Goal: Transaction & Acquisition: Purchase product/service

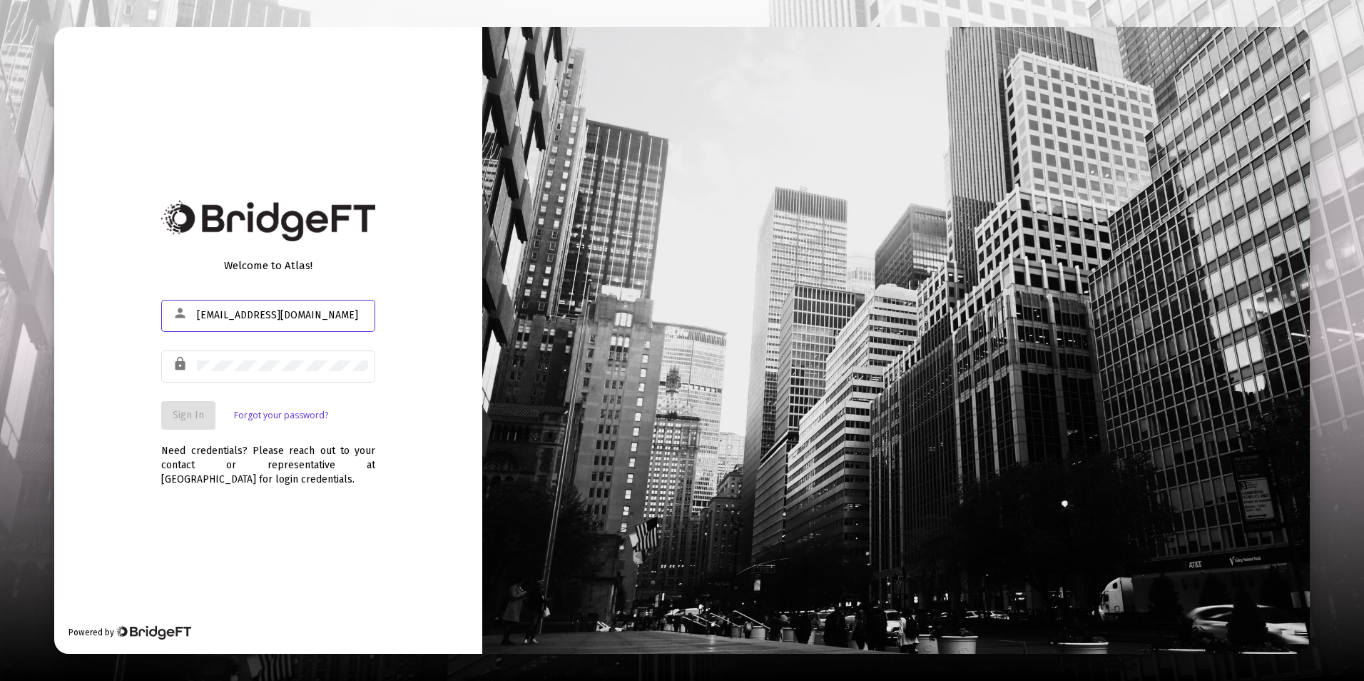
type input "[EMAIL_ADDRESS][DOMAIN_NAME]"
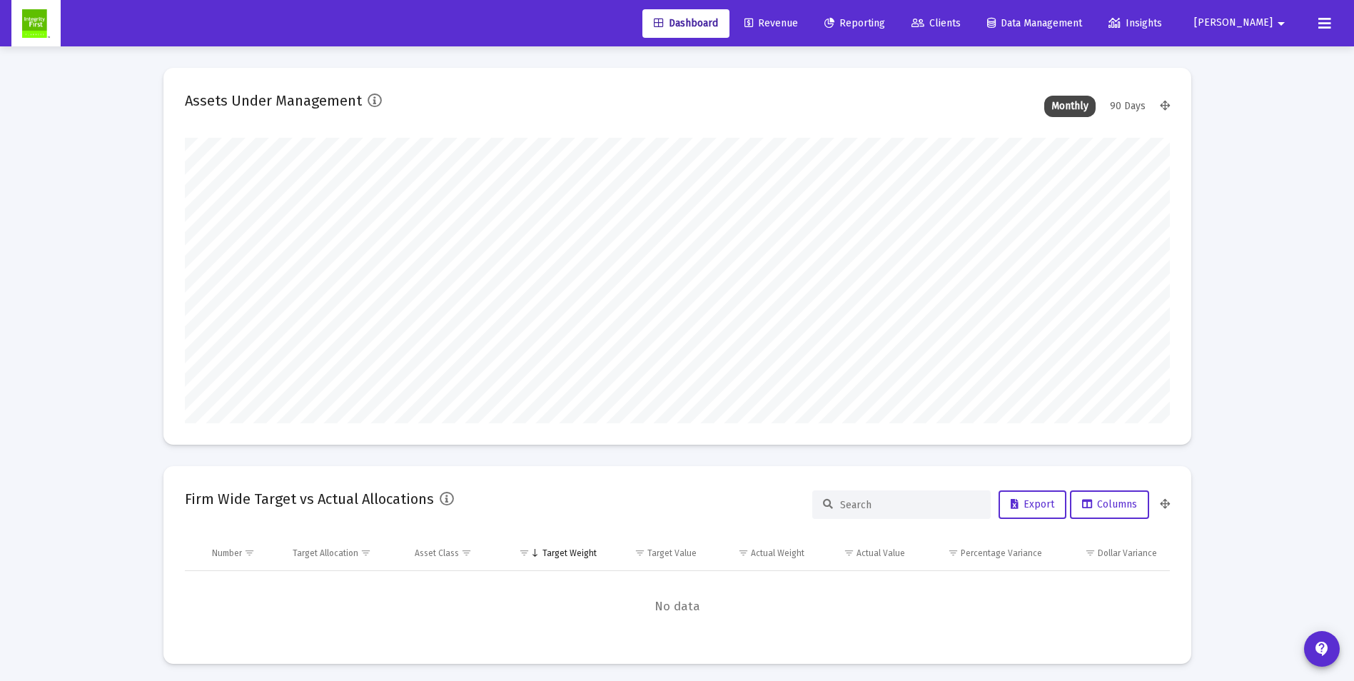
scroll to position [285, 985]
type input "[DATE]"
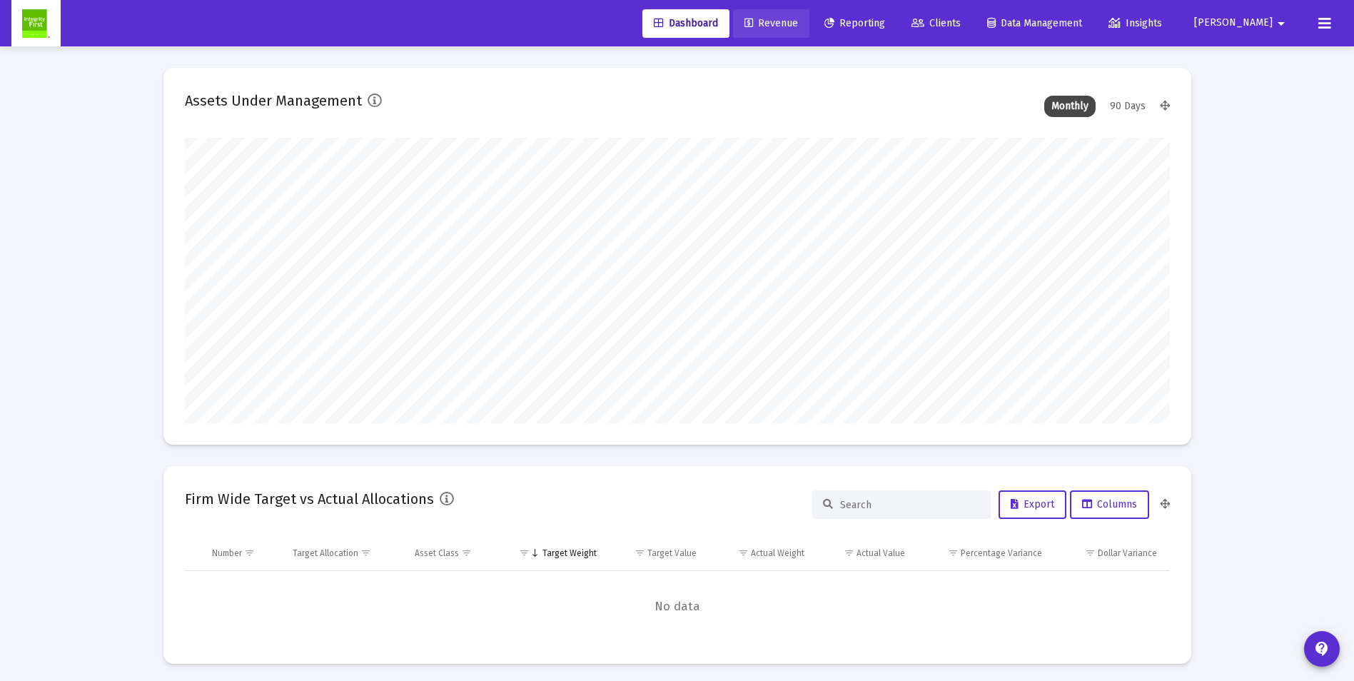
click at [798, 24] on span "Revenue" at bounding box center [771, 23] width 54 height 12
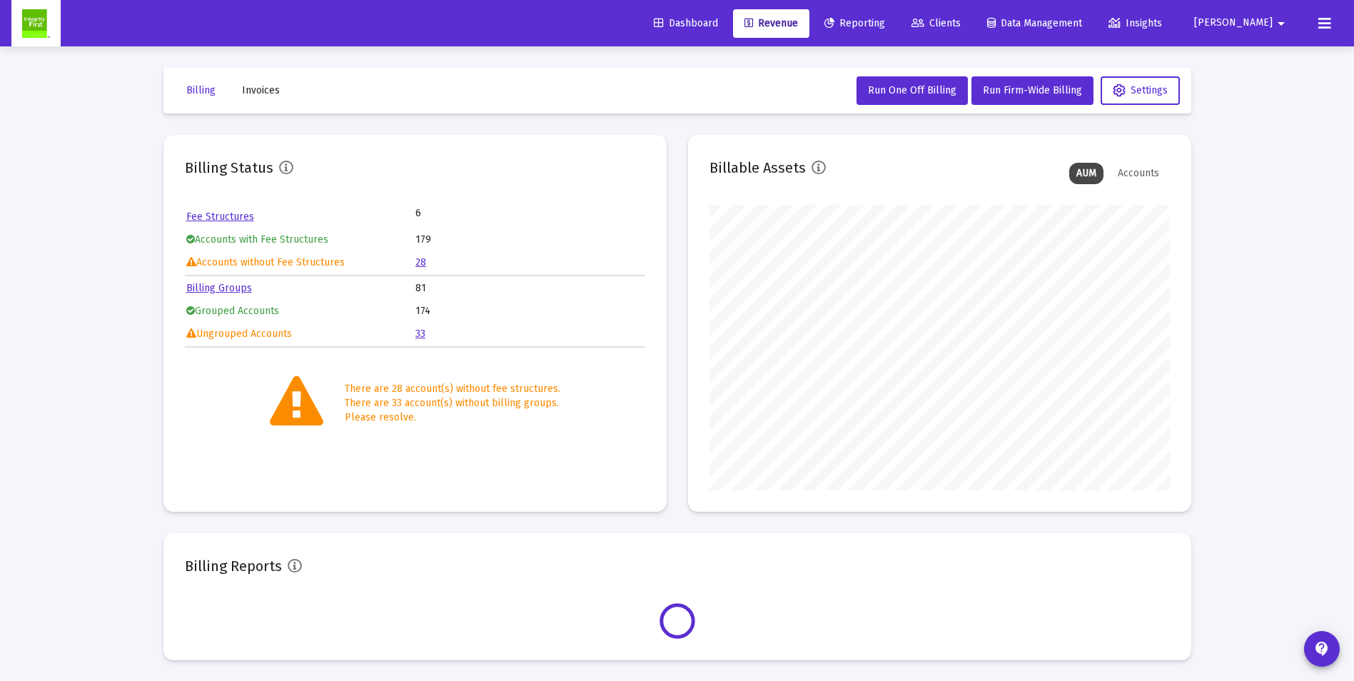
scroll to position [285, 460]
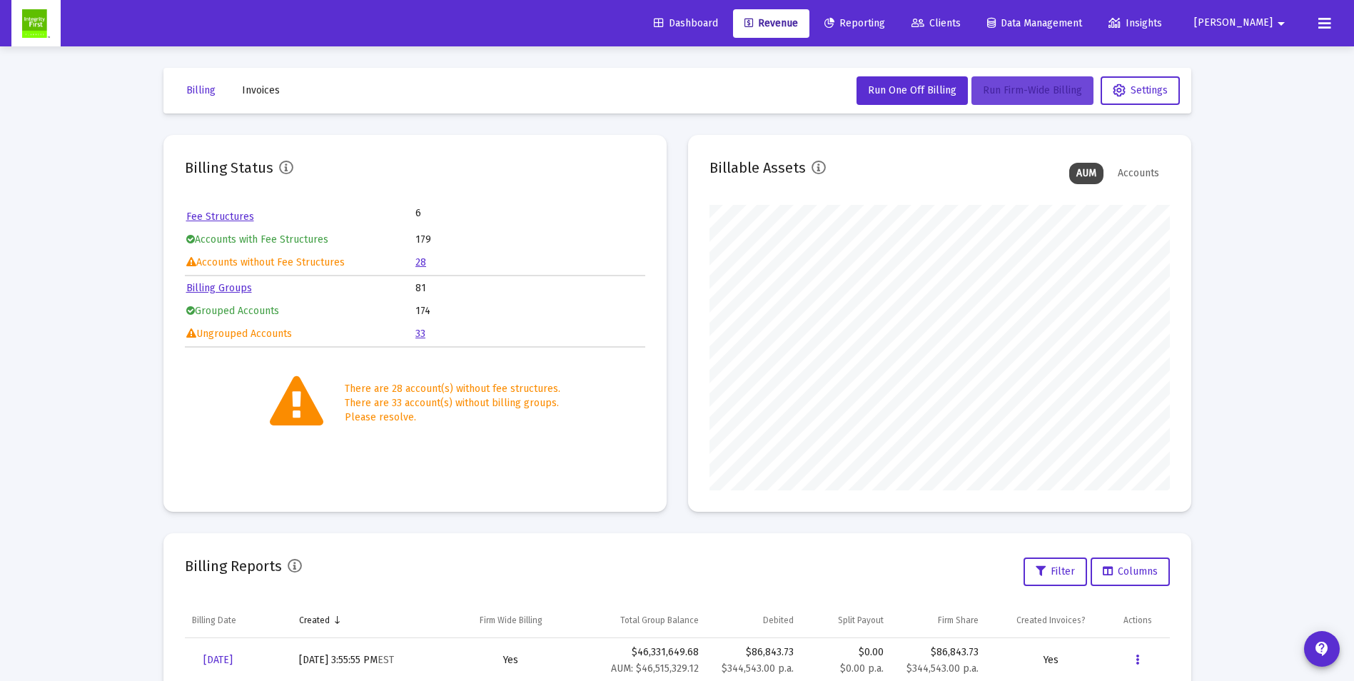
click at [1010, 86] on span "Run Firm-Wide Billing" at bounding box center [1032, 90] width 99 height 12
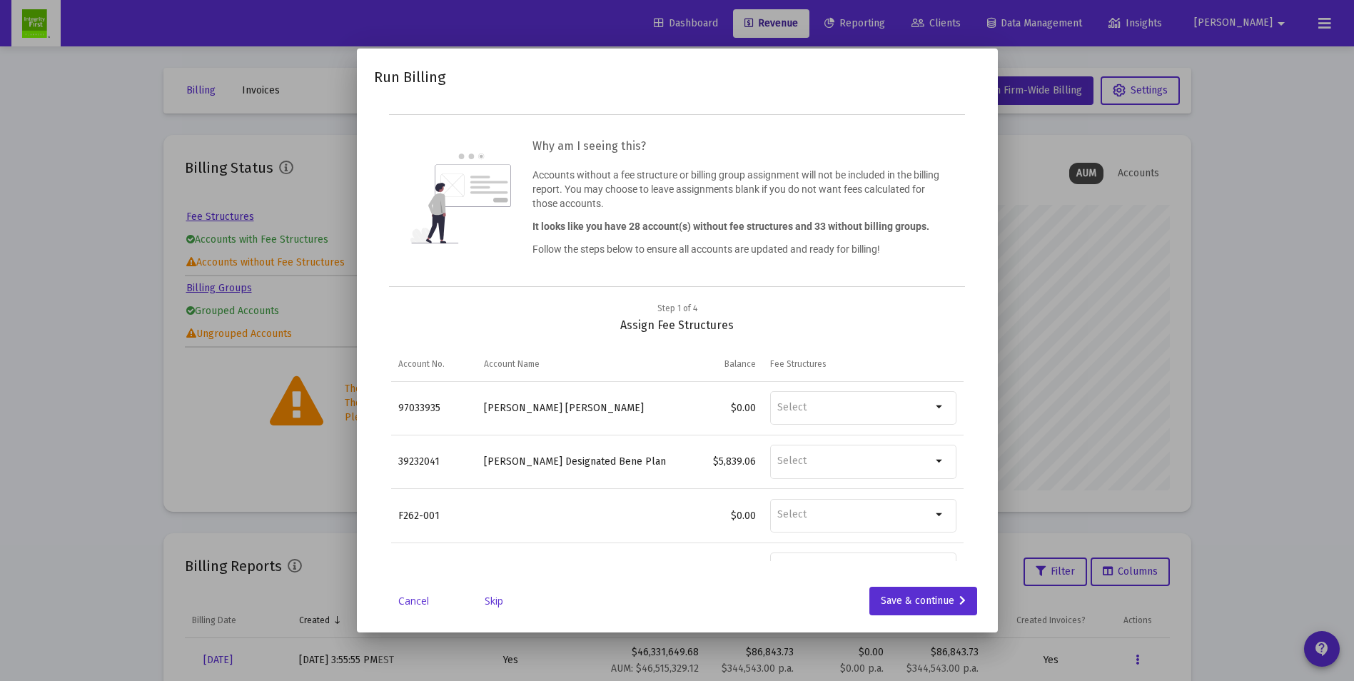
click at [497, 599] on link "Skip" at bounding box center [493, 601] width 71 height 14
click at [496, 597] on link "Skip" at bounding box center [493, 601] width 71 height 14
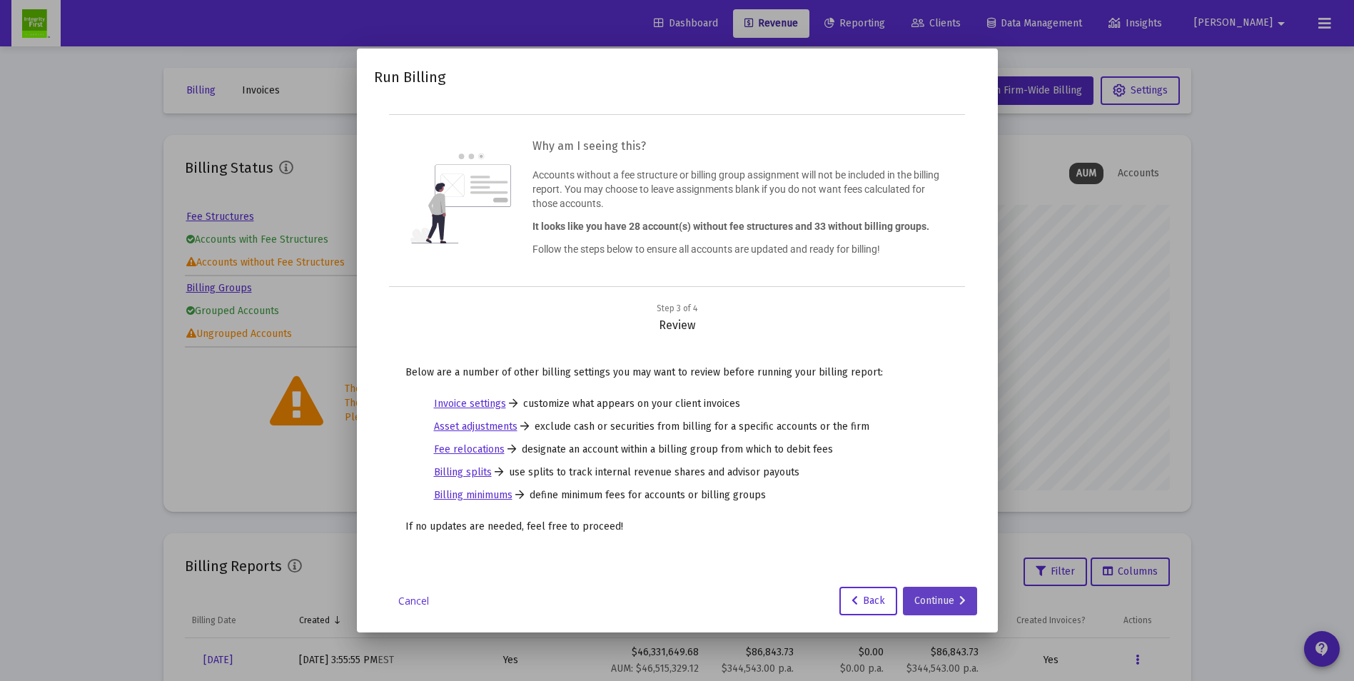
click at [931, 609] on div "Continue" at bounding box center [939, 601] width 51 height 29
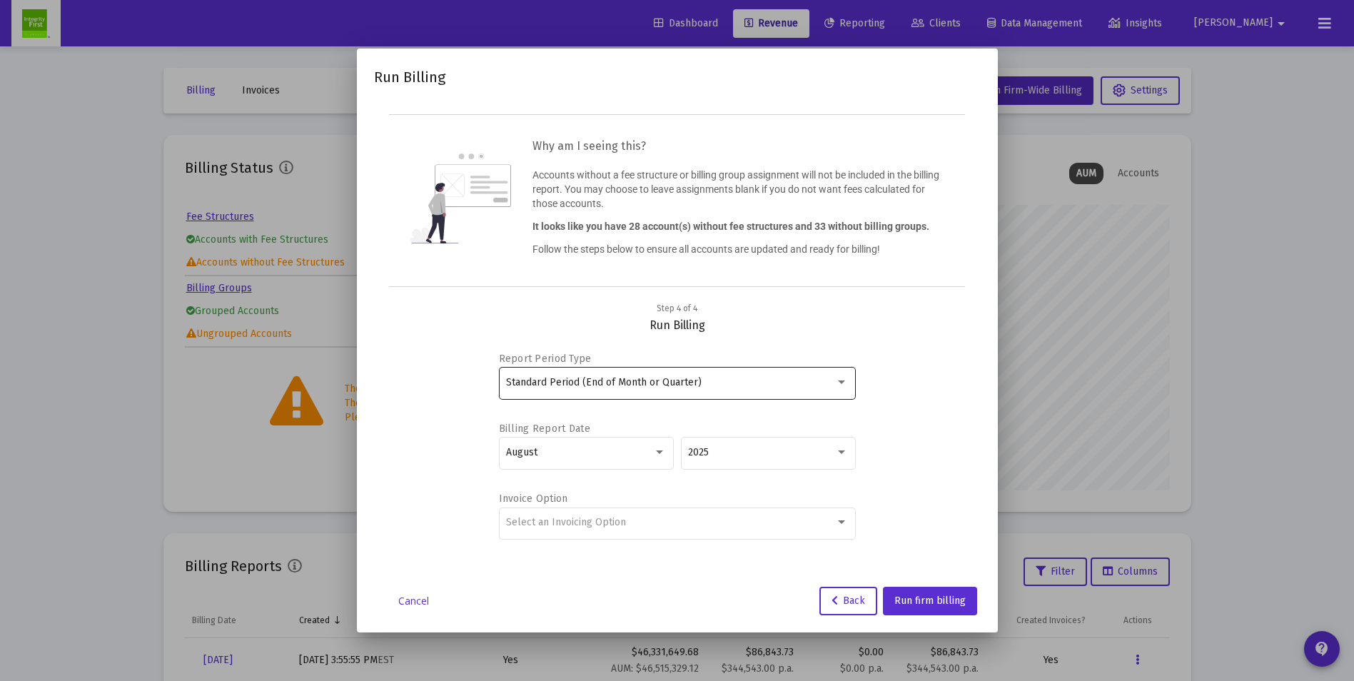
click at [838, 391] on div "Standard Period (End of Month or Quarter)" at bounding box center [677, 382] width 342 height 35
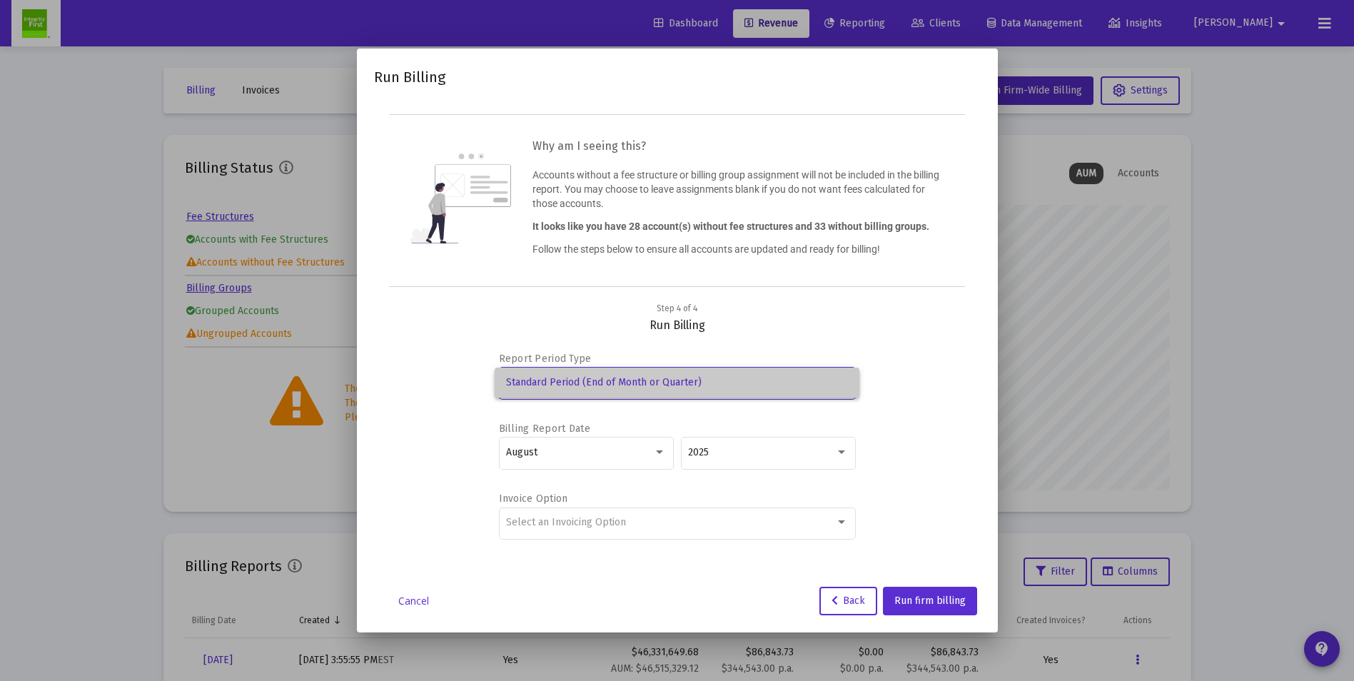
click at [838, 391] on span "Standard Period (End of Month or Quarter)" at bounding box center [677, 382] width 342 height 30
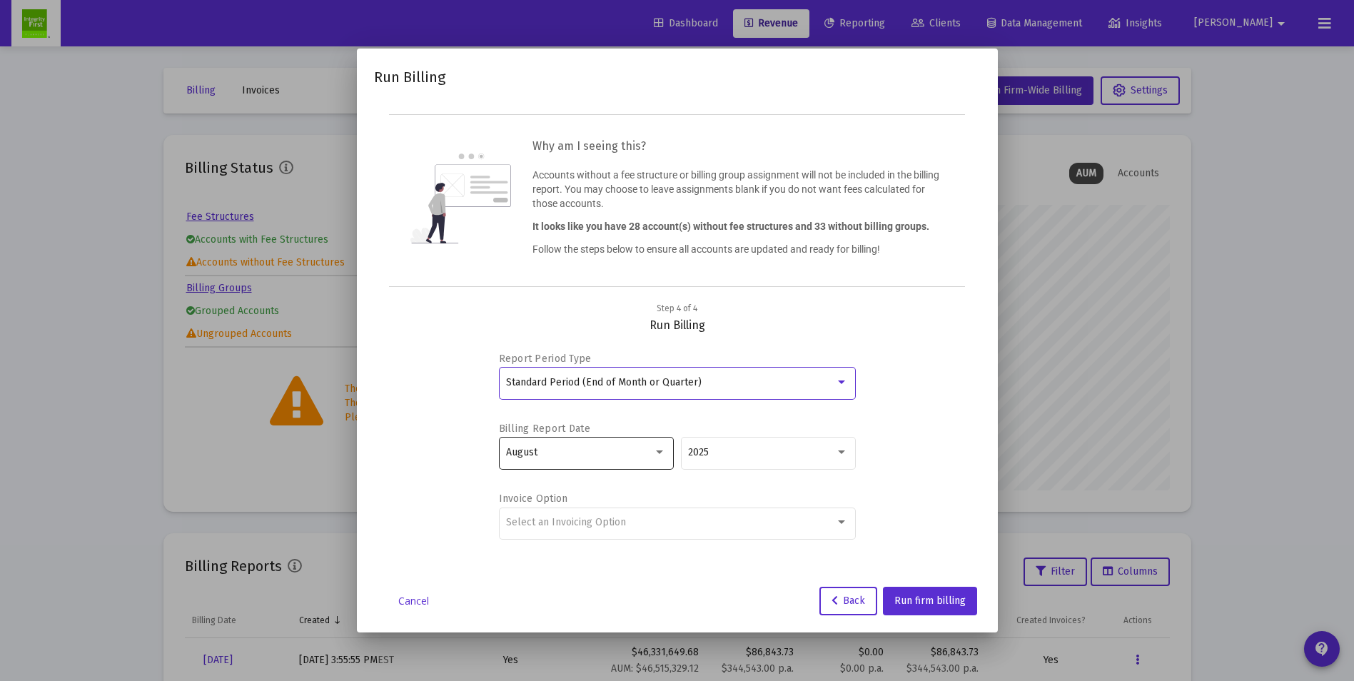
click at [651, 447] on div "August" at bounding box center [579, 452] width 147 height 11
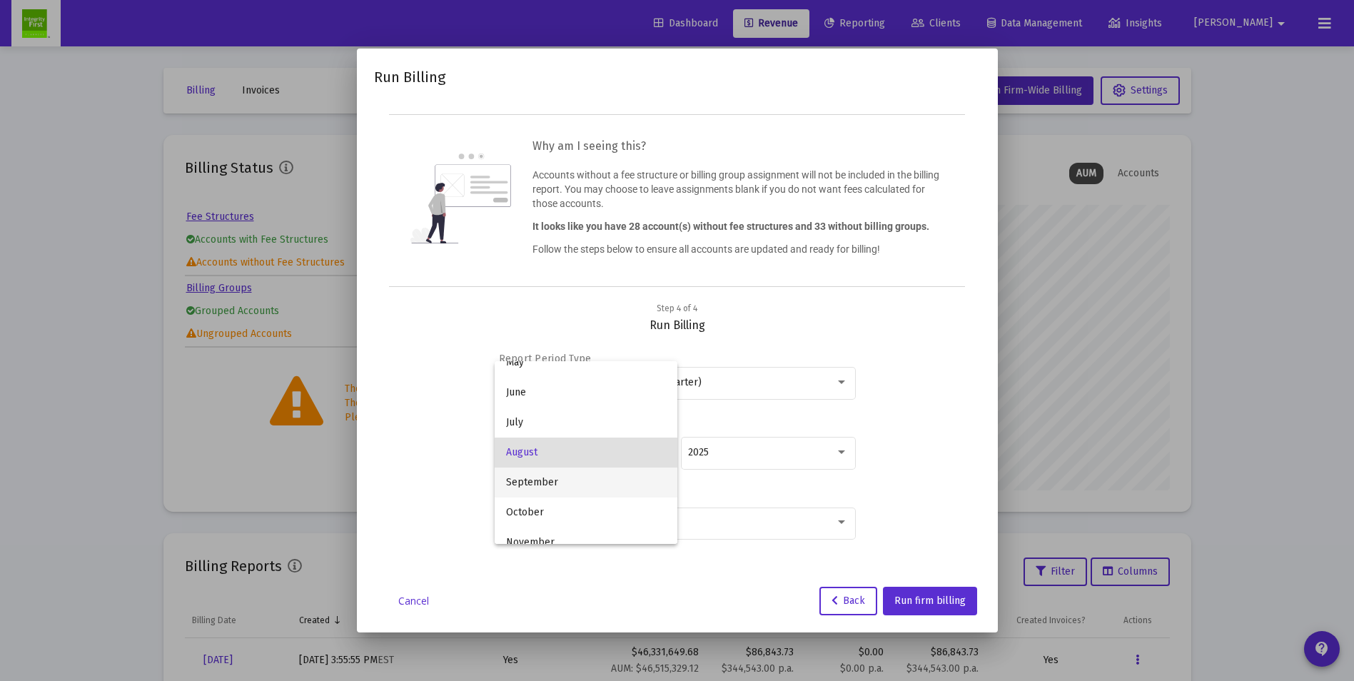
click at [545, 487] on span "September" at bounding box center [586, 482] width 160 height 30
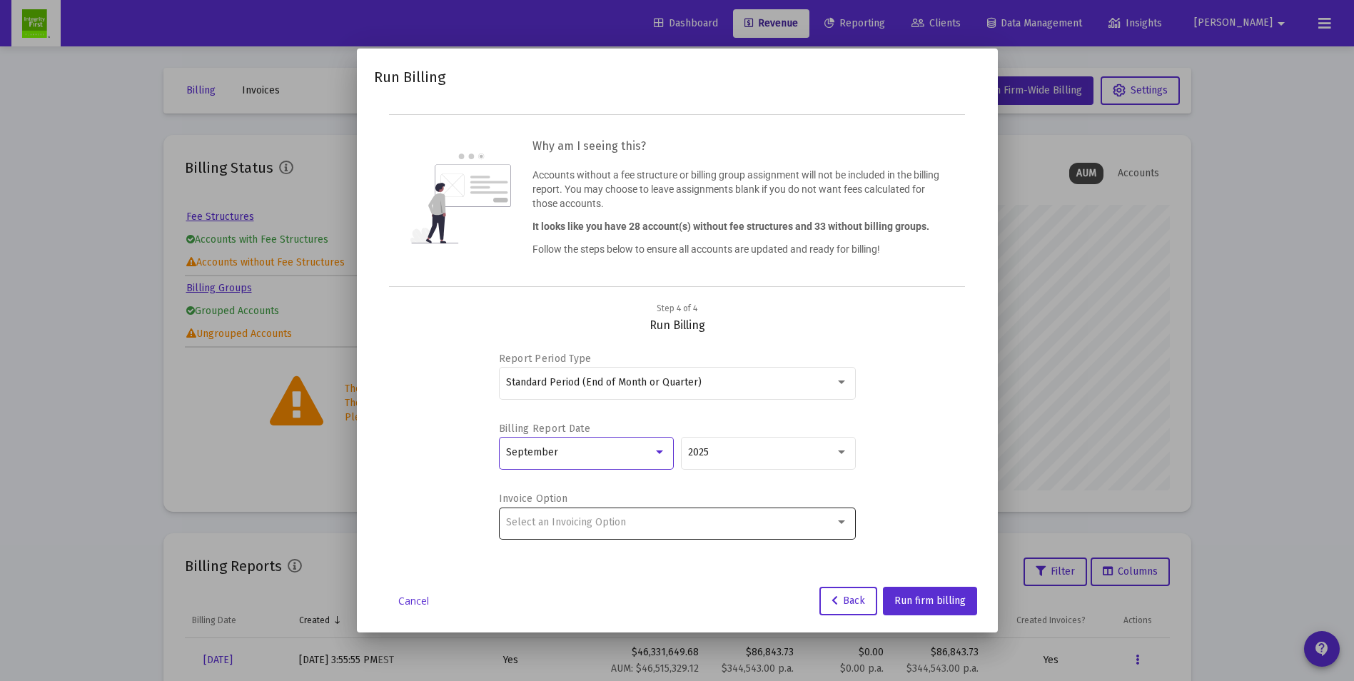
click at [842, 518] on div at bounding box center [841, 522] width 13 height 11
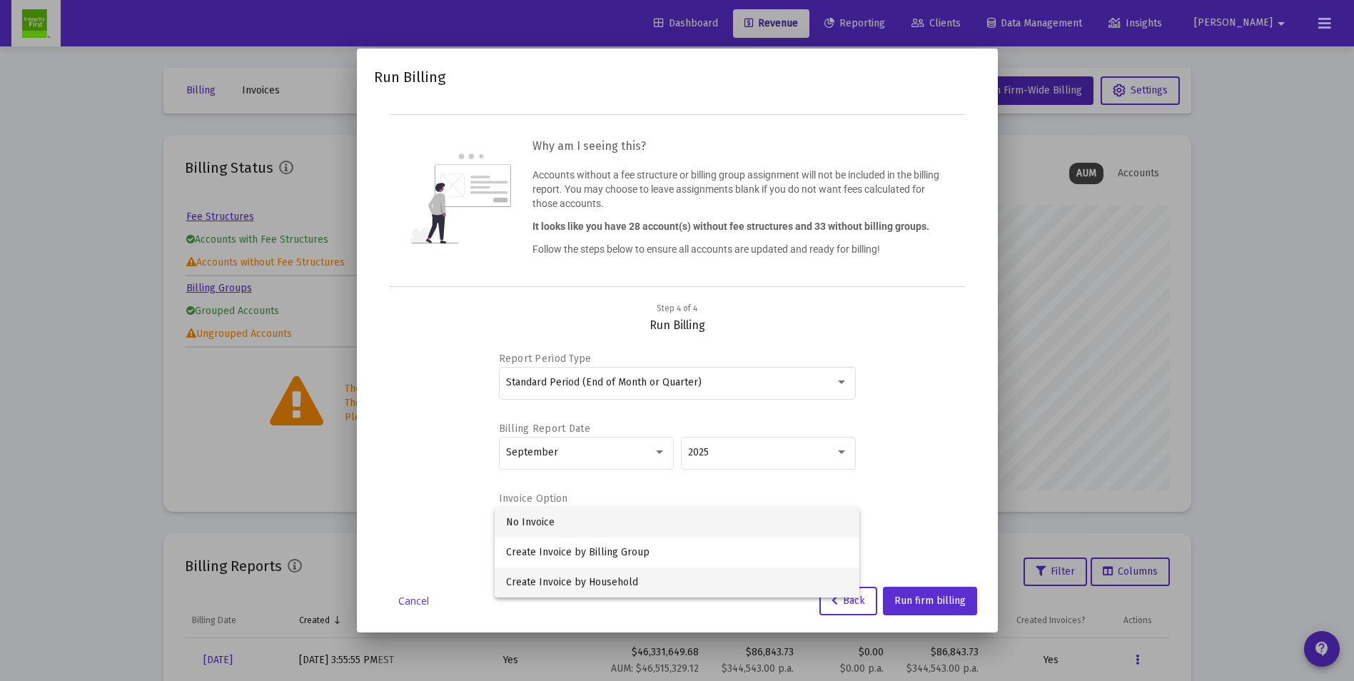
click at [606, 581] on span "Create Invoice by Household" at bounding box center [677, 582] width 342 height 30
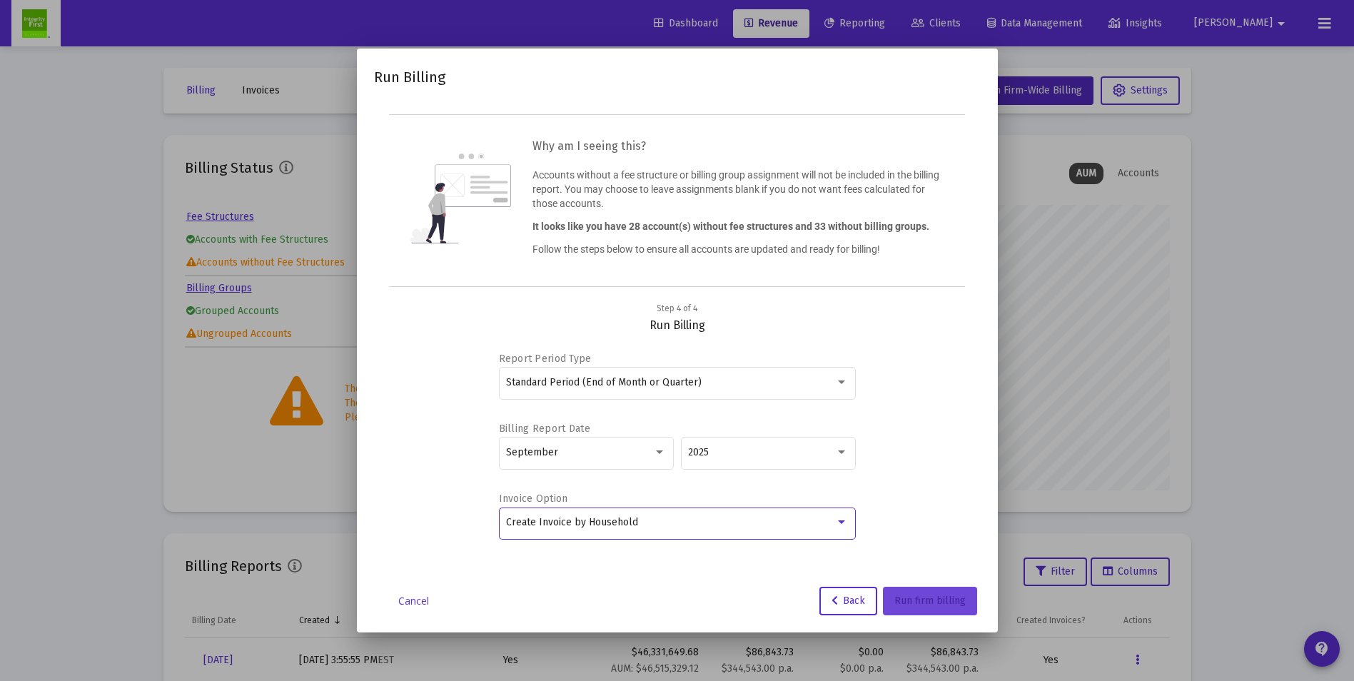
click at [948, 606] on span "Run firm billing" at bounding box center [929, 600] width 71 height 12
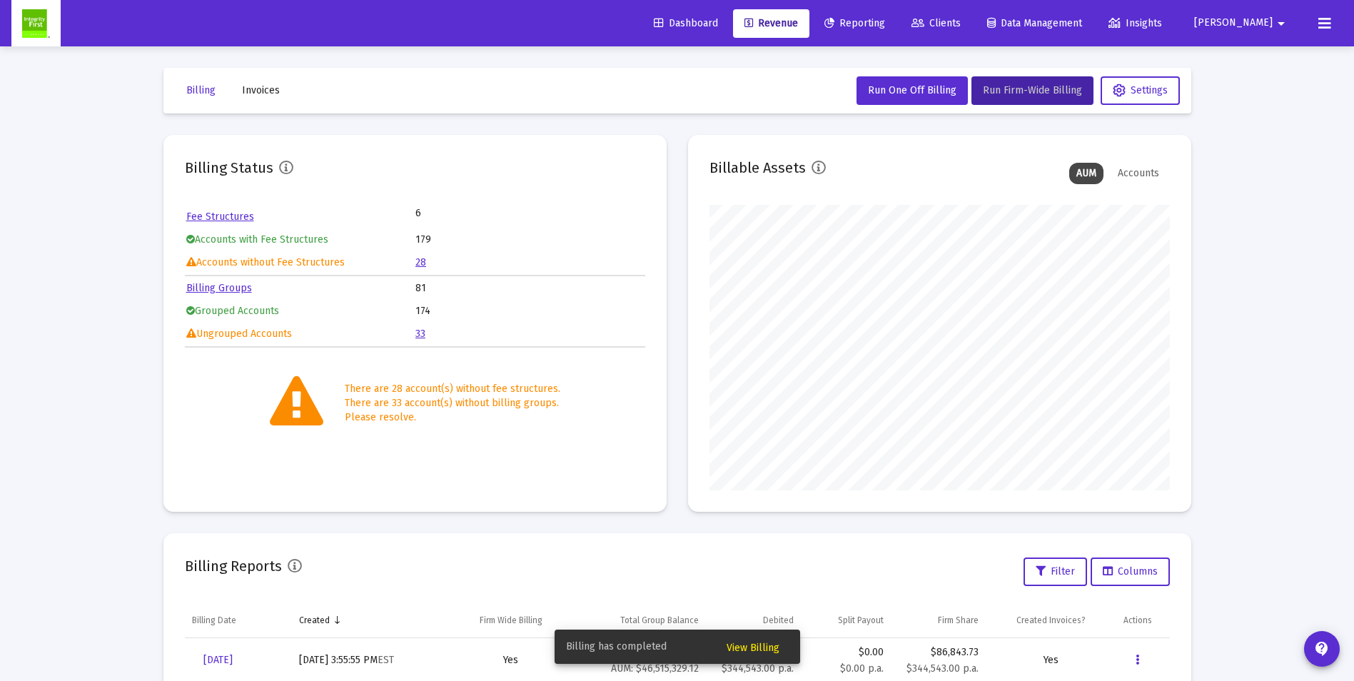
click at [753, 647] on span "View Billing" at bounding box center [752, 647] width 53 height 12
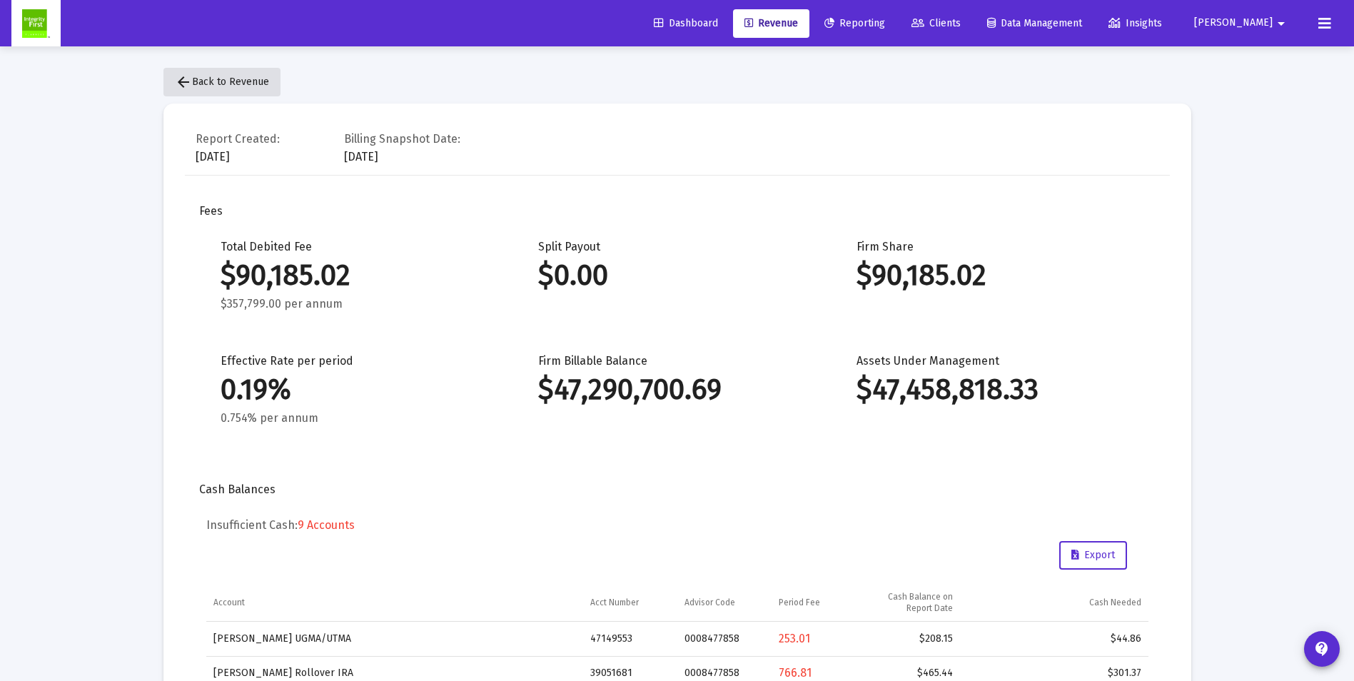
click at [208, 82] on span "arrow_back Back to Revenue" at bounding box center [222, 82] width 94 height 12
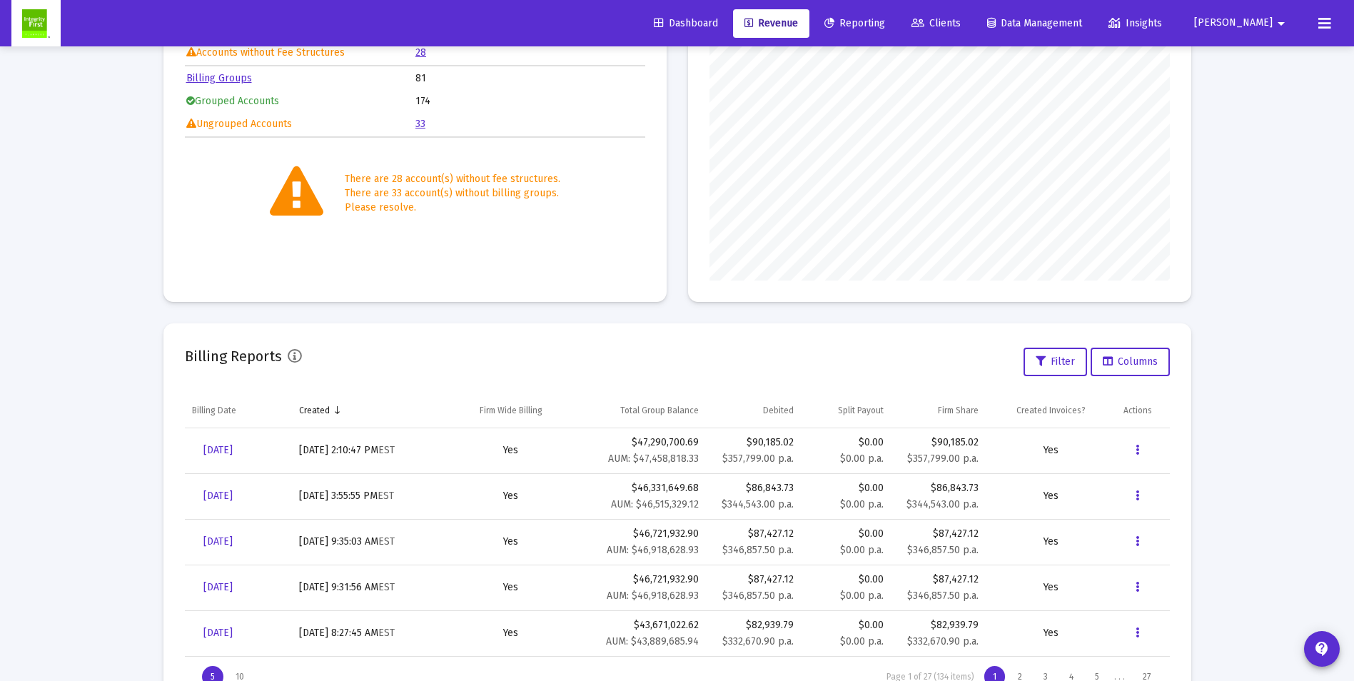
scroll to position [214, 0]
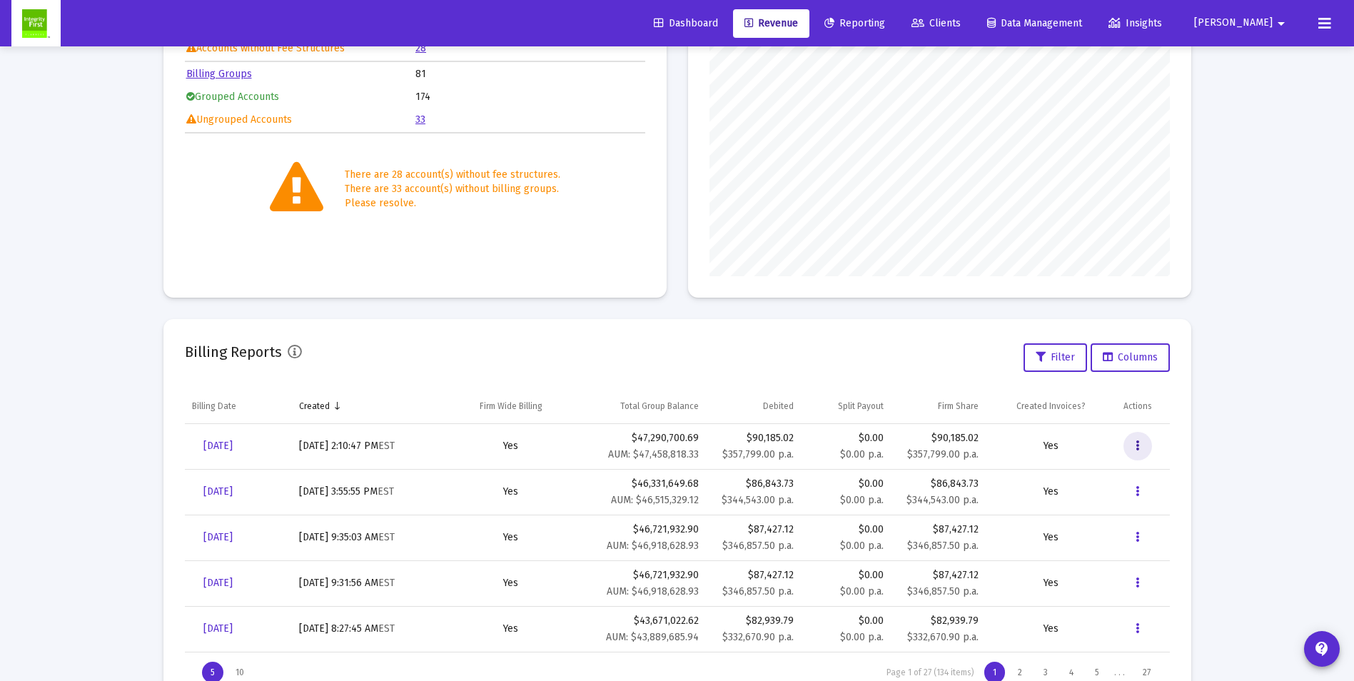
click at [1135, 447] on icon "Data grid" at bounding box center [1137, 445] width 4 height 17
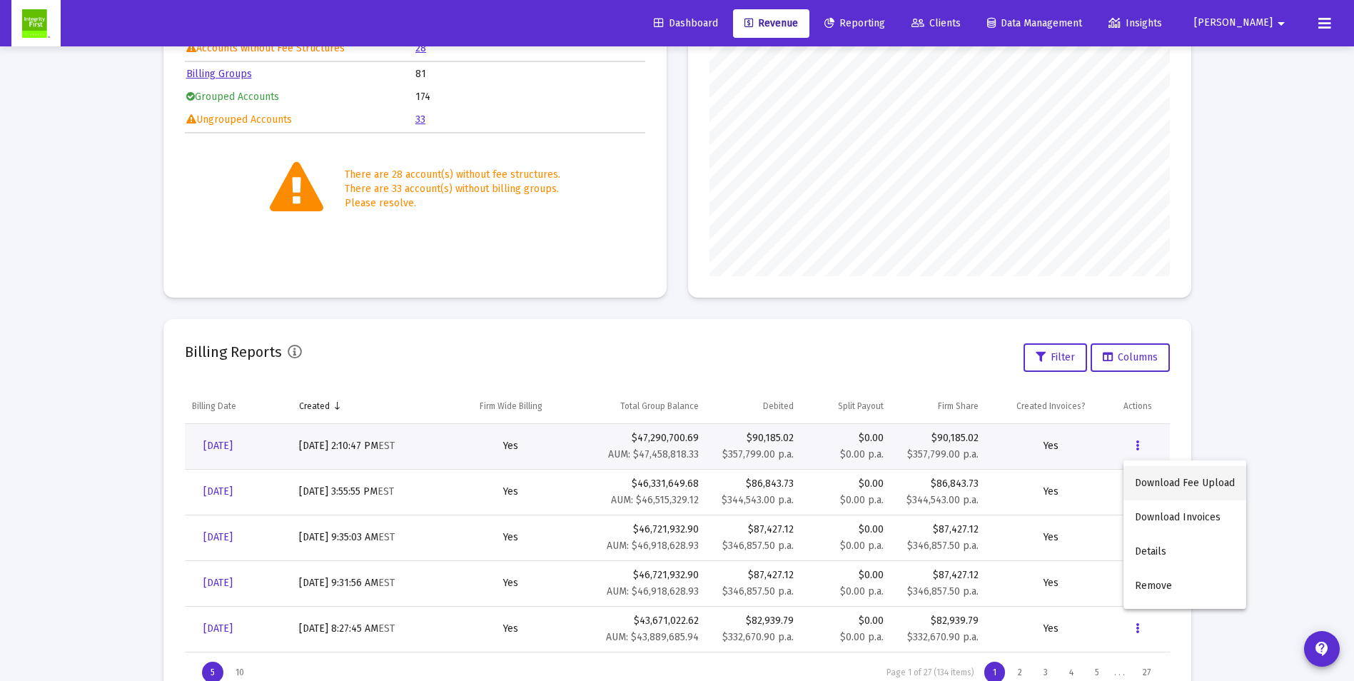
click at [1159, 481] on button "Download Fee Upload" at bounding box center [1184, 483] width 123 height 34
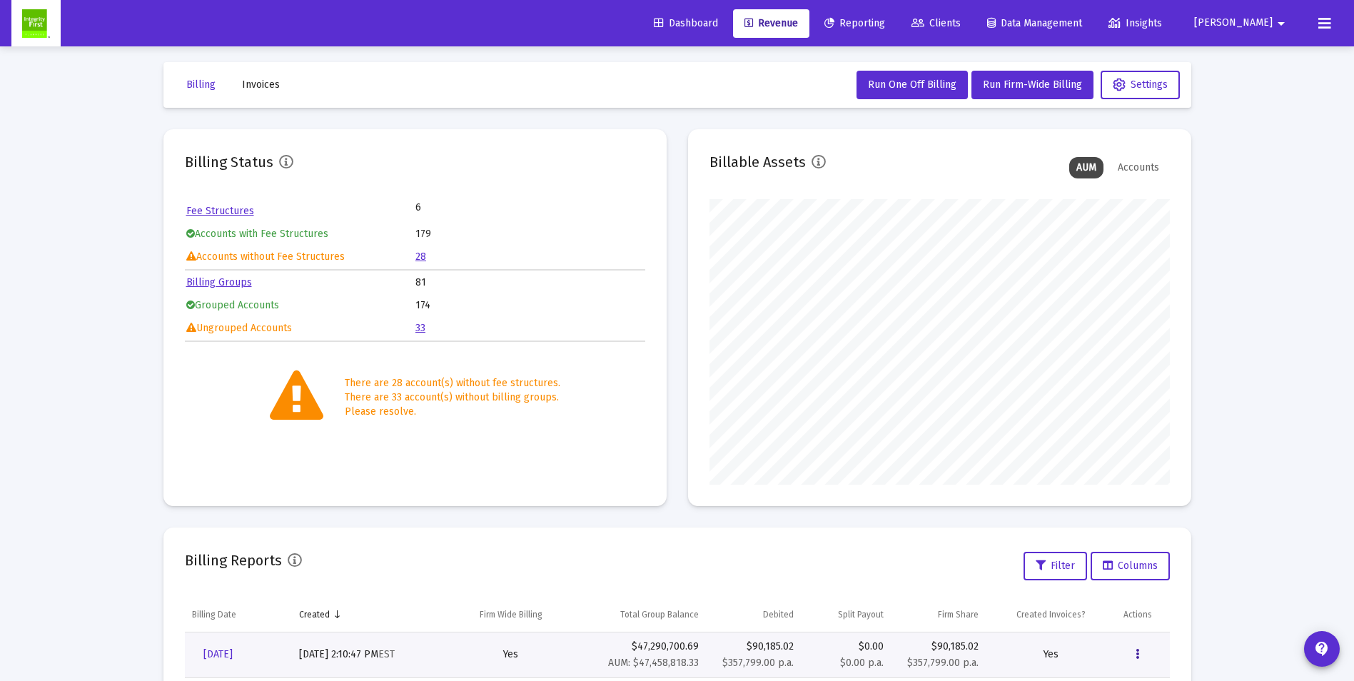
scroll to position [0, 0]
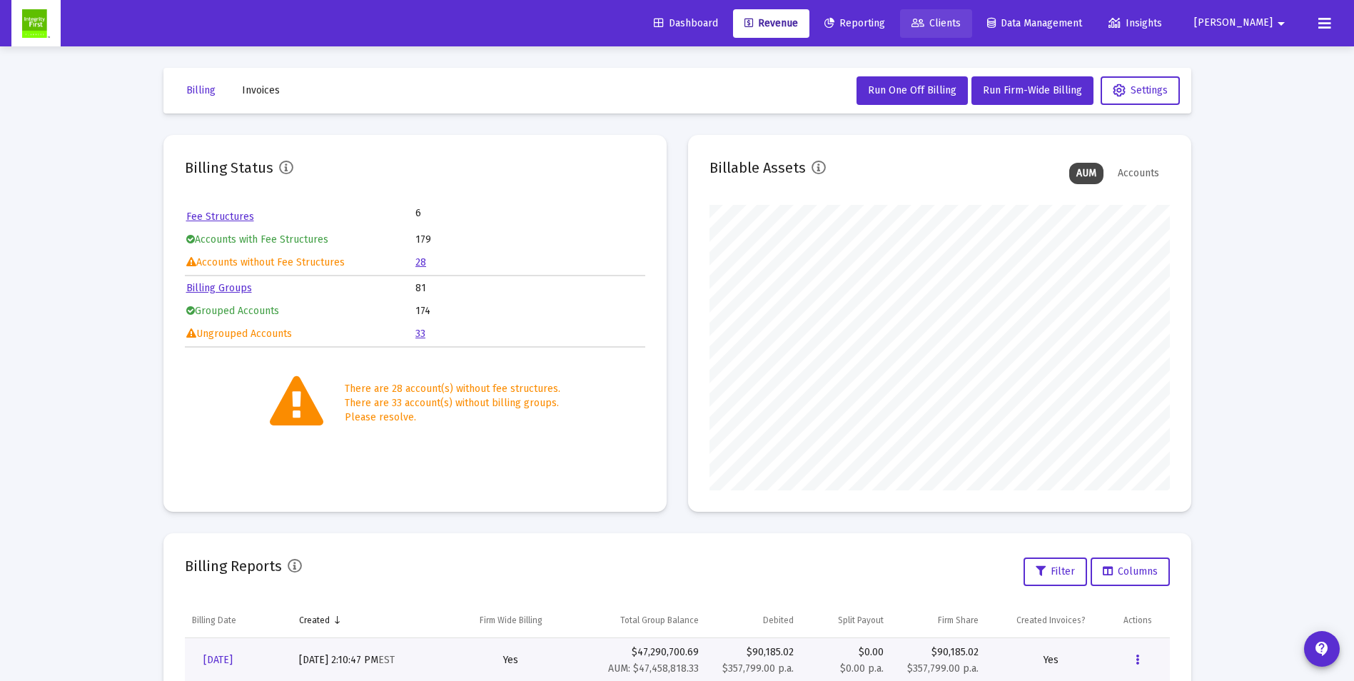
click at [960, 19] on span "Clients" at bounding box center [935, 23] width 49 height 12
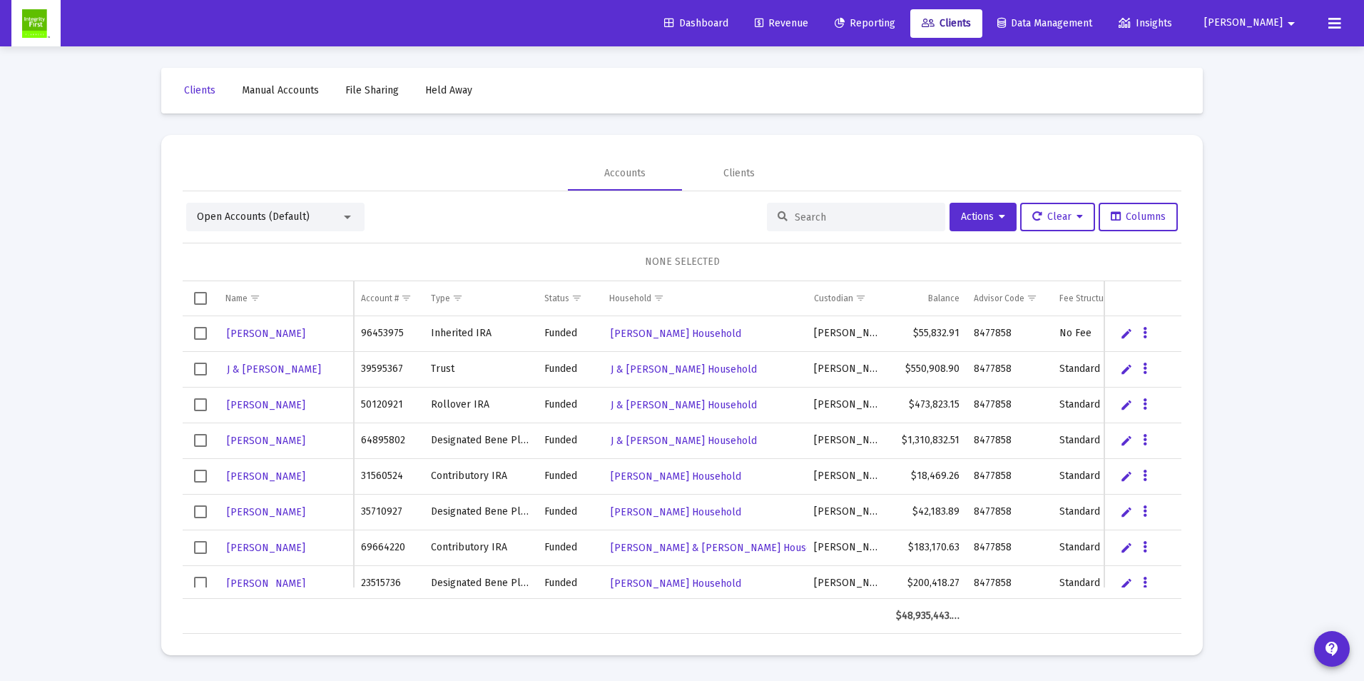
click at [808, 28] on span "Revenue" at bounding box center [782, 23] width 54 height 12
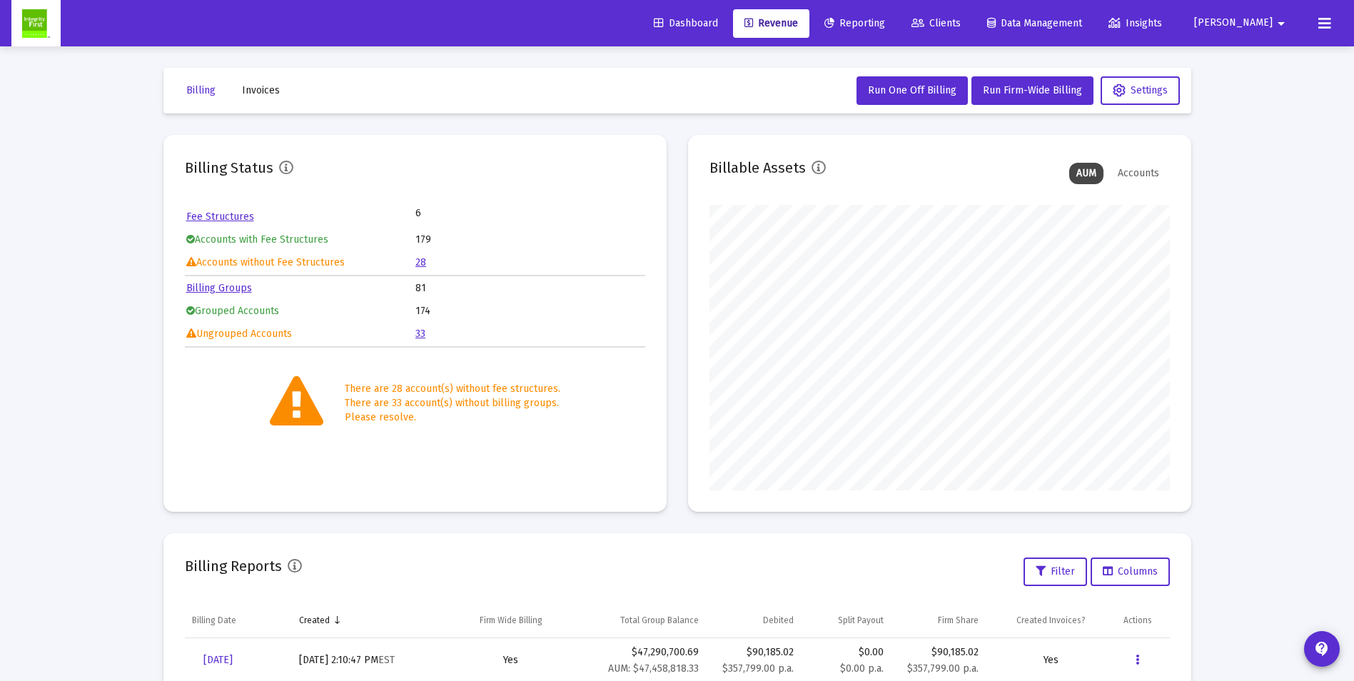
scroll to position [214, 0]
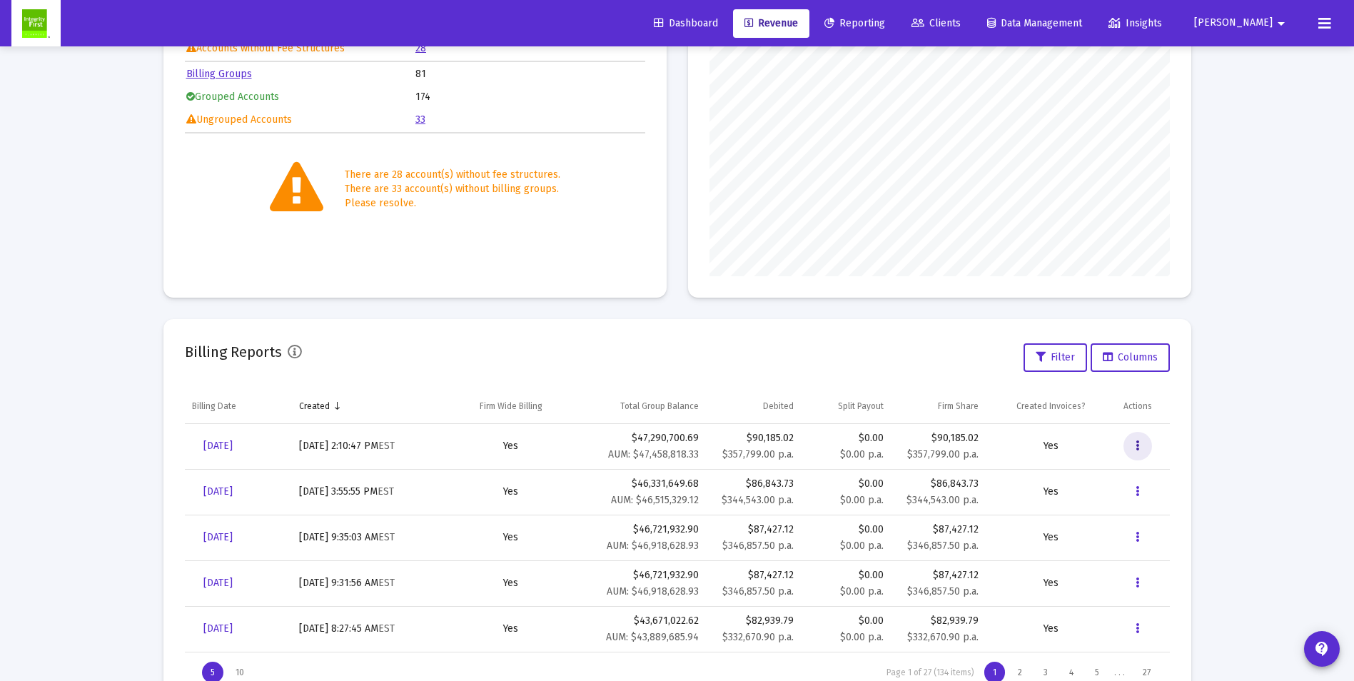
click at [1137, 445] on icon "Data grid" at bounding box center [1137, 445] width 4 height 17
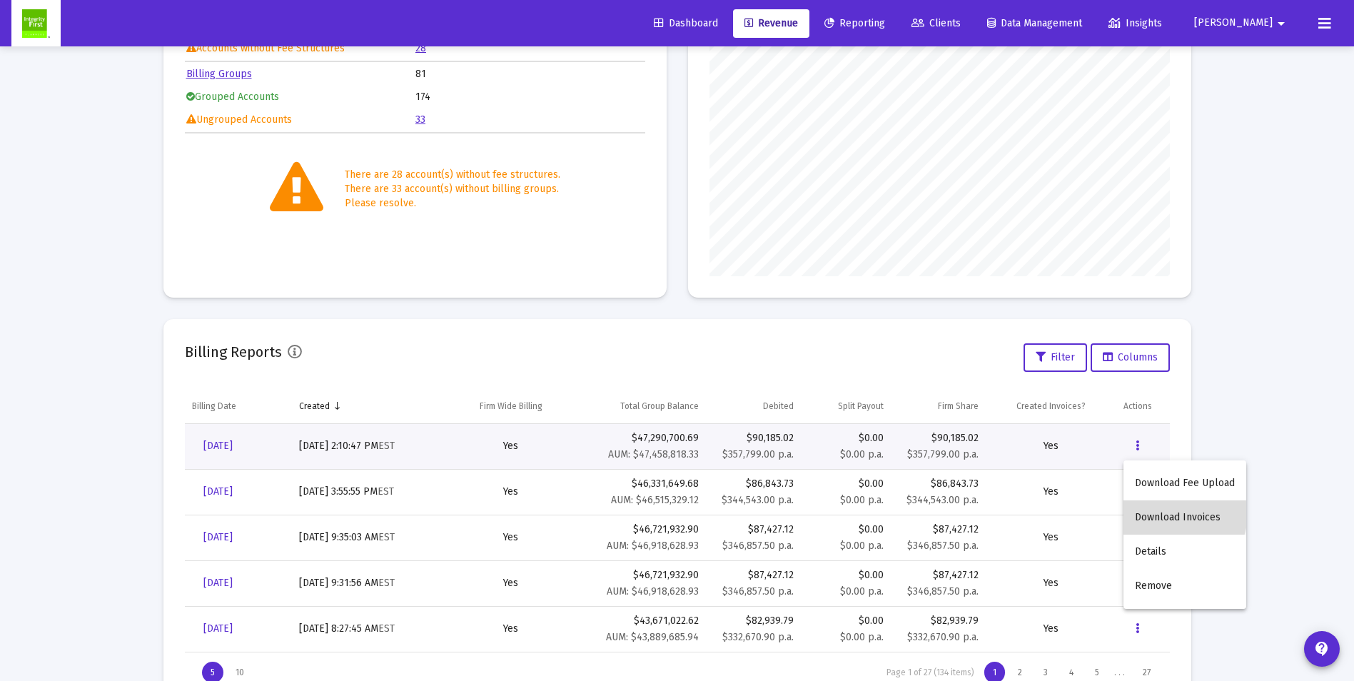
click at [1172, 513] on button "Download Invoices" at bounding box center [1184, 517] width 123 height 34
click at [960, 24] on span "Clients" at bounding box center [935, 23] width 49 height 12
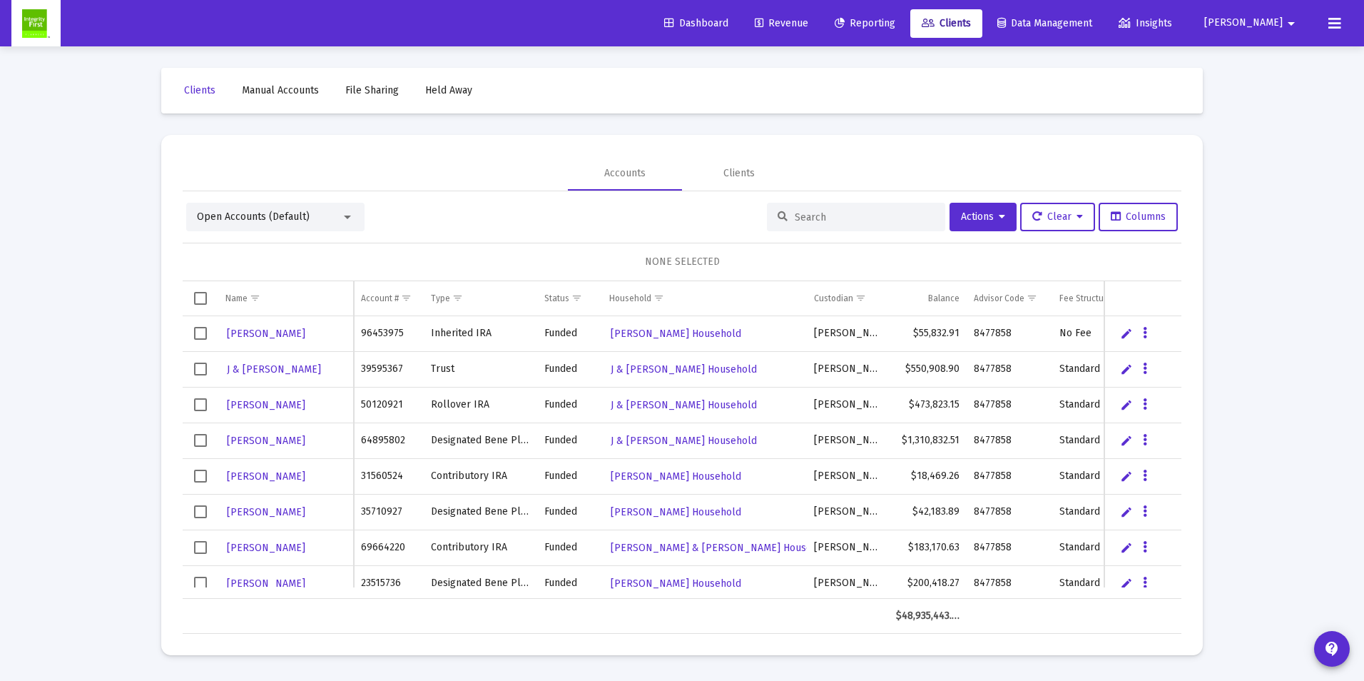
scroll to position [71, 0]
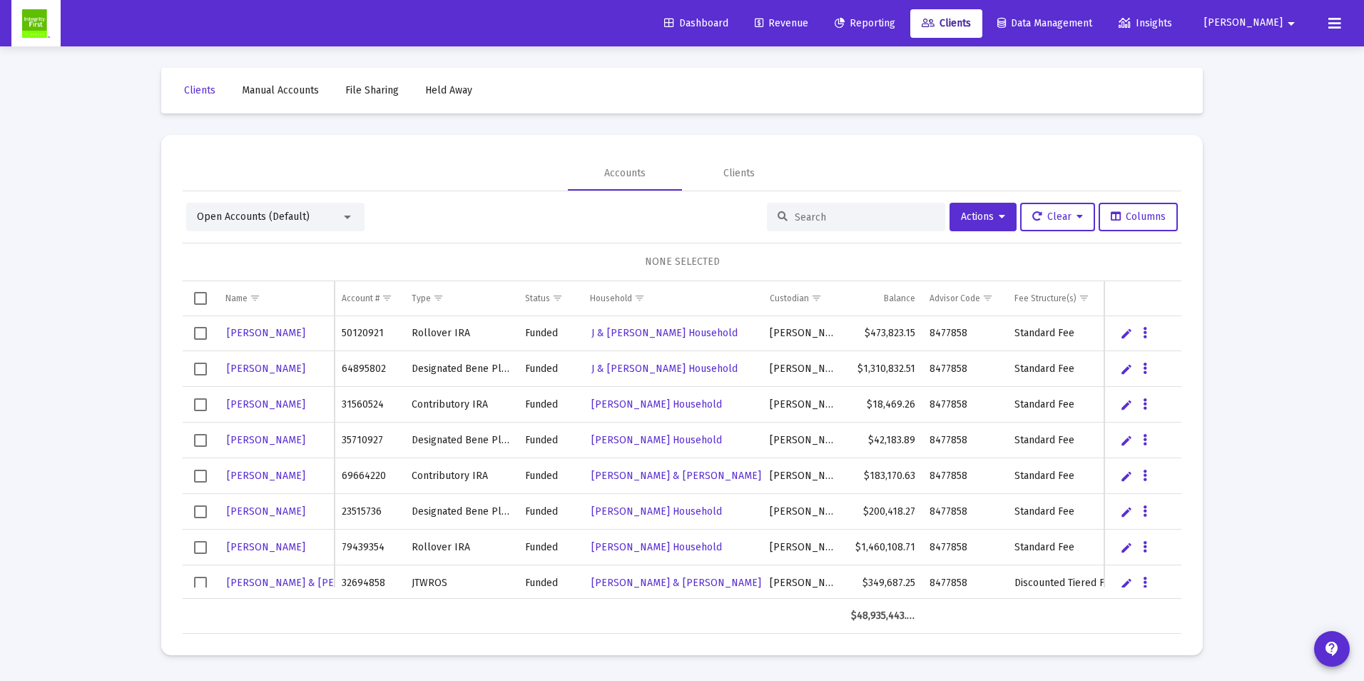
click at [314, 215] on div "Open Accounts (Default)" at bounding box center [269, 217] width 144 height 14
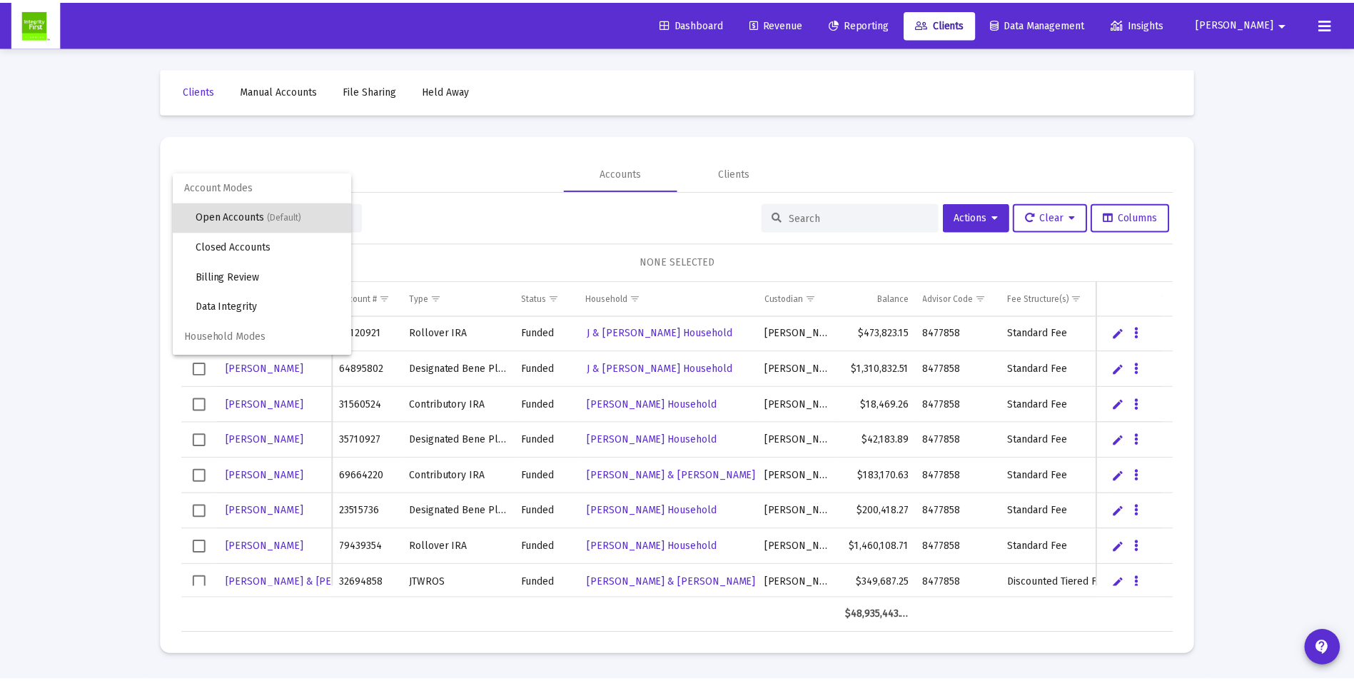
scroll to position [27, 0]
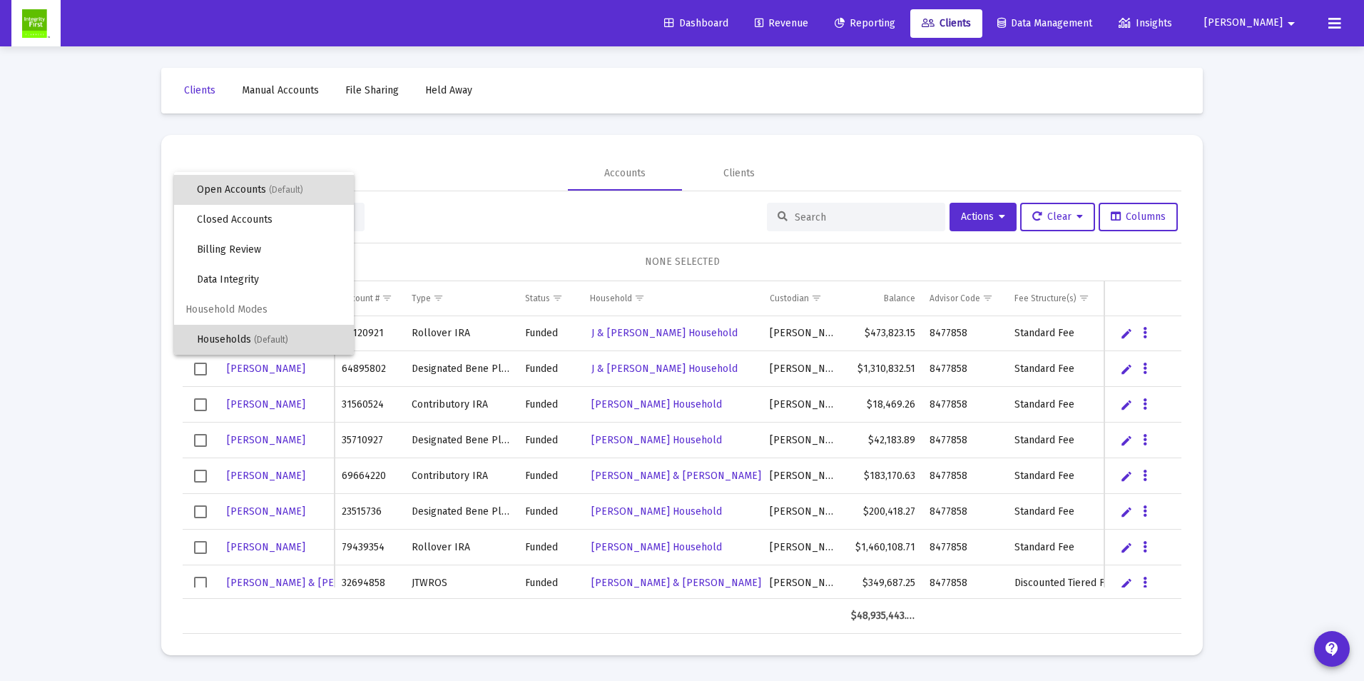
click at [264, 333] on span "Households (Default)" at bounding box center [270, 340] width 146 height 30
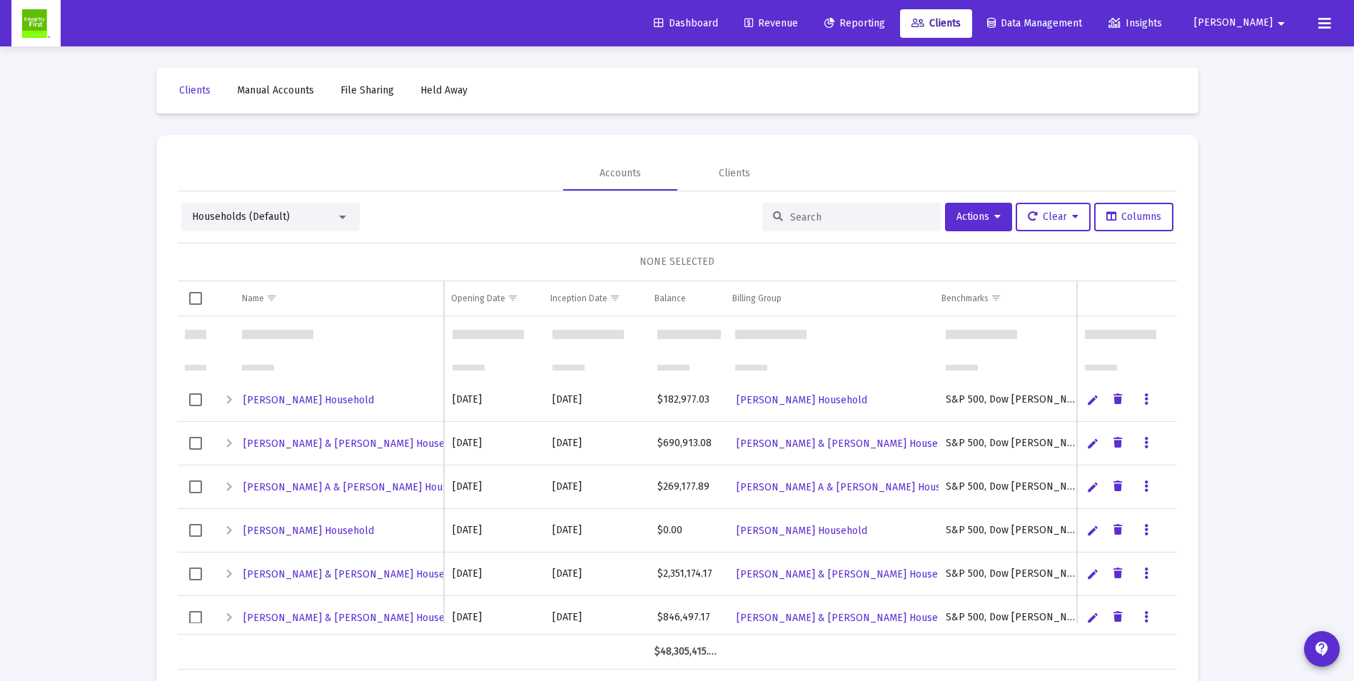
scroll to position [428, 0]
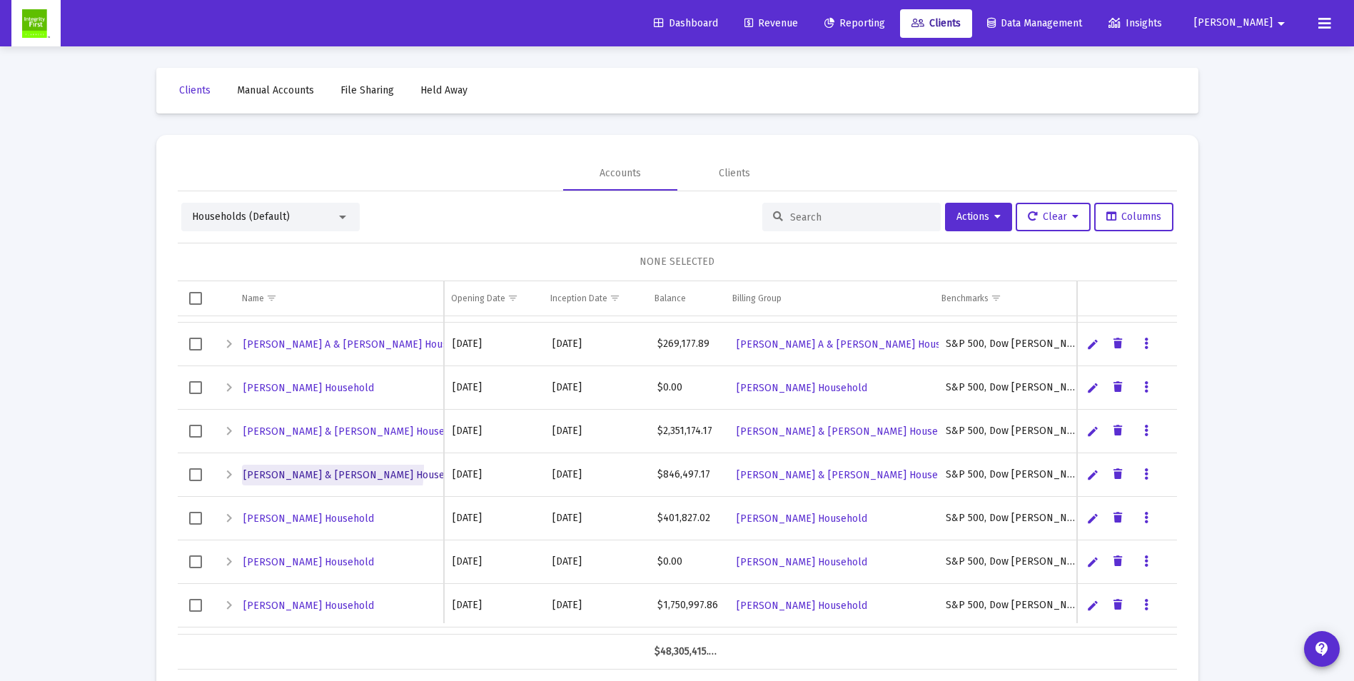
click at [275, 467] on link "[PERSON_NAME] & [PERSON_NAME] Household" at bounding box center [354, 475] width 225 height 21
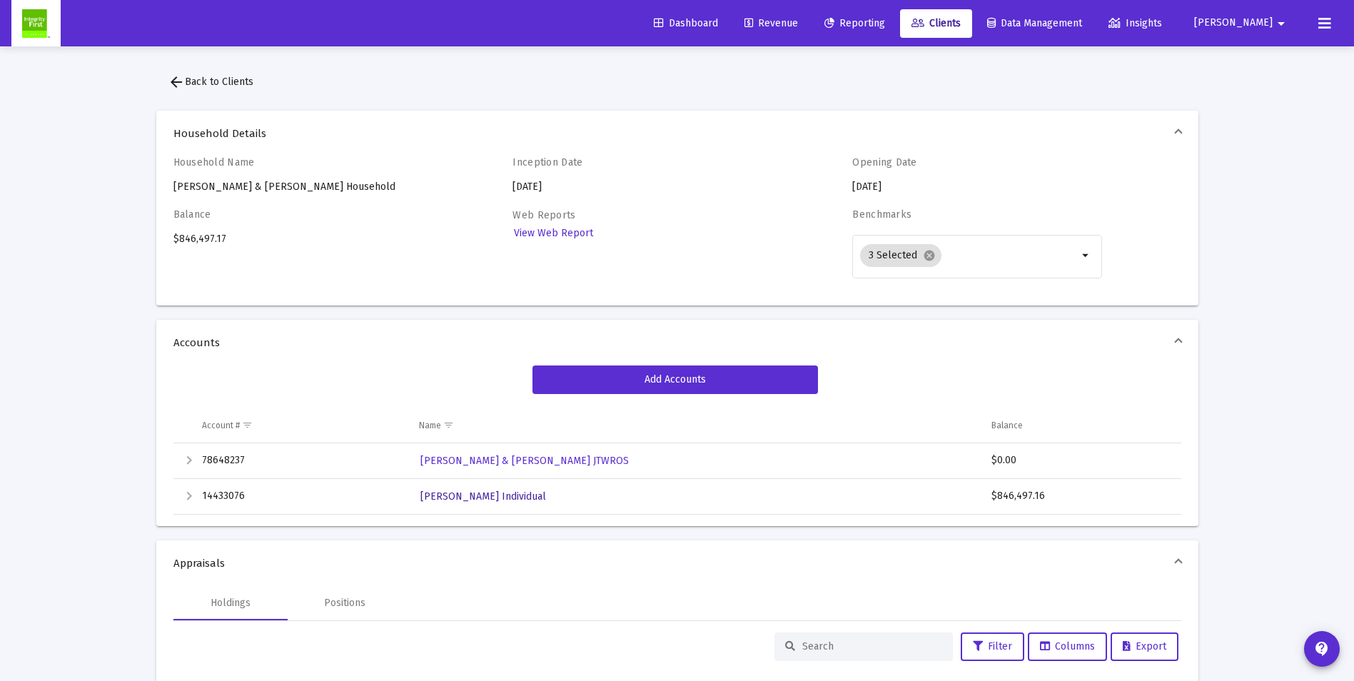
click at [502, 494] on span "[PERSON_NAME] Individual" at bounding box center [483, 496] width 126 height 12
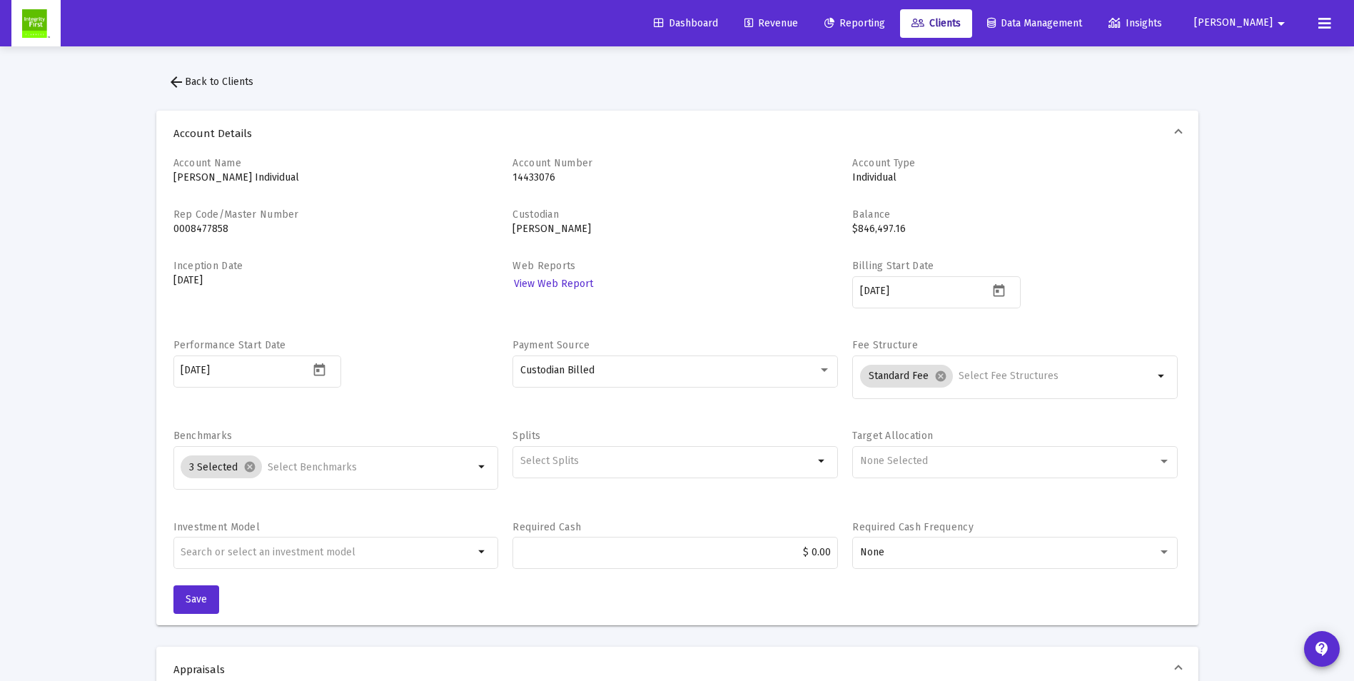
click at [188, 80] on span "arrow_back Back to Clients" at bounding box center [211, 82] width 86 height 12
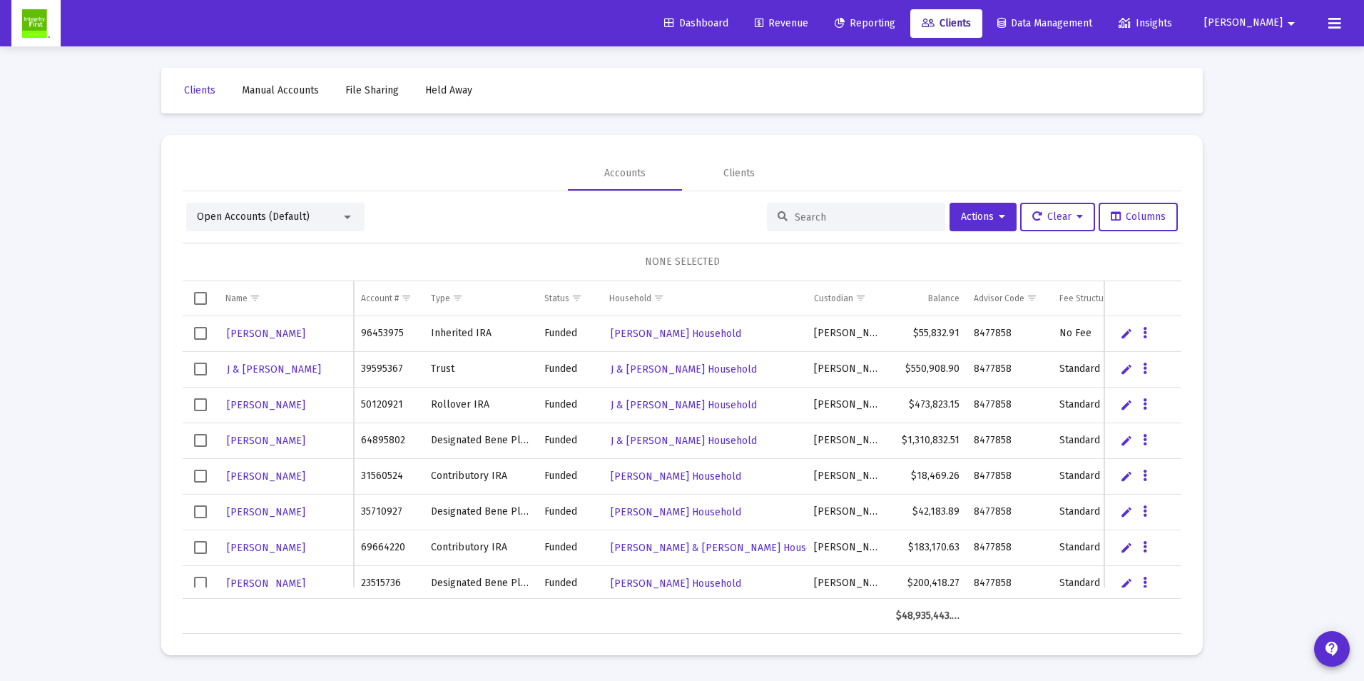
click at [230, 217] on span "Open Accounts (Default)" at bounding box center [253, 216] width 113 height 12
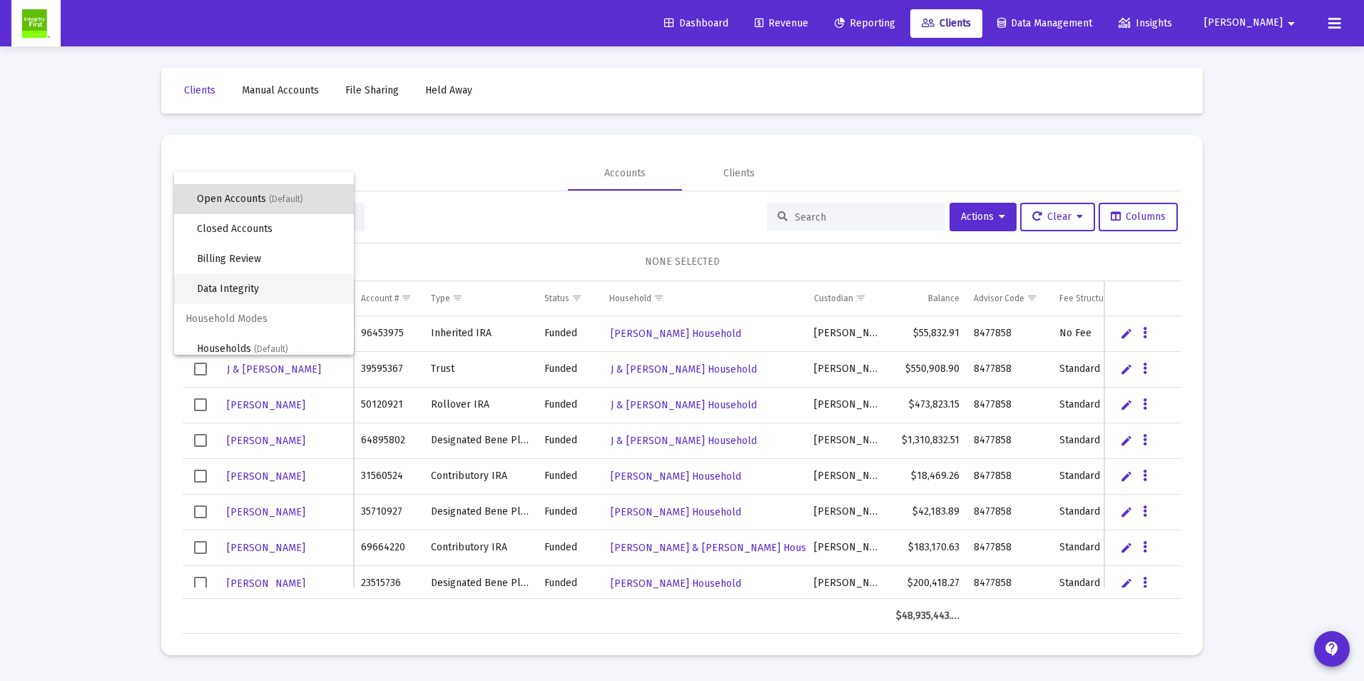
scroll to position [27, 0]
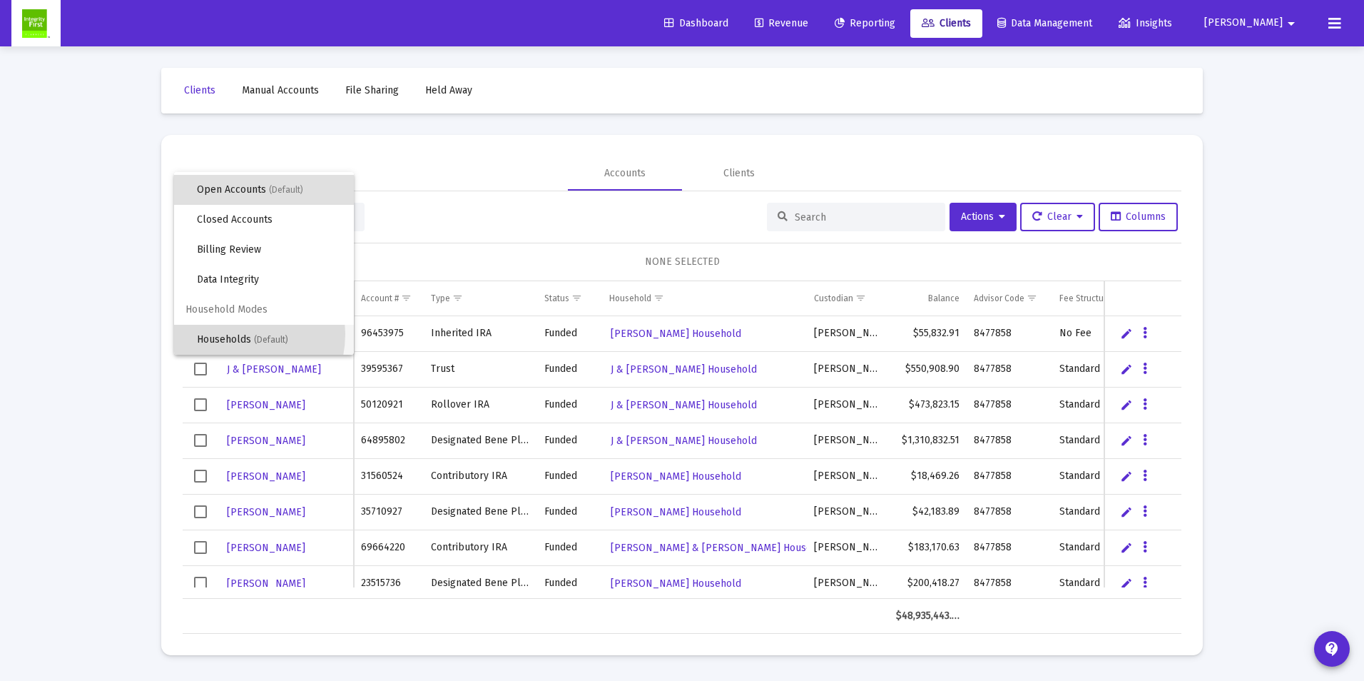
click at [234, 334] on span "Households (Default)" at bounding box center [270, 340] width 146 height 30
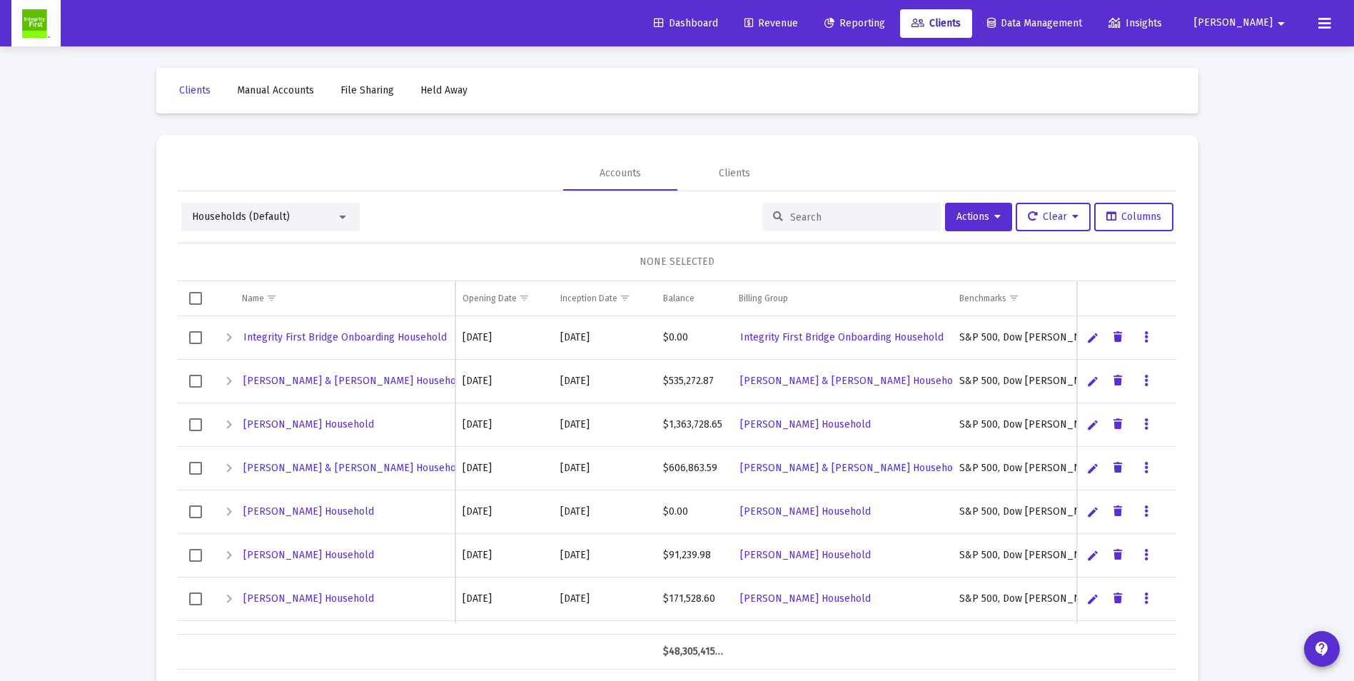
click at [841, 220] on input at bounding box center [860, 217] width 140 height 12
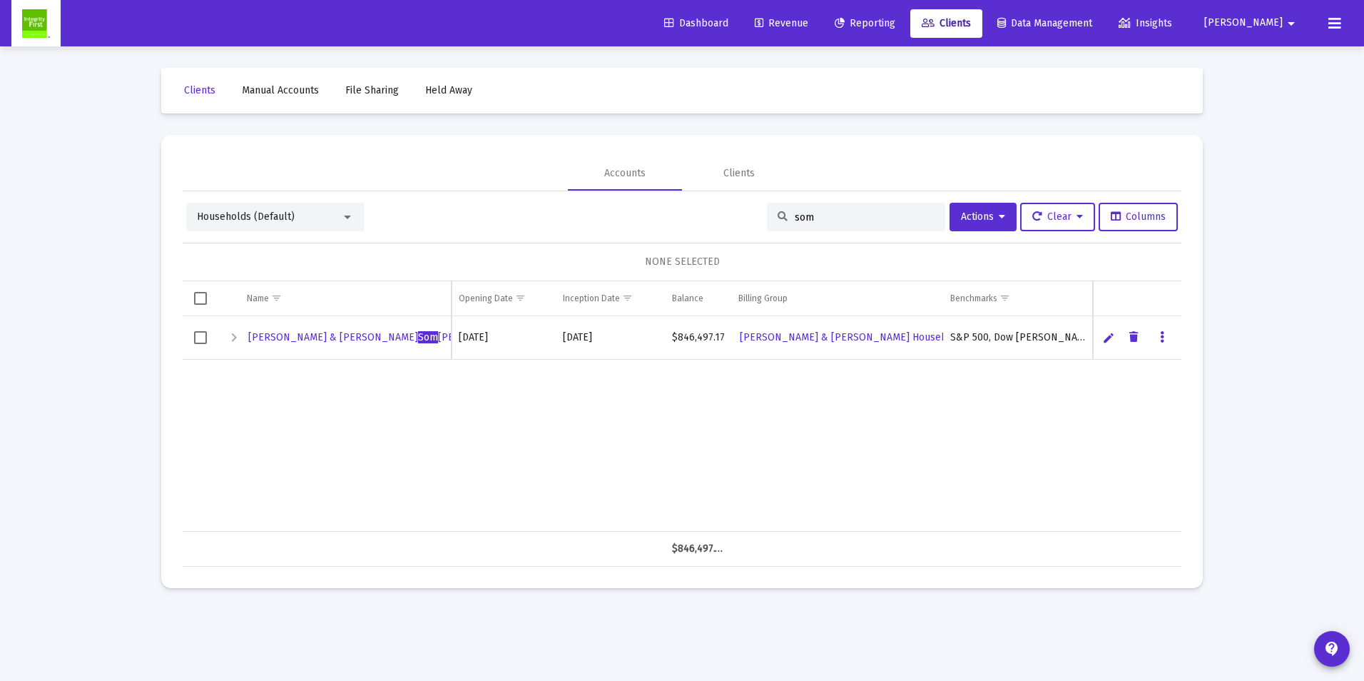
type input "som"
click at [802, 337] on span "[PERSON_NAME] & [PERSON_NAME] Household" at bounding box center [851, 337] width 222 height 12
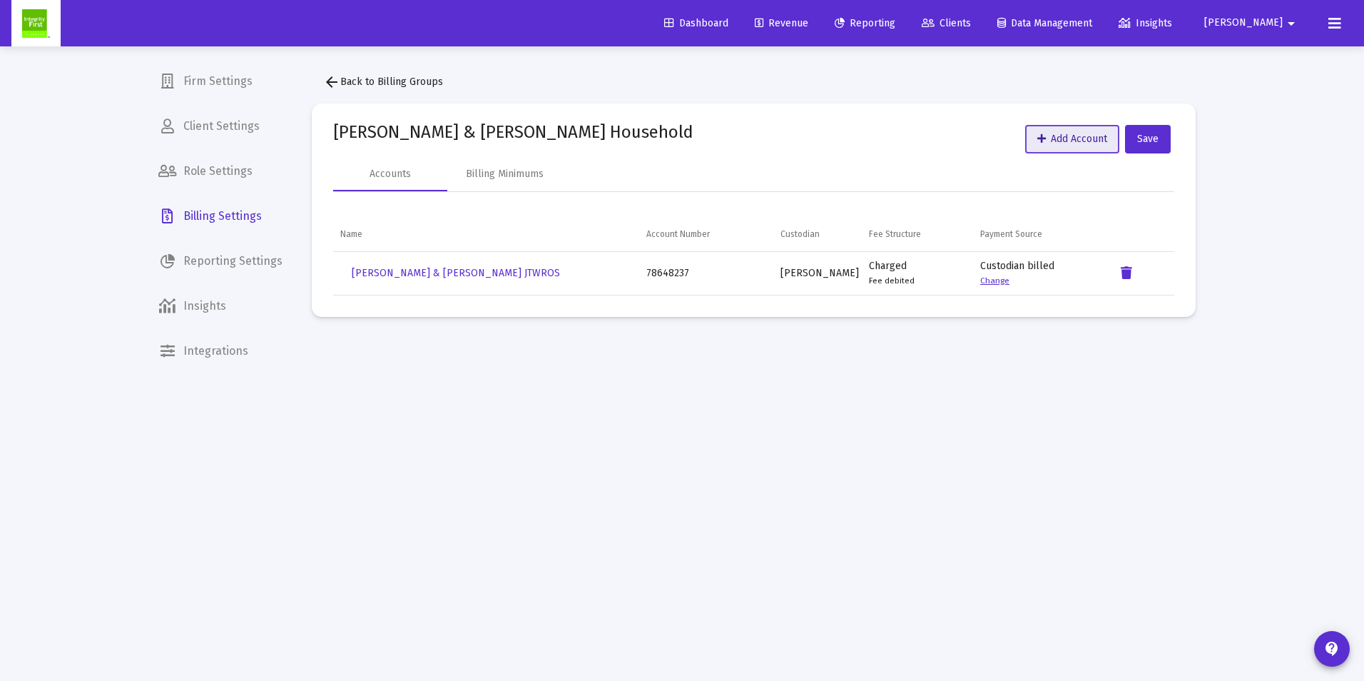
click at [1060, 129] on button "Add Account" at bounding box center [1072, 139] width 94 height 29
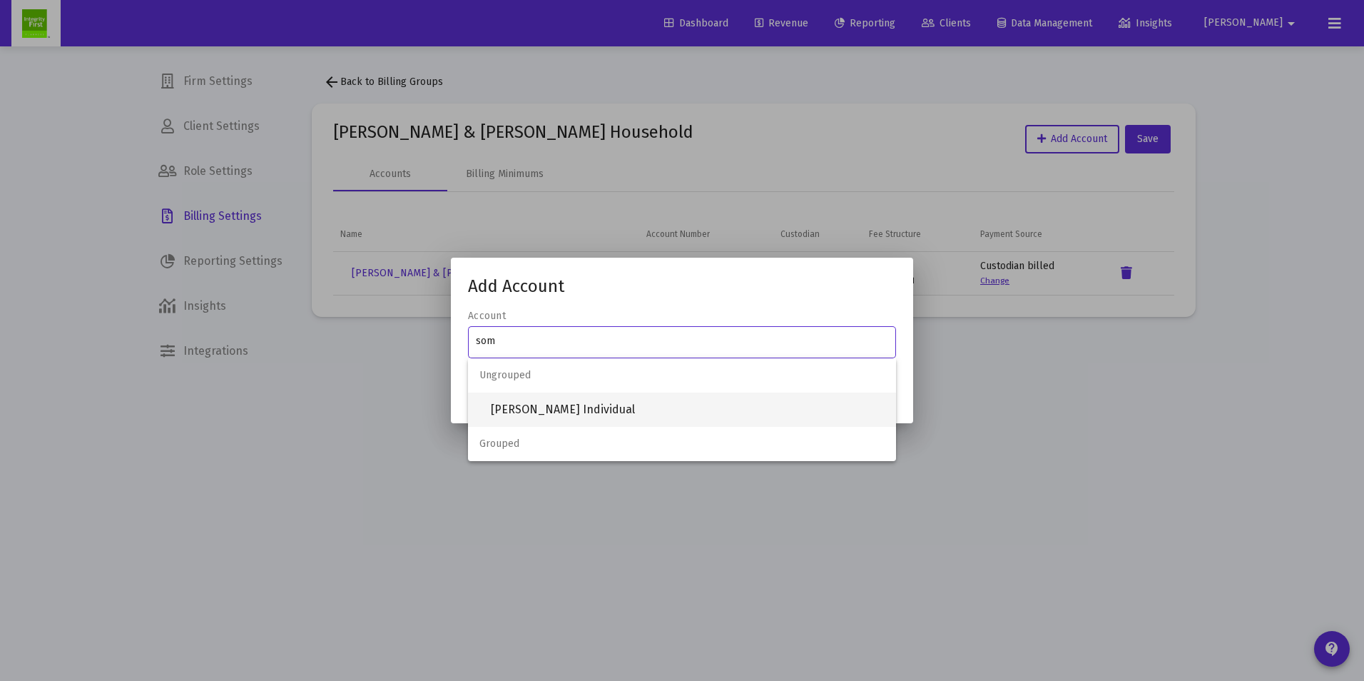
type input "som"
click at [590, 407] on span "[PERSON_NAME] Individual" at bounding box center [688, 409] width 394 height 34
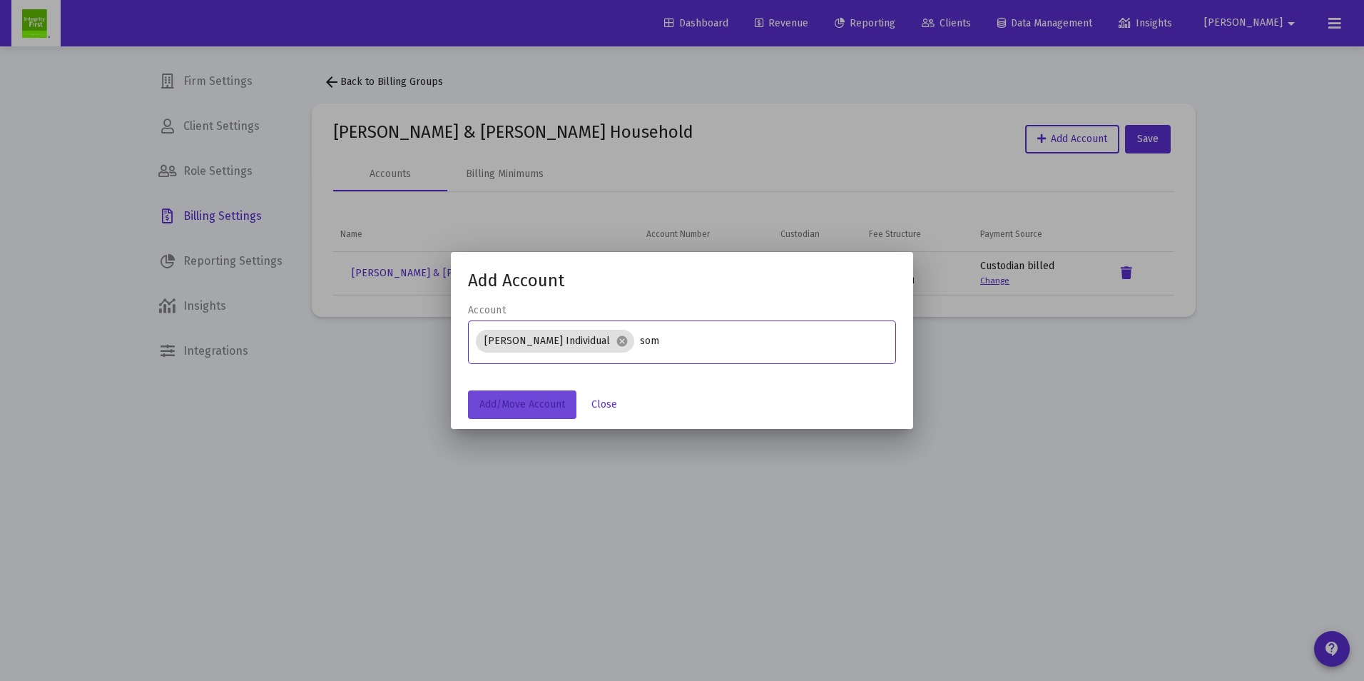
click at [504, 402] on span "Add/Move Account" at bounding box center [522, 404] width 86 height 12
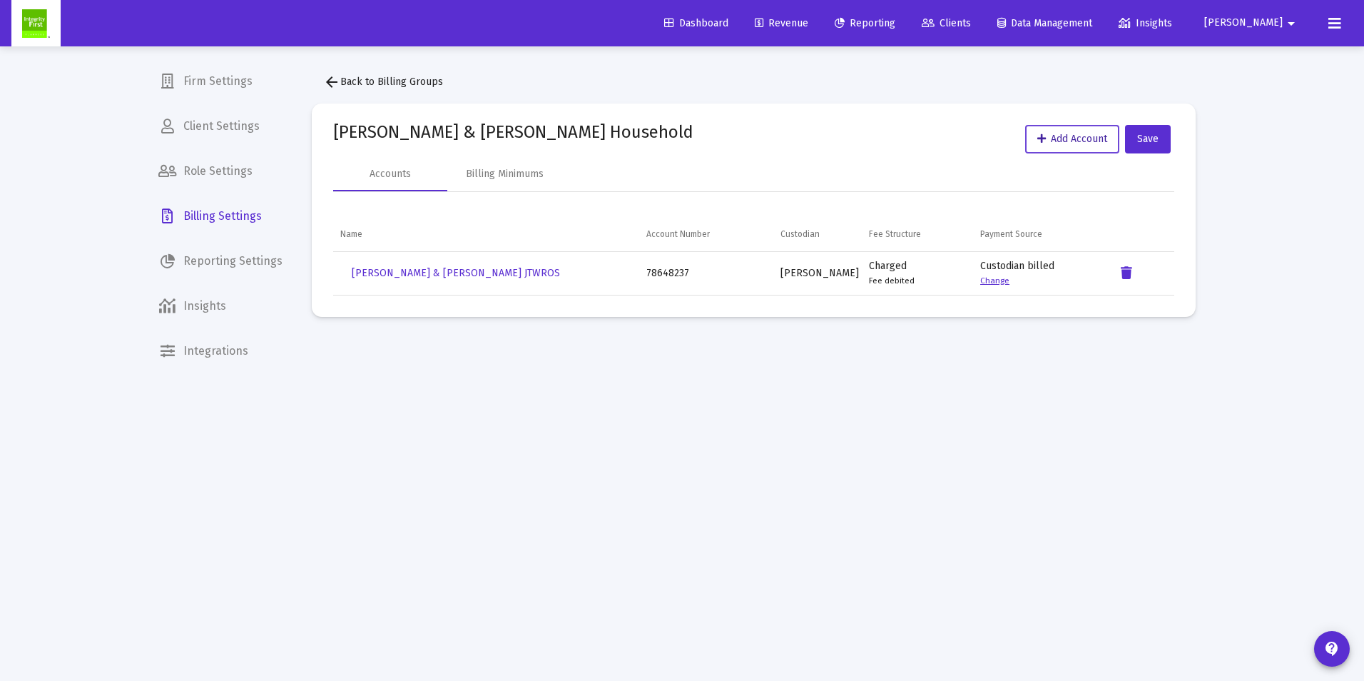
click at [1077, 136] on span "Add Account" at bounding box center [1072, 139] width 70 height 12
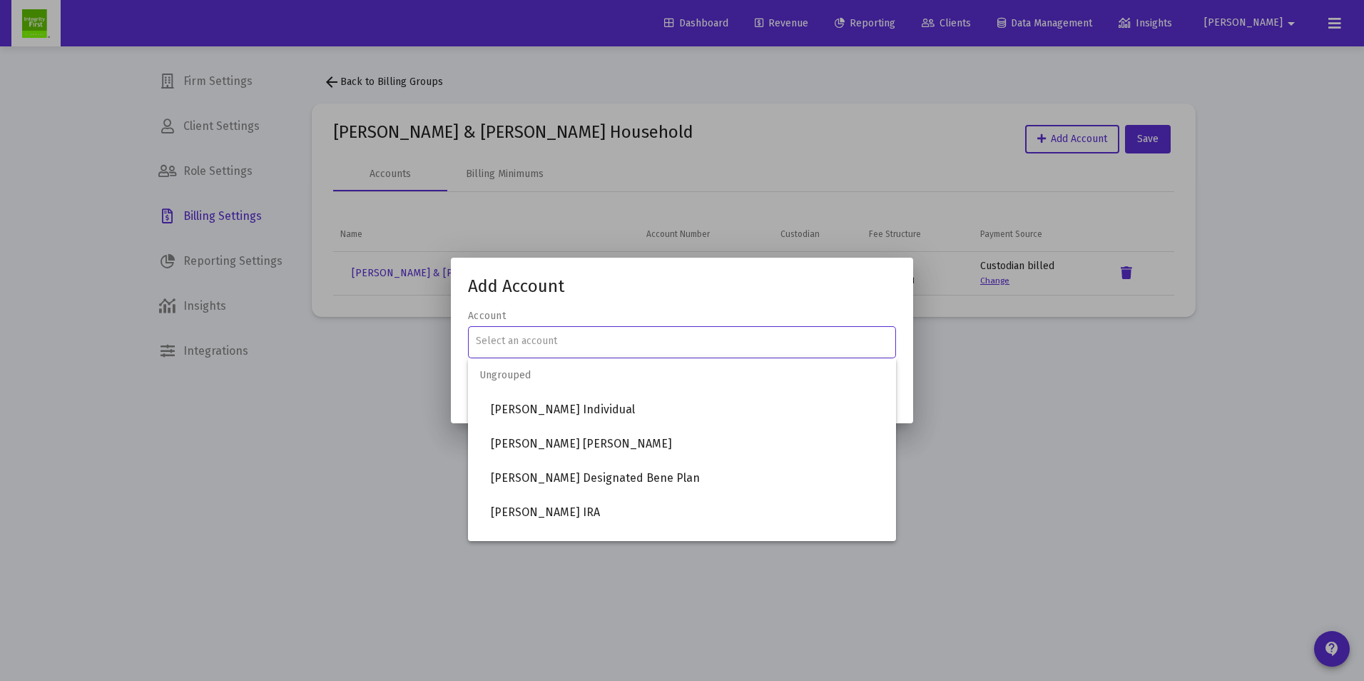
click at [682, 344] on input "text" at bounding box center [682, 340] width 413 height 11
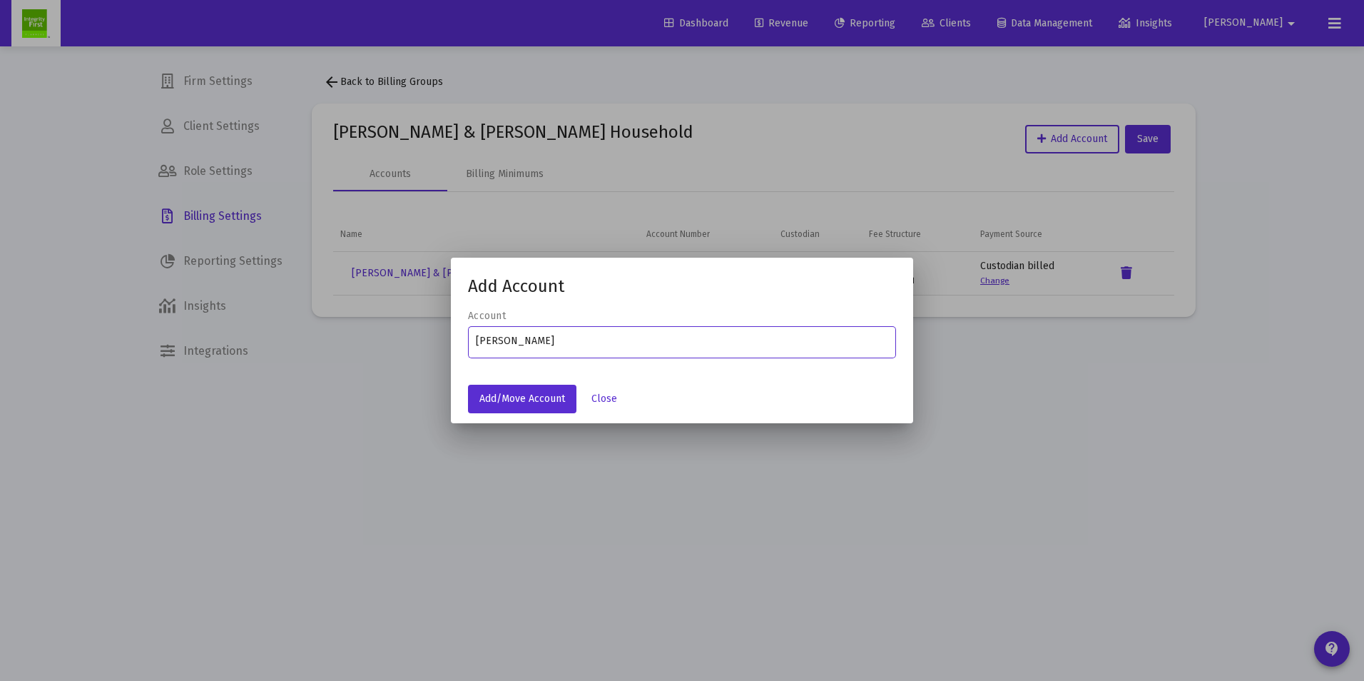
type input "[PERSON_NAME]"
click at [595, 402] on div "Ungrouped Grouped" at bounding box center [682, 392] width 428 height 68
click at [597, 401] on div "Ungrouped Grouped" at bounding box center [682, 392] width 428 height 68
click at [603, 395] on div "Ungrouped Grouped" at bounding box center [682, 392] width 428 height 68
click at [1271, 399] on div at bounding box center [682, 340] width 1364 height 681
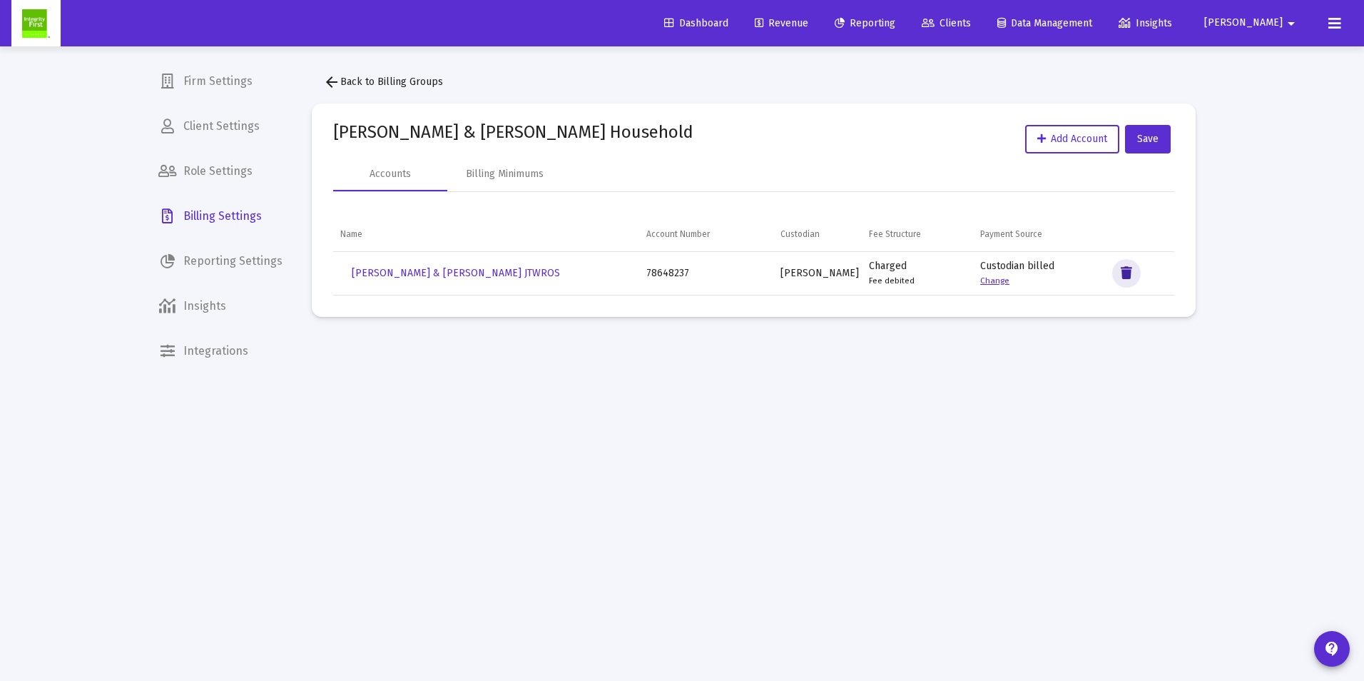
click at [1127, 273] on icon "Data grid" at bounding box center [1126, 273] width 11 height 17
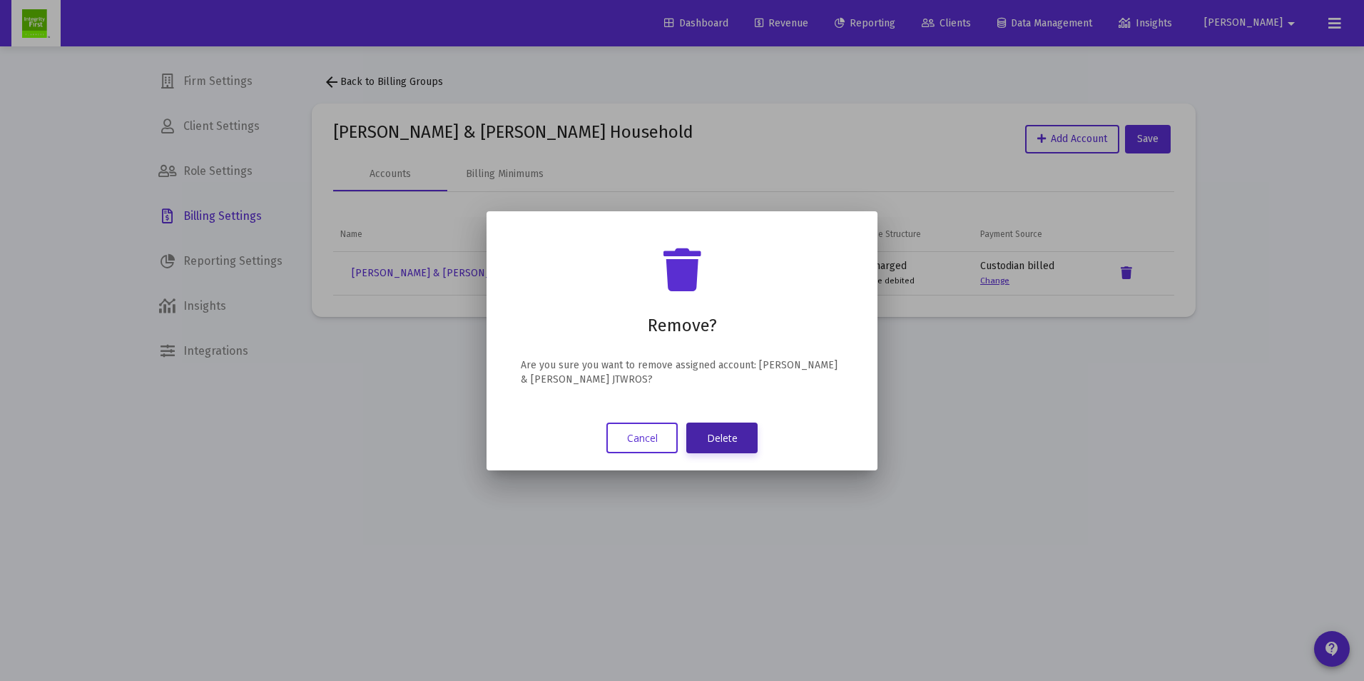
click at [735, 438] on button "Delete" at bounding box center [721, 437] width 71 height 31
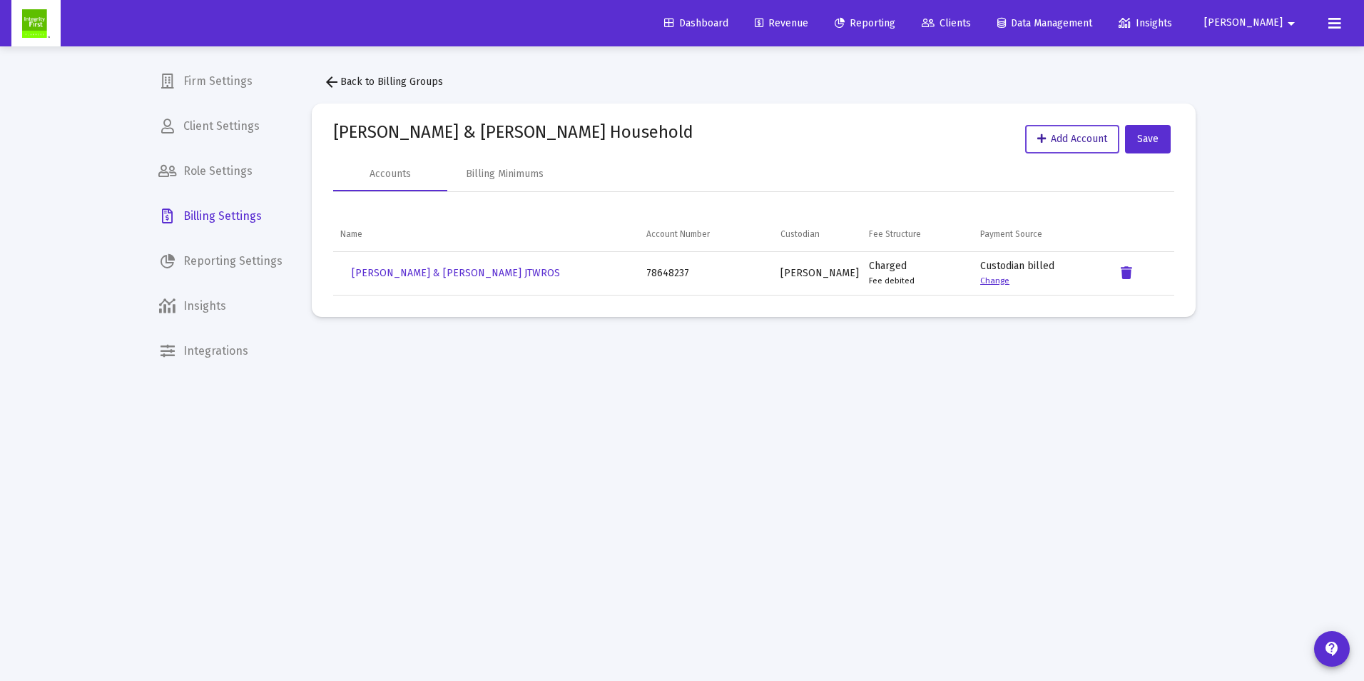
click at [1064, 140] on span "Add Account" at bounding box center [1072, 139] width 70 height 12
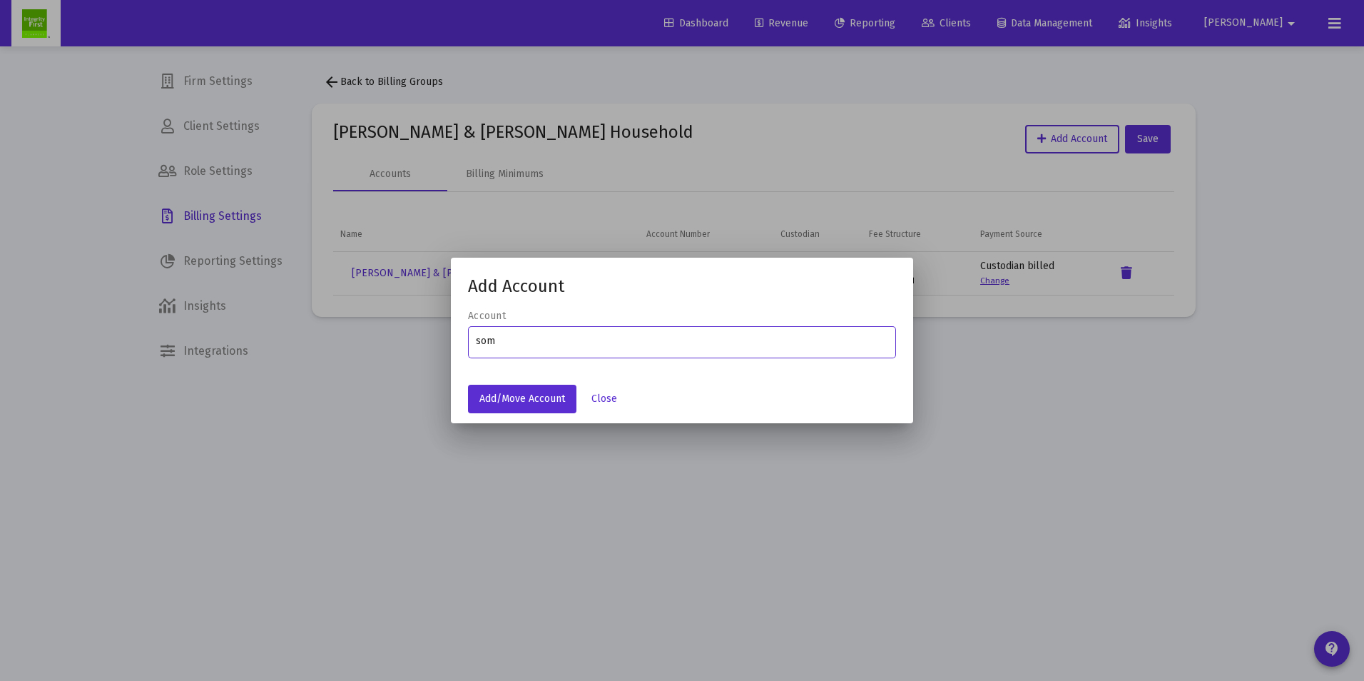
type input "som"
click at [1233, 446] on div at bounding box center [682, 340] width 1364 height 681
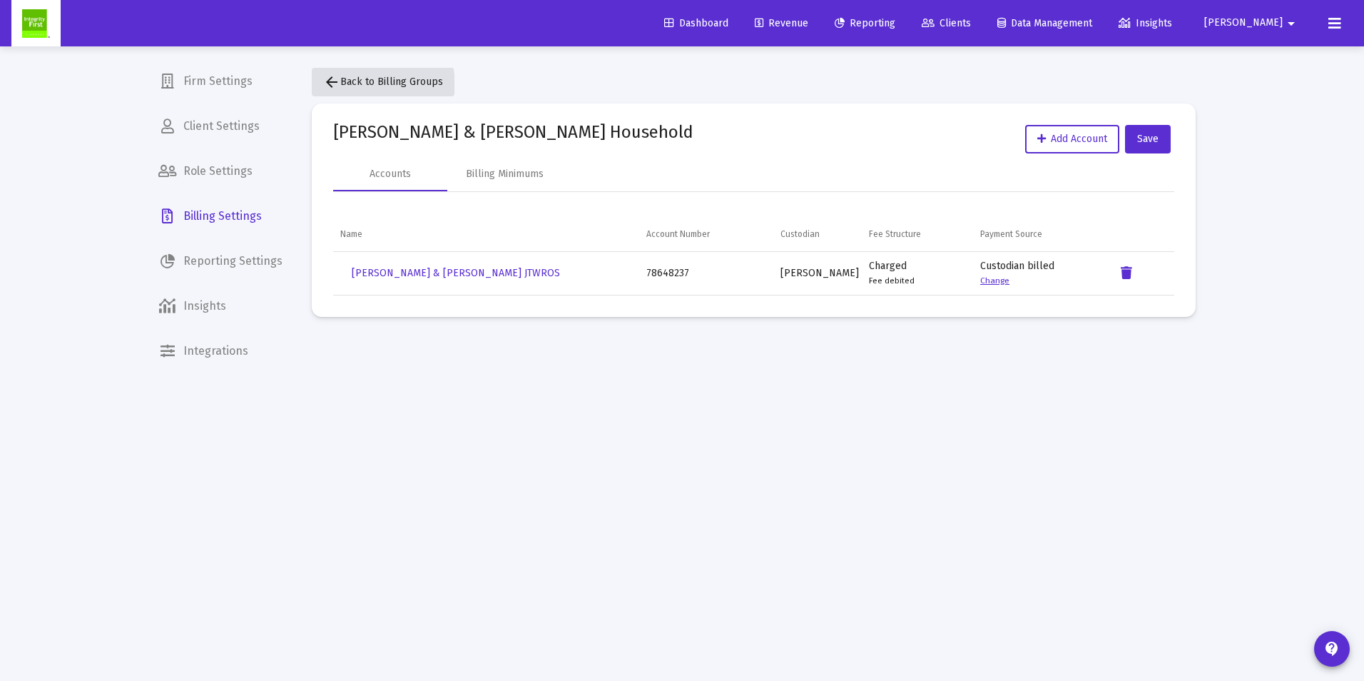
click at [365, 85] on span "arrow_back Back to Billing Groups" at bounding box center [383, 82] width 120 height 12
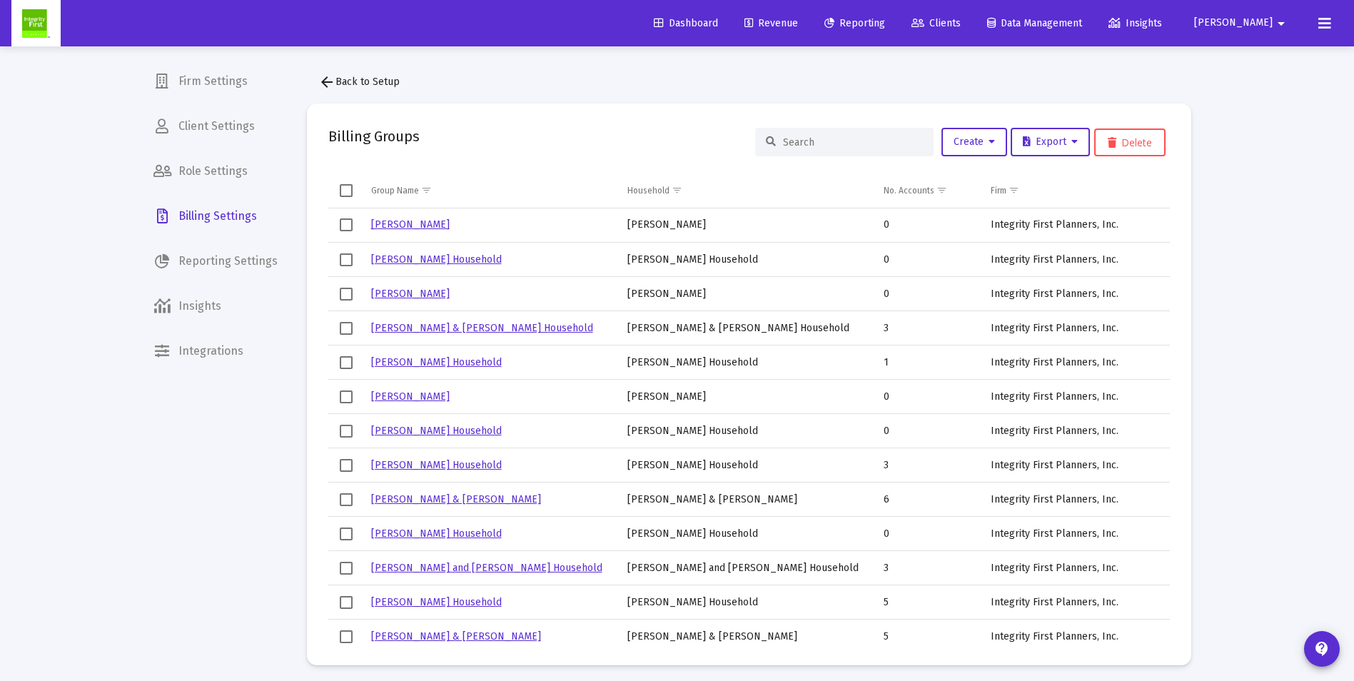
click at [357, 81] on span "arrow_back Back to Setup" at bounding box center [358, 82] width 81 height 12
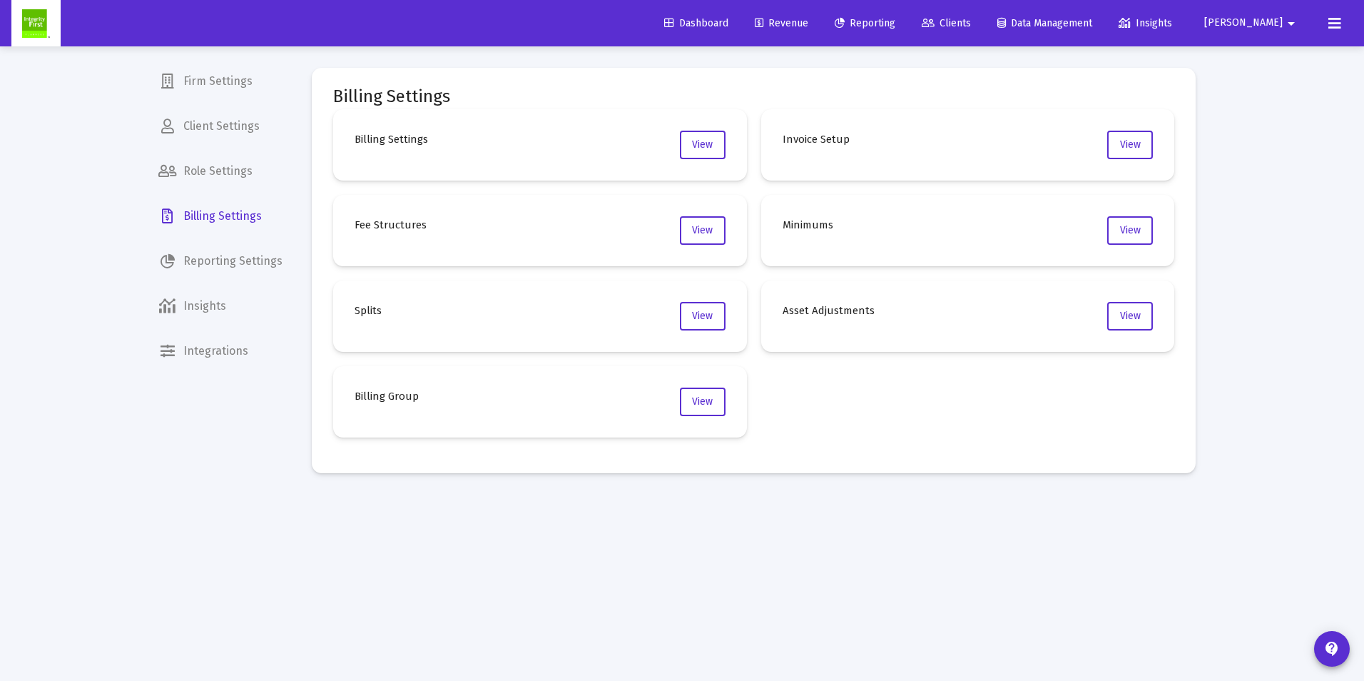
click at [214, 130] on span "Client Settings" at bounding box center [220, 126] width 147 height 34
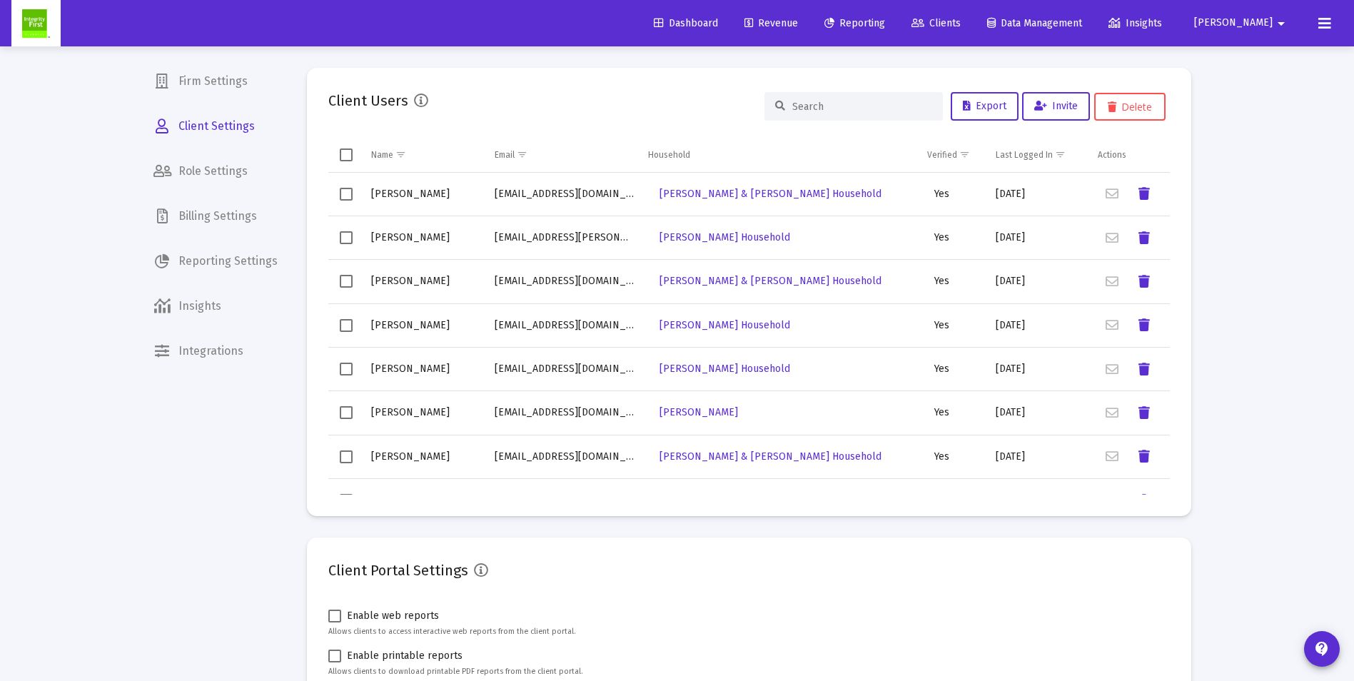
click at [812, 110] on input at bounding box center [862, 107] width 140 height 12
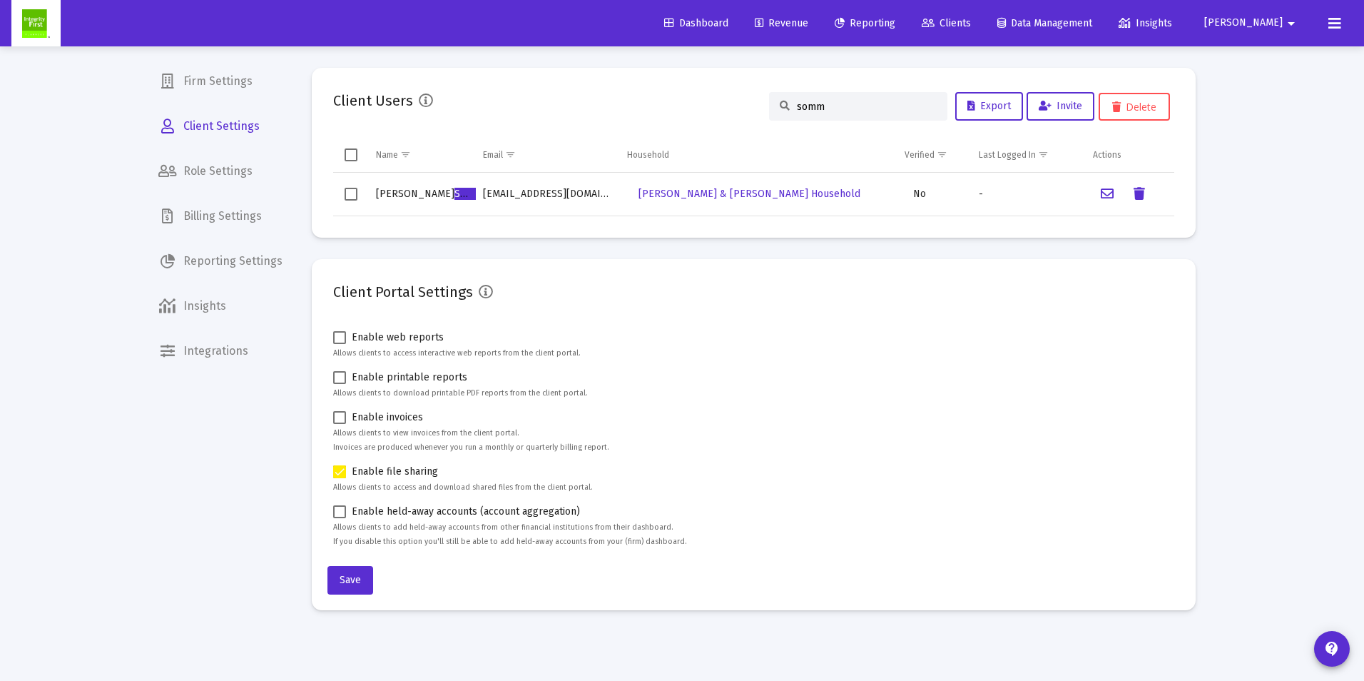
type input "somm"
click at [971, 23] on span "Clients" at bounding box center [946, 23] width 49 height 12
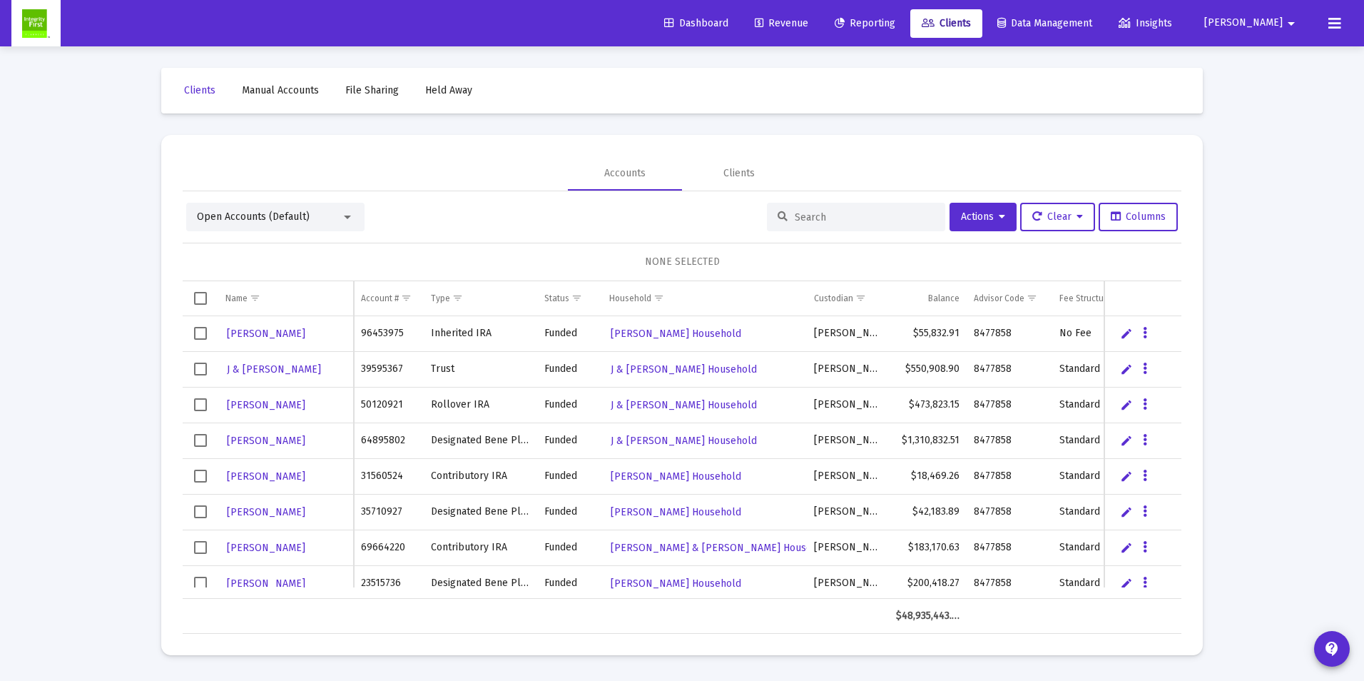
click at [270, 226] on div "Open Accounts (Default)" at bounding box center [275, 217] width 178 height 29
click at [271, 218] on span "Open Accounts (Default)" at bounding box center [253, 216] width 113 height 12
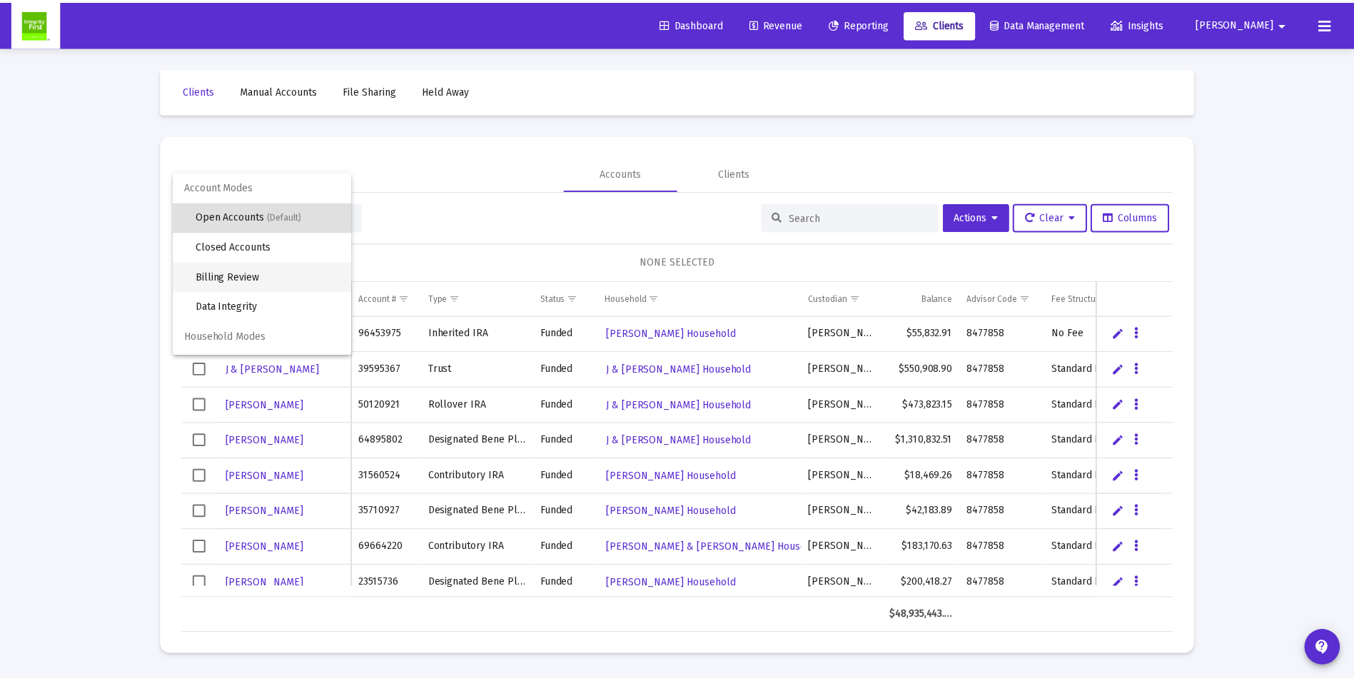
scroll to position [27, 0]
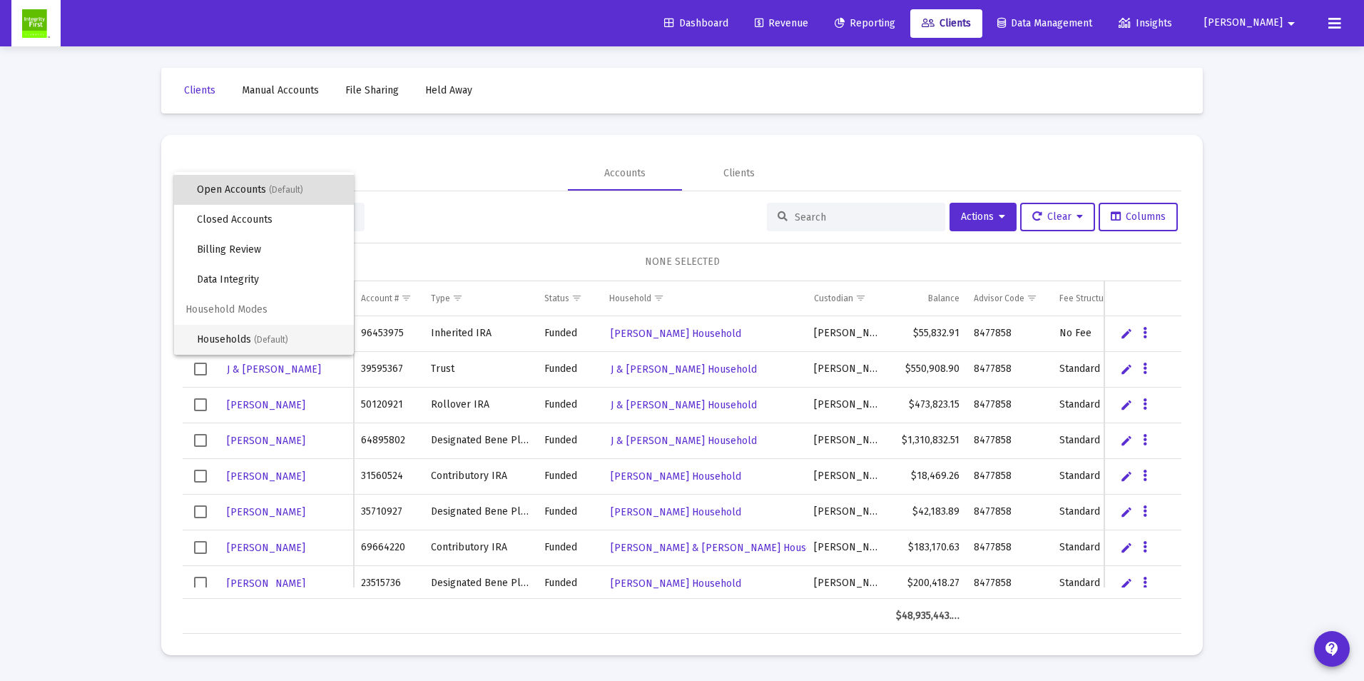
click at [256, 337] on span "(Default)" at bounding box center [271, 340] width 34 height 10
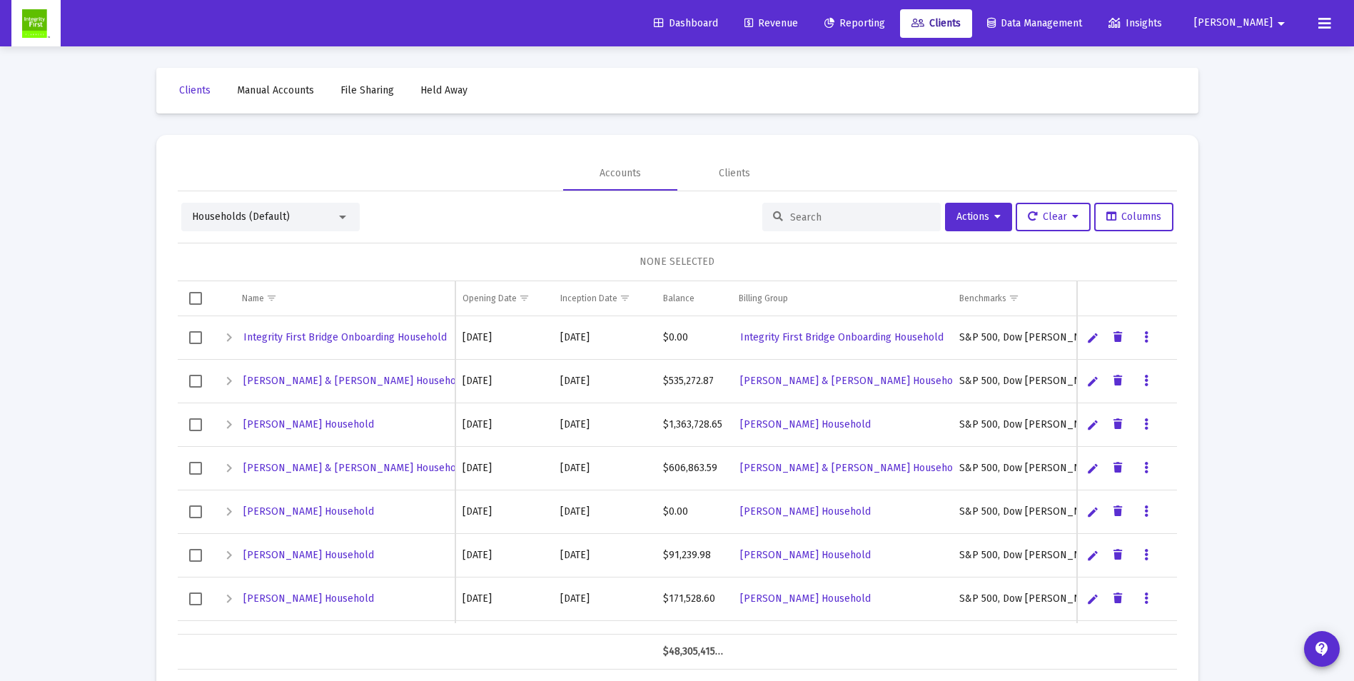
click at [846, 215] on input at bounding box center [860, 217] width 140 height 12
type input "[PERSON_NAME]"
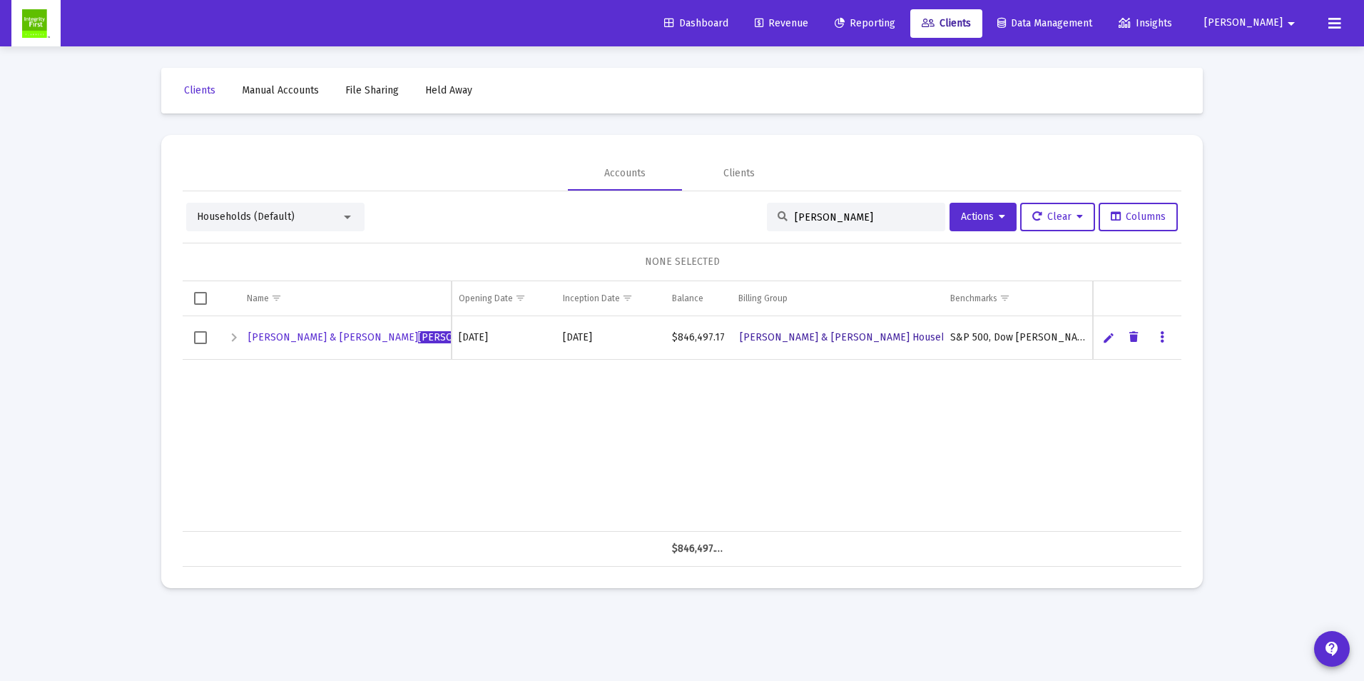
click at [781, 340] on span "[PERSON_NAME] & [PERSON_NAME] Household" at bounding box center [851, 337] width 222 height 12
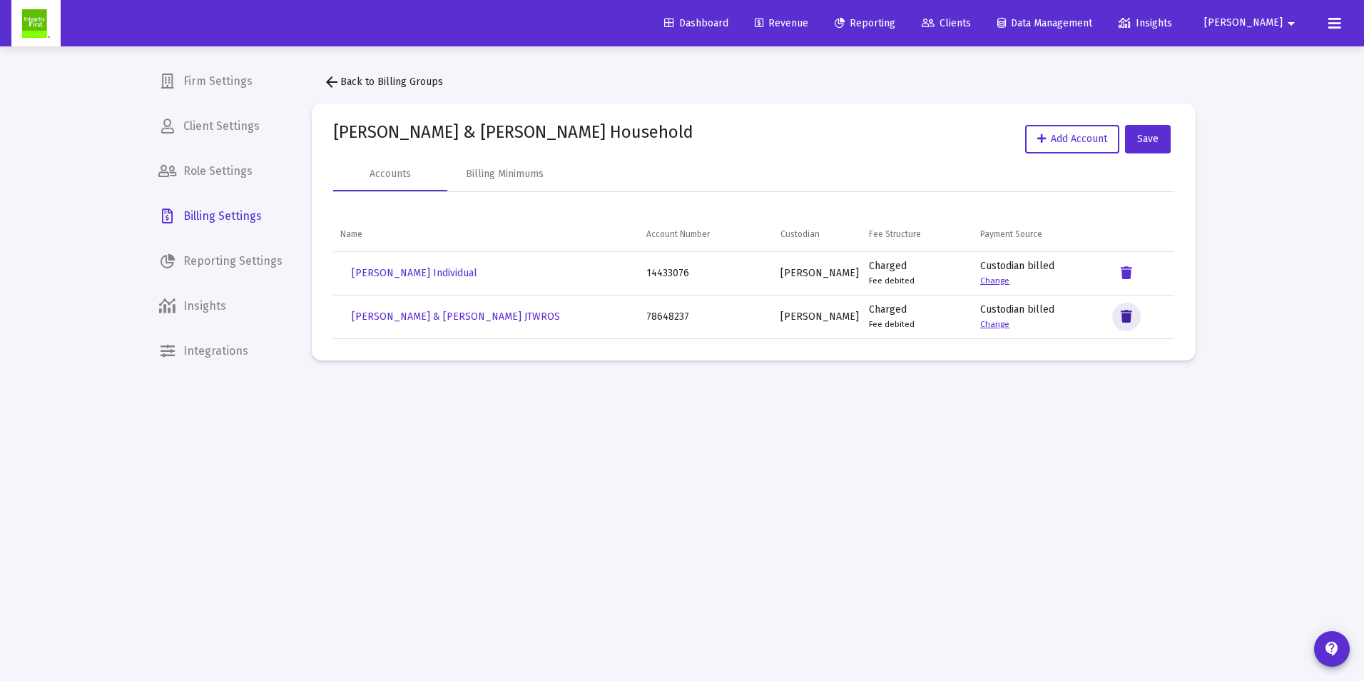
click at [1130, 315] on icon "Data grid" at bounding box center [1126, 316] width 11 height 17
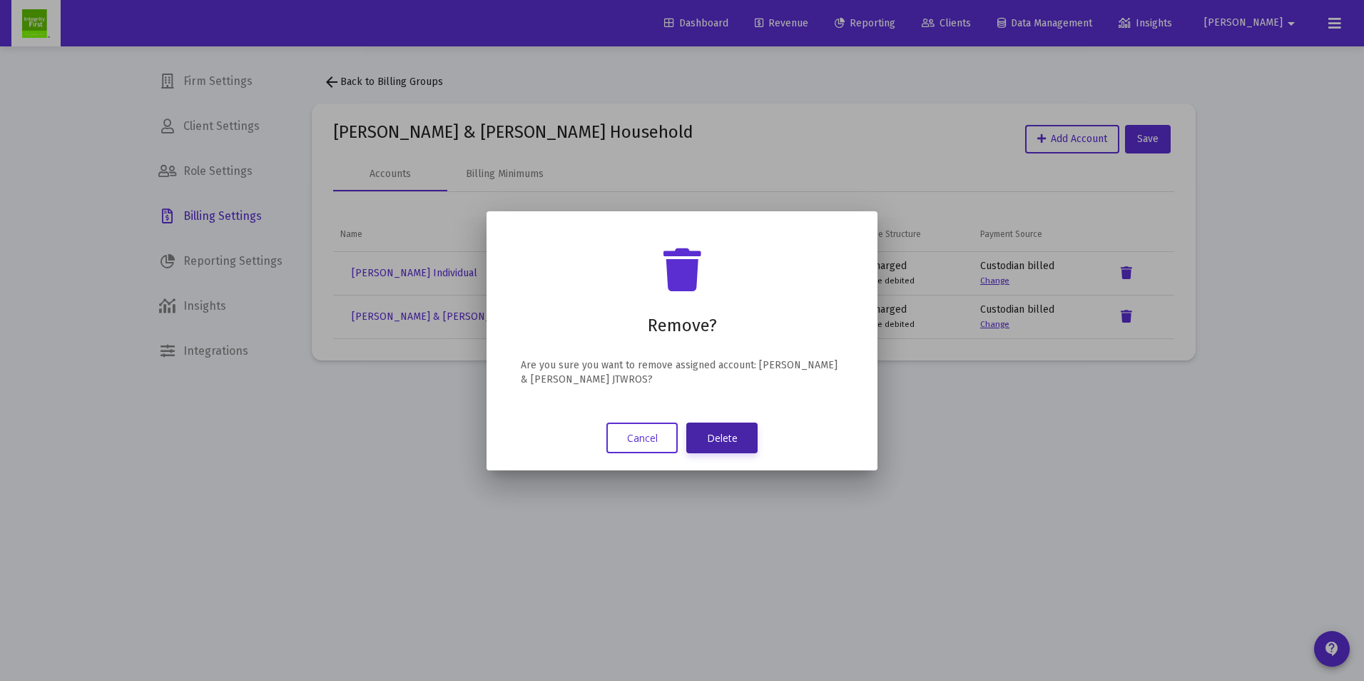
click at [739, 443] on button "Delete" at bounding box center [721, 437] width 71 height 31
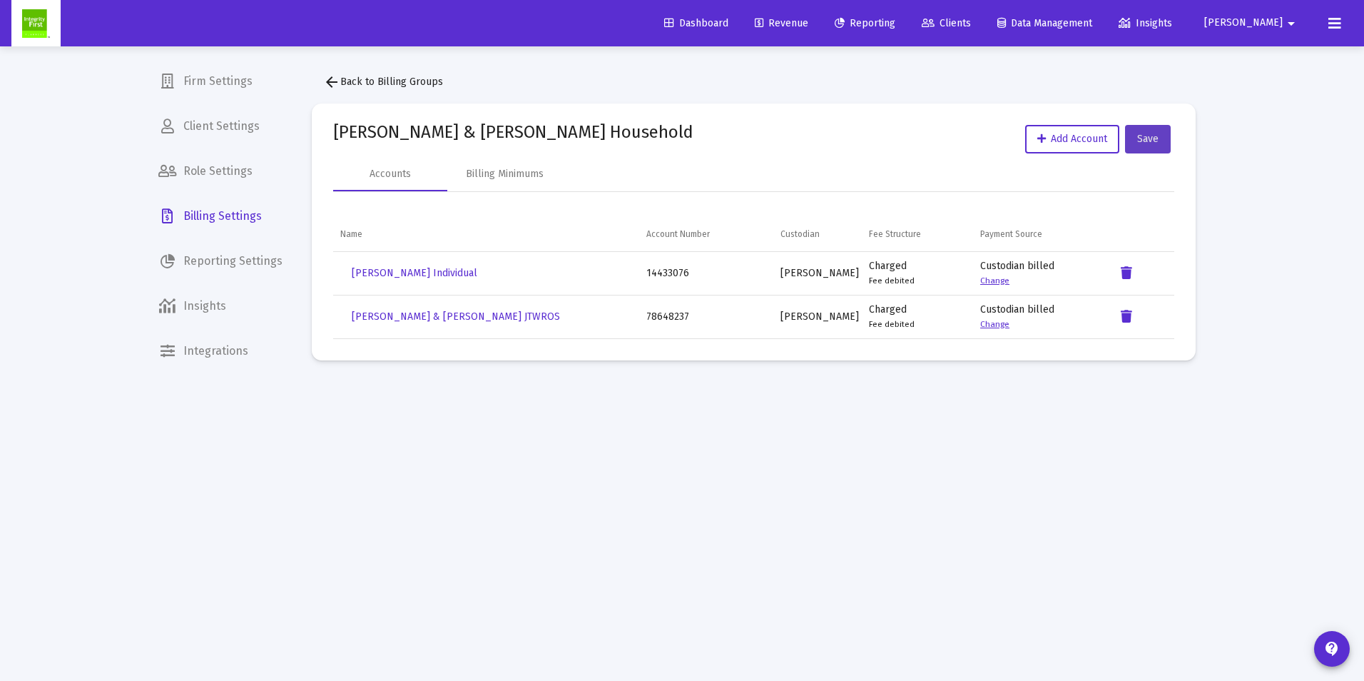
click at [1149, 133] on span "Save" at bounding box center [1147, 139] width 21 height 12
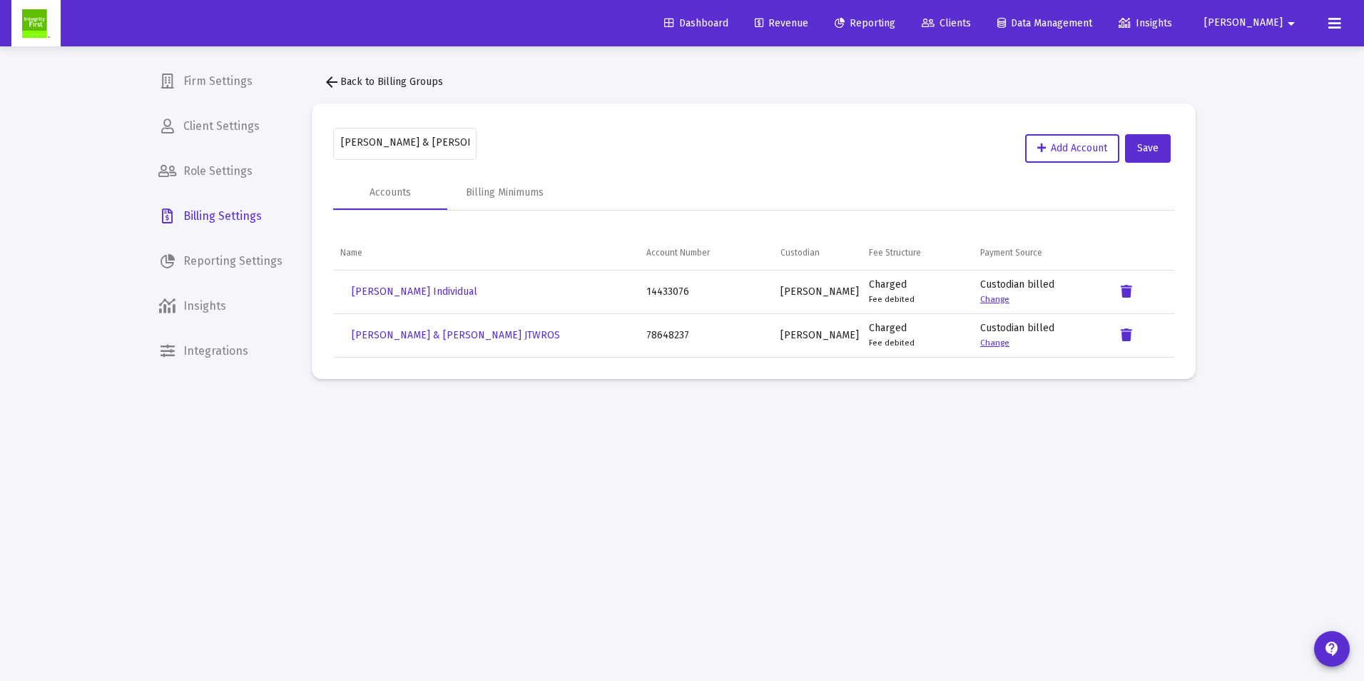
click at [340, 76] on span "arrow_back Back to Billing Groups" at bounding box center [383, 82] width 120 height 12
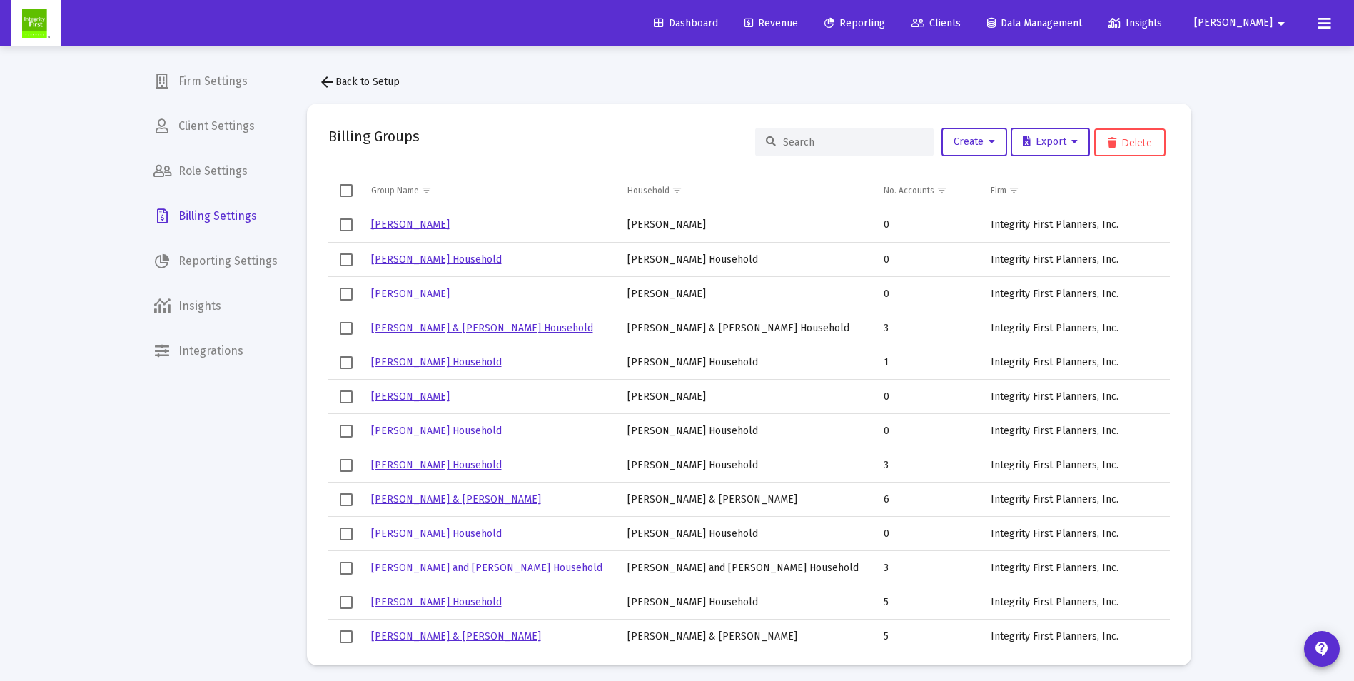
click at [823, 144] on input at bounding box center [853, 142] width 140 height 12
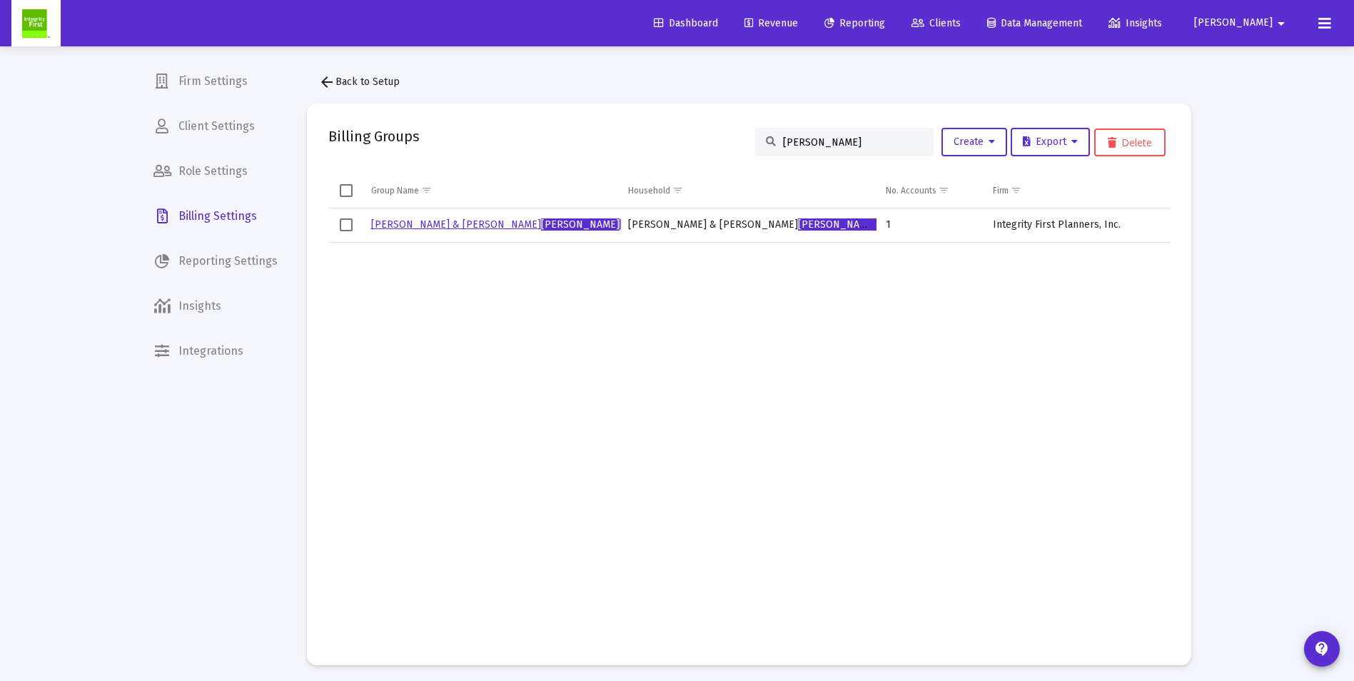
type input "[PERSON_NAME]"
click at [430, 230] on link "[PERSON_NAME] & [PERSON_NAME] Household" at bounding box center [560, 224] width 379 height 12
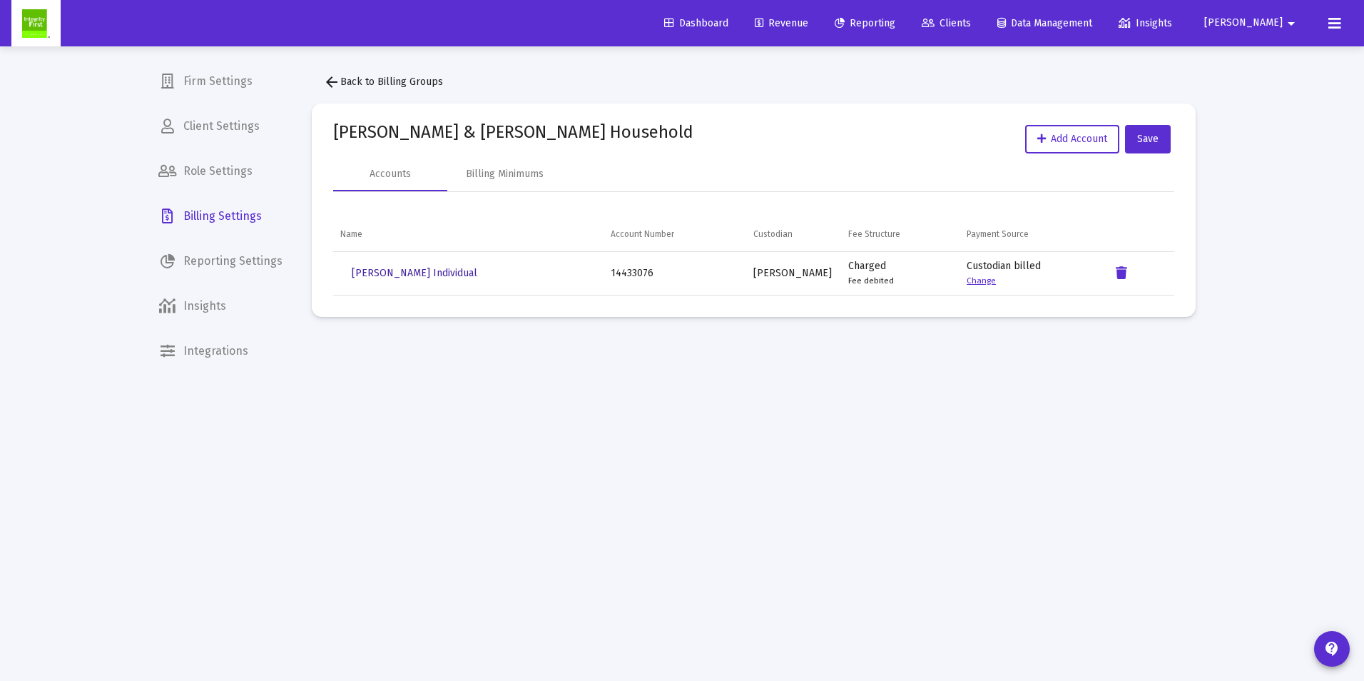
click at [390, 270] on span "[PERSON_NAME] Individual" at bounding box center [415, 273] width 126 height 12
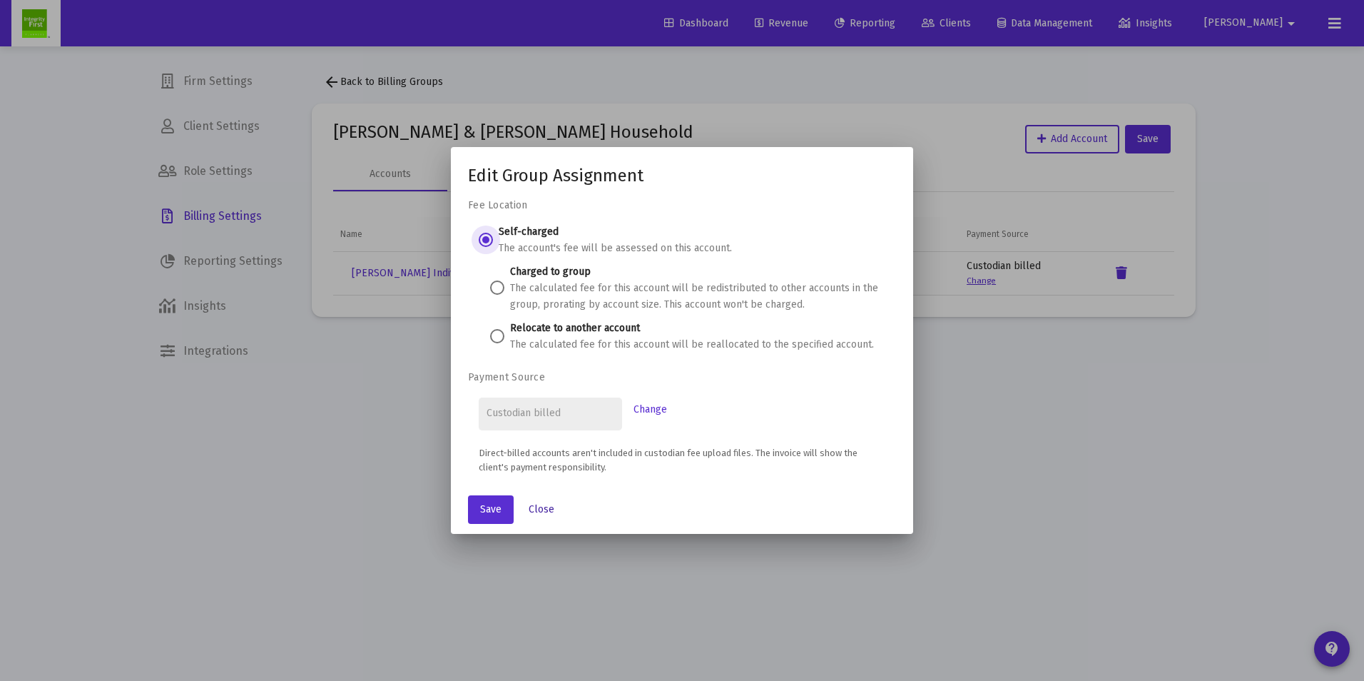
click at [538, 511] on span "Close" at bounding box center [542, 509] width 26 height 12
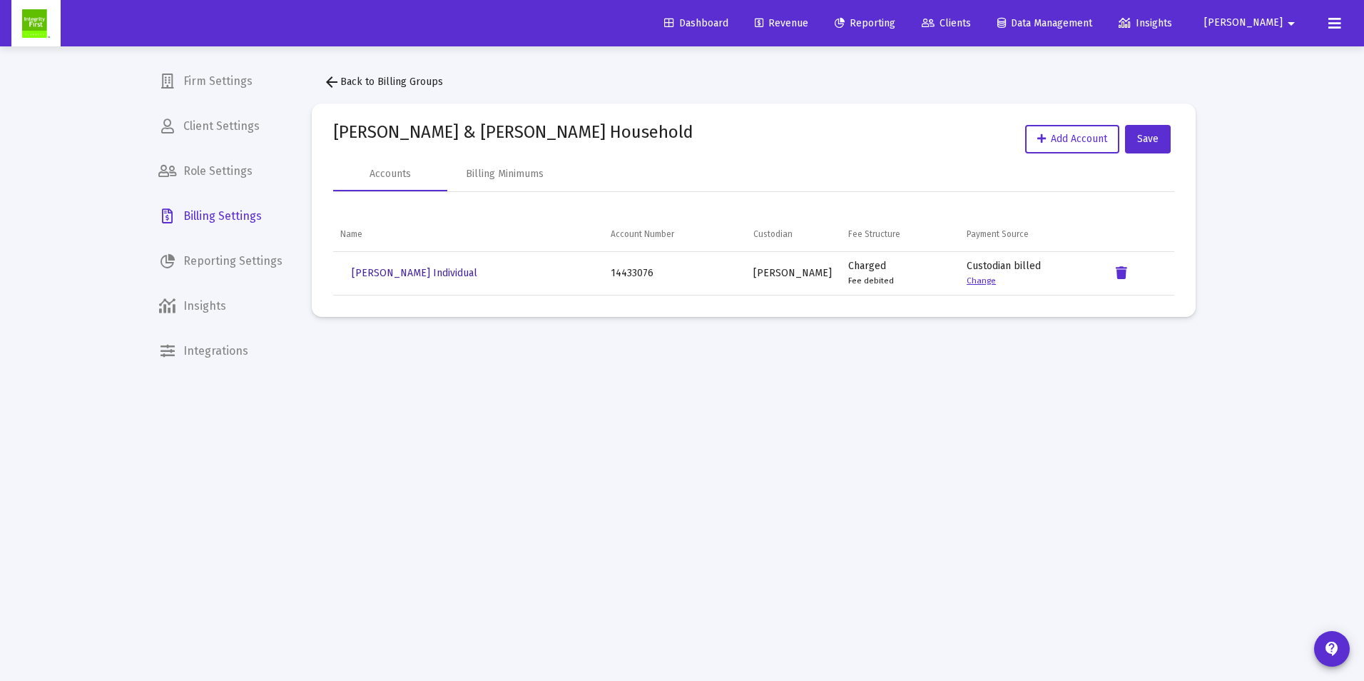
click at [425, 273] on span "[PERSON_NAME] Individual" at bounding box center [415, 273] width 126 height 12
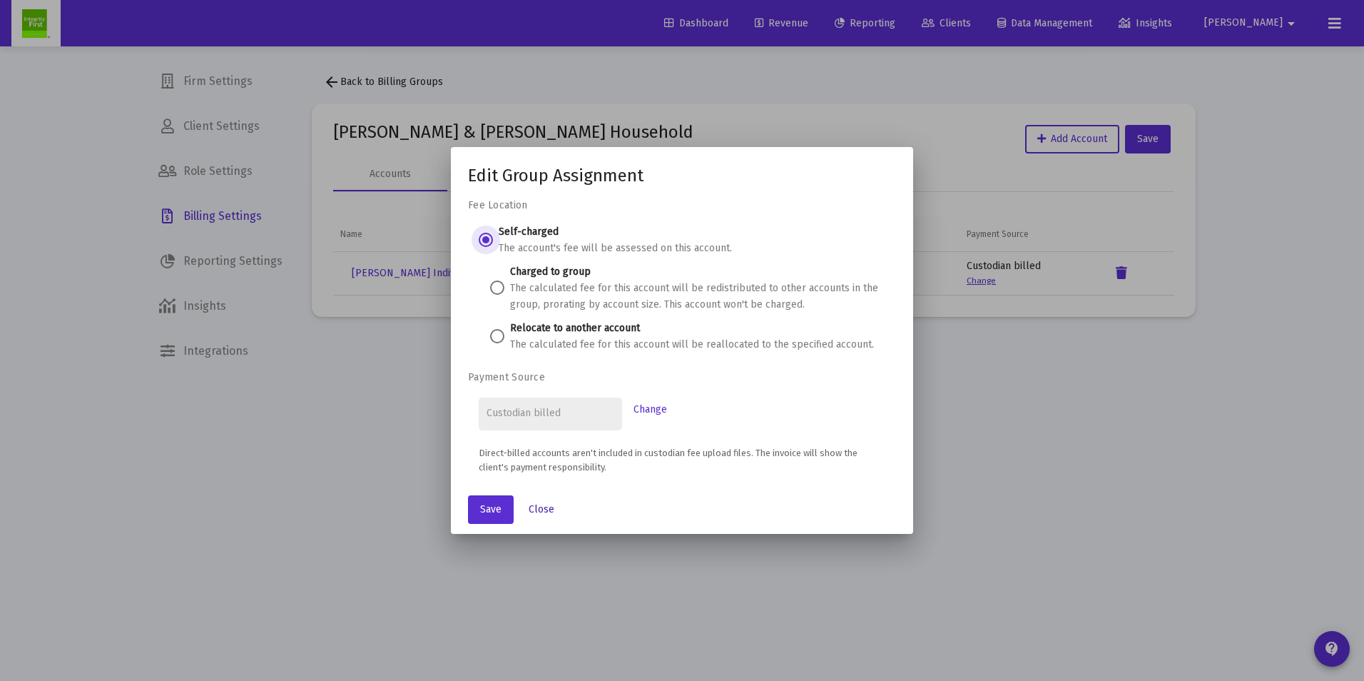
click at [541, 508] on span "Close" at bounding box center [542, 509] width 26 height 12
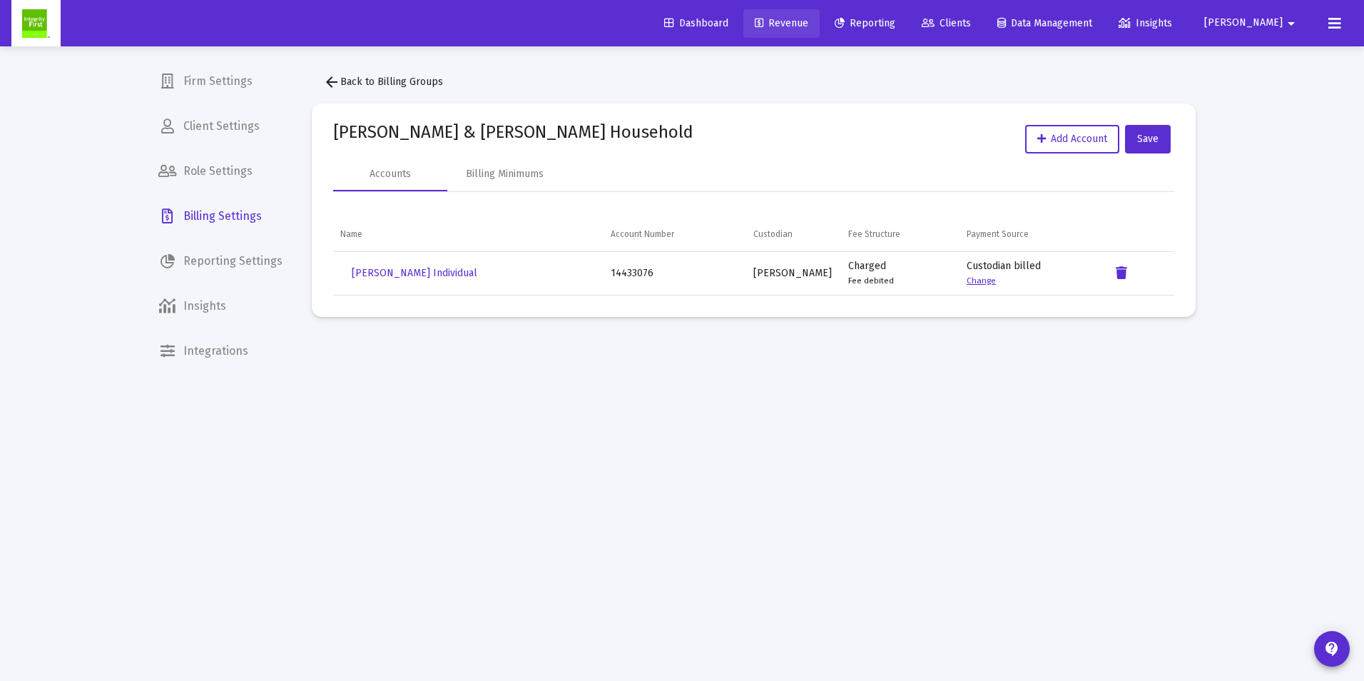
click at [808, 21] on span "Revenue" at bounding box center [782, 23] width 54 height 12
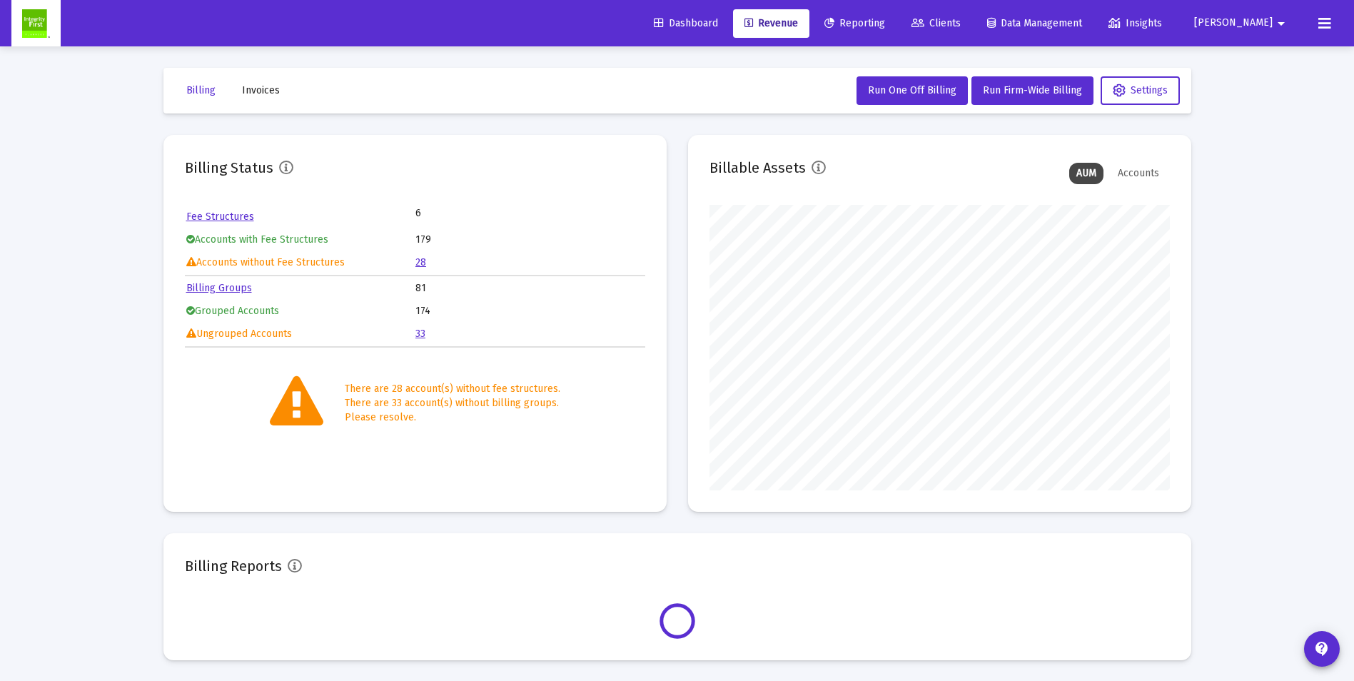
scroll to position [285, 460]
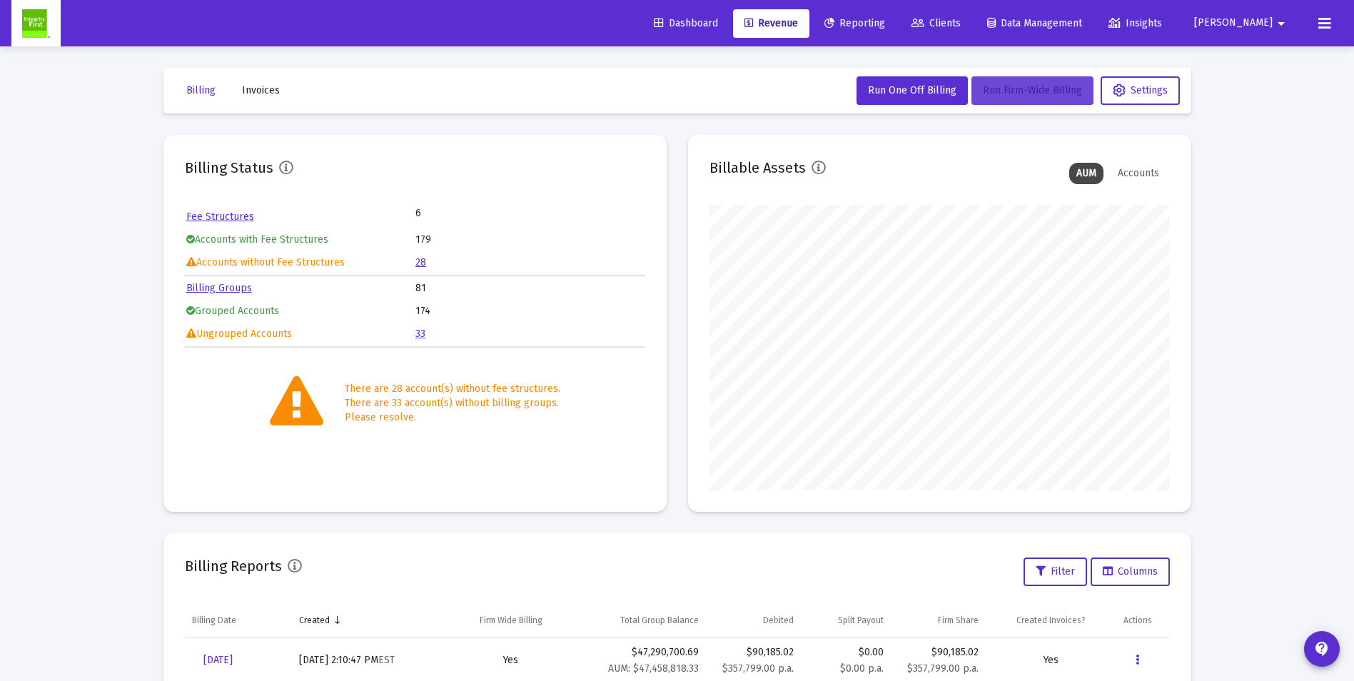
click at [1013, 83] on button "Run Firm-Wide Billing" at bounding box center [1032, 90] width 122 height 29
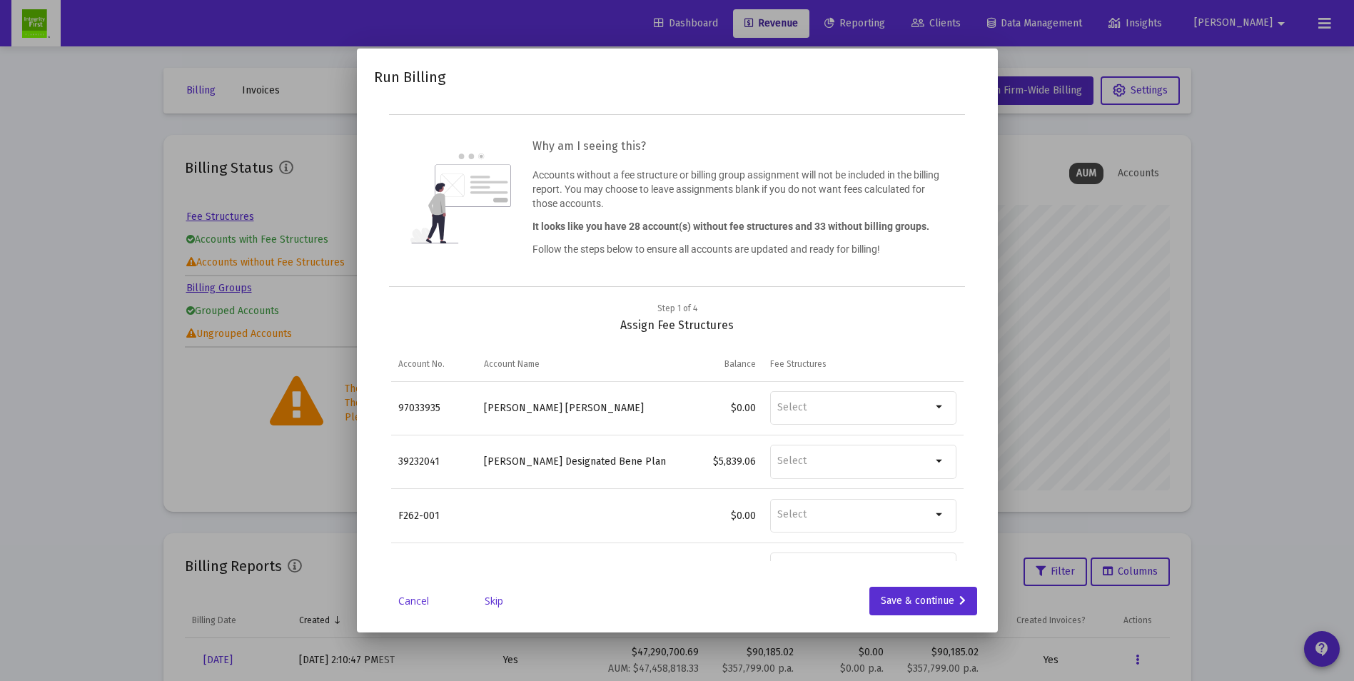
click at [490, 599] on link "Skip" at bounding box center [493, 601] width 71 height 14
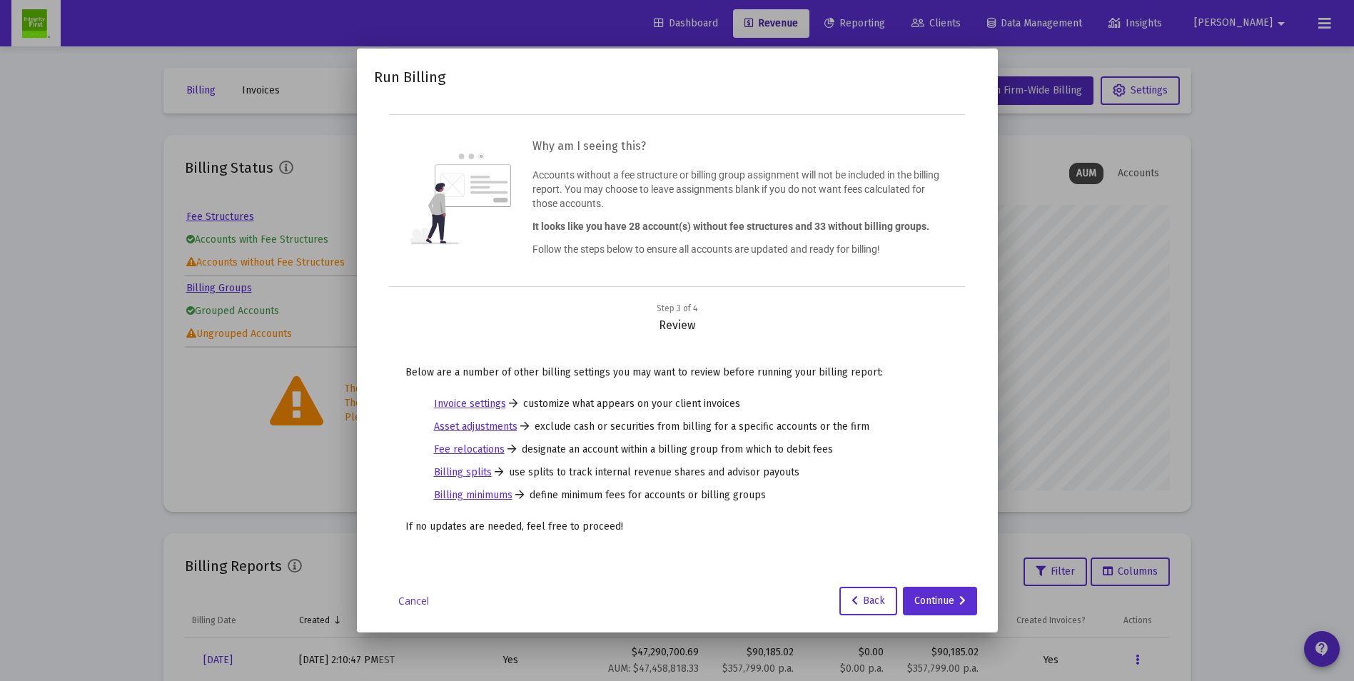
click at [490, 598] on div "Cancel Back Continue" at bounding box center [677, 601] width 607 height 29
click at [943, 599] on div "Continue" at bounding box center [939, 601] width 51 height 29
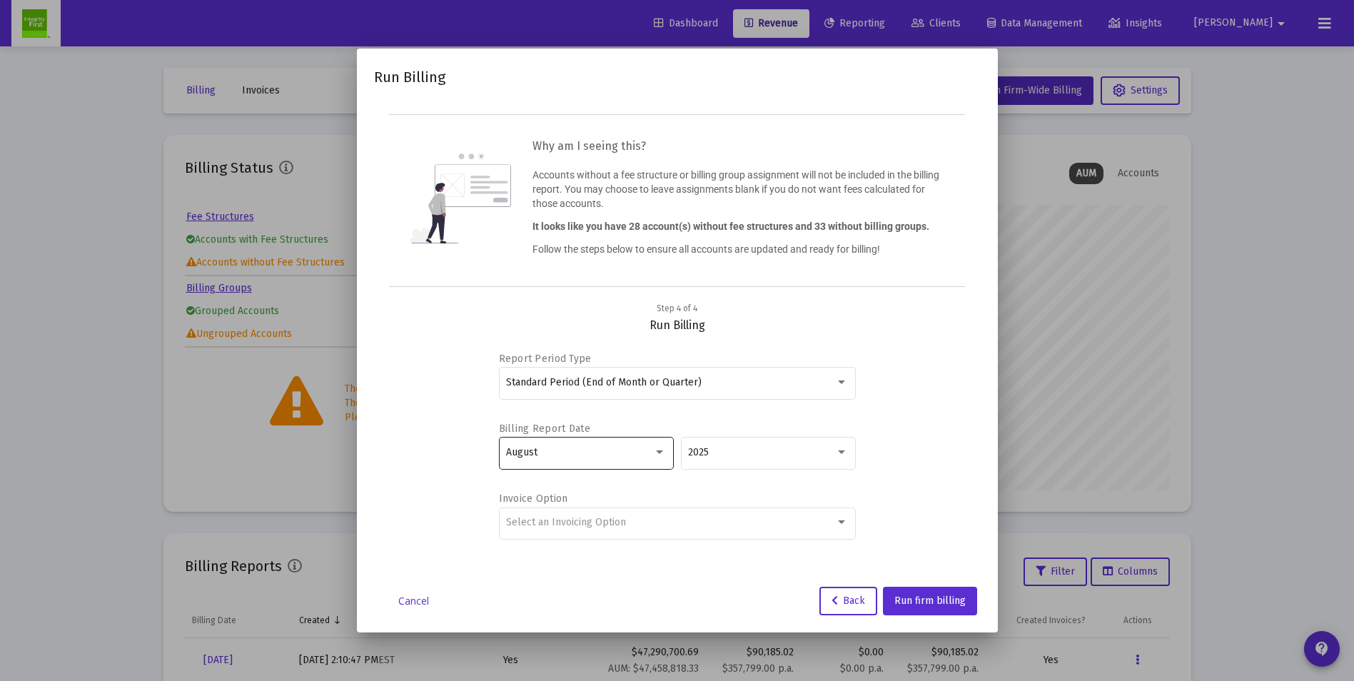
click at [534, 456] on span "August" at bounding box center [521, 452] width 31 height 12
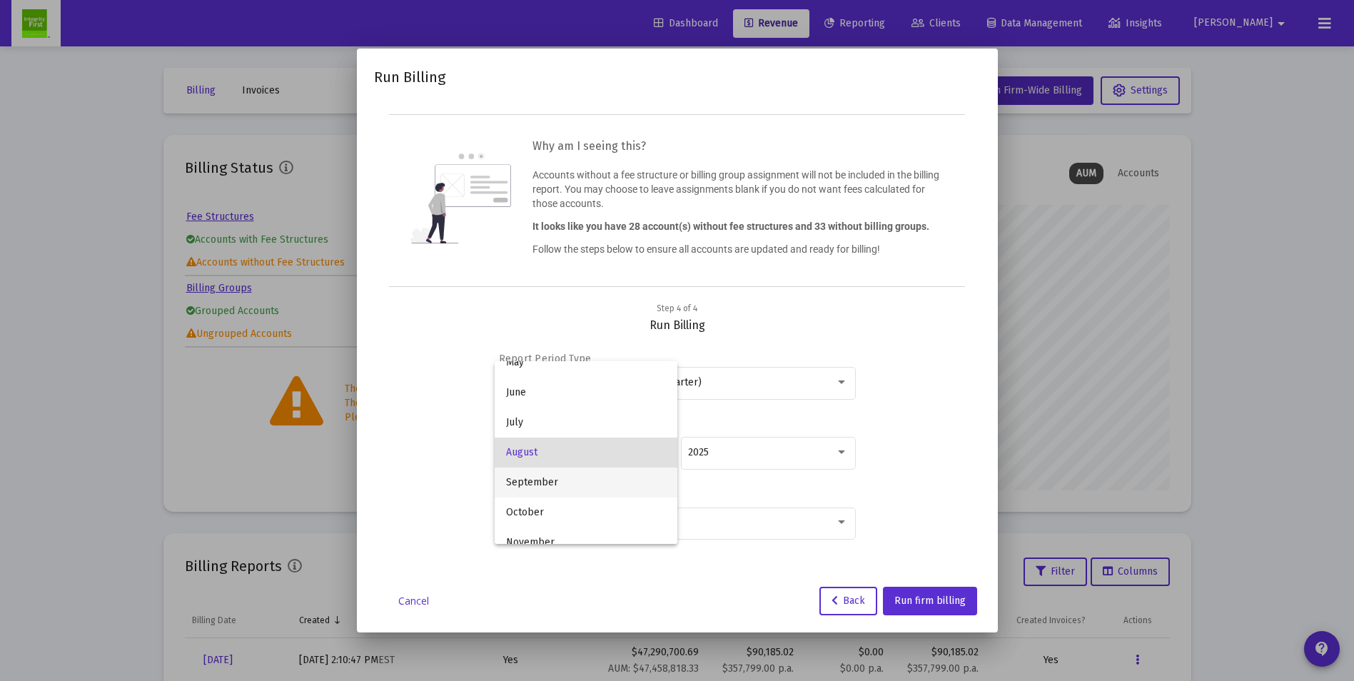
click at [529, 477] on span "September" at bounding box center [586, 482] width 160 height 30
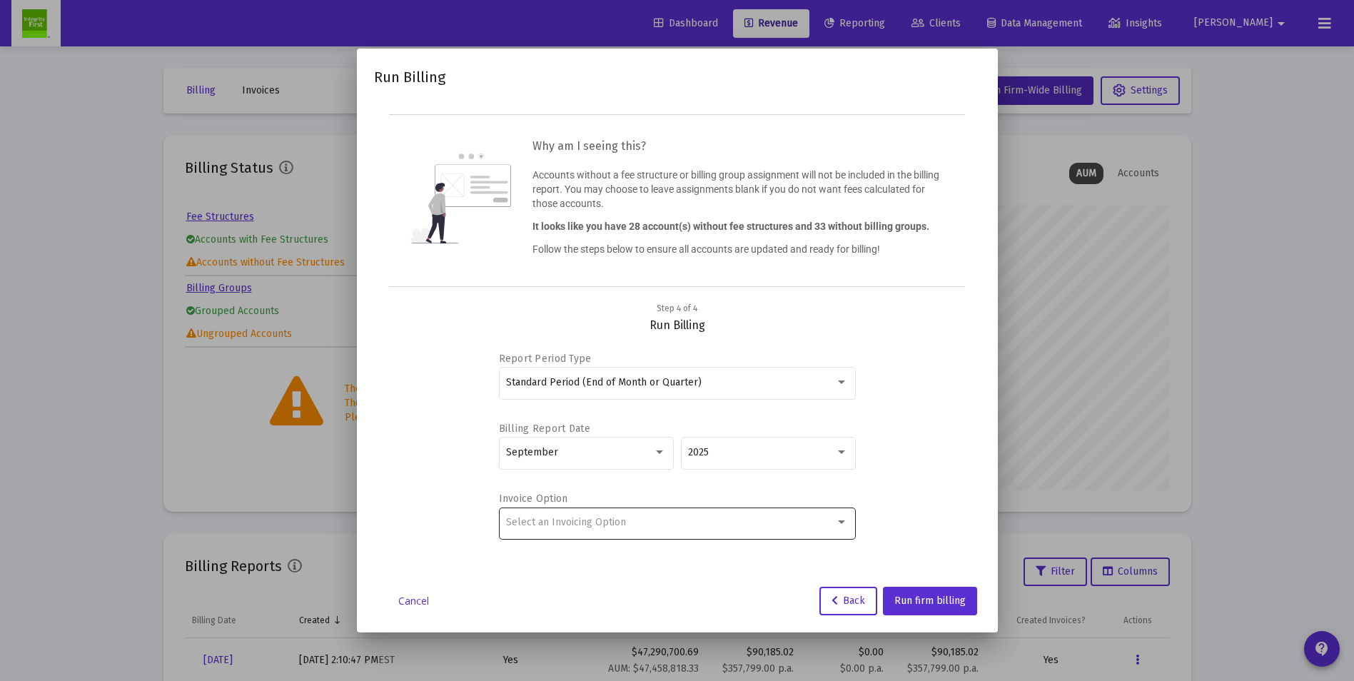
click at [675, 515] on div "Select an Invoicing Option" at bounding box center [677, 521] width 342 height 35
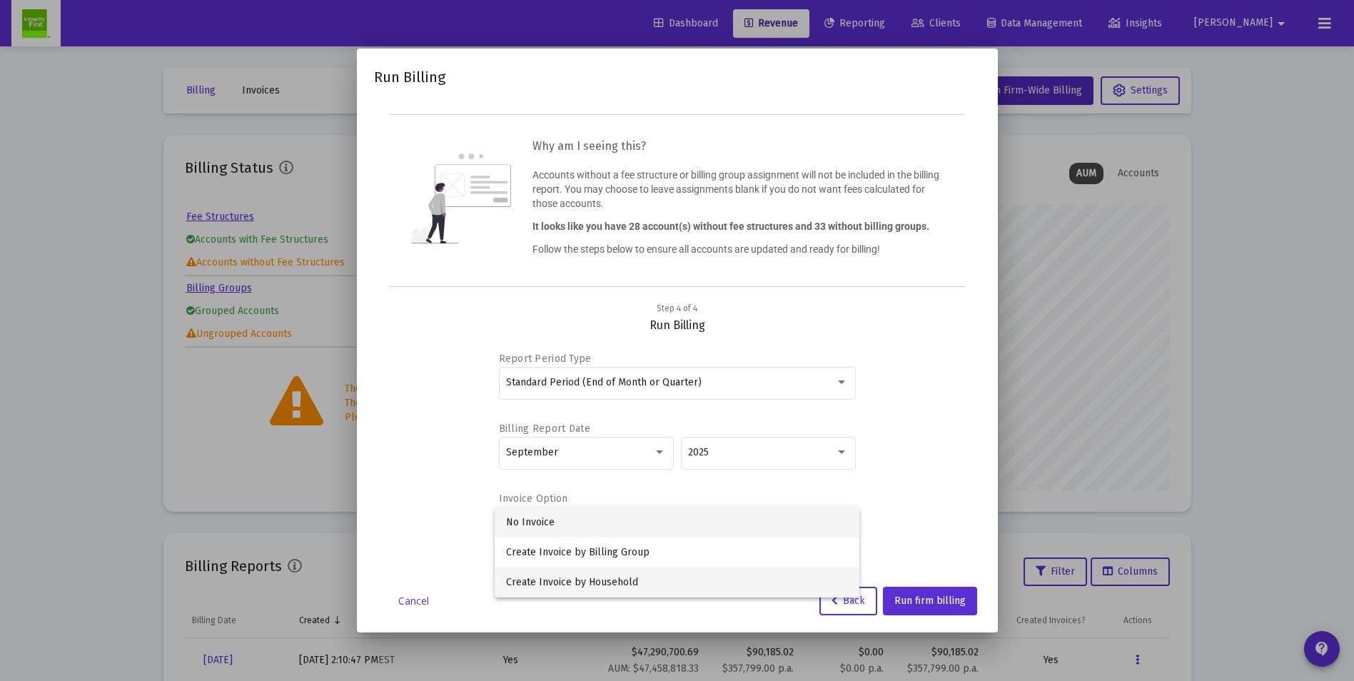
click at [624, 576] on span "Create Invoice by Household" at bounding box center [677, 582] width 342 height 30
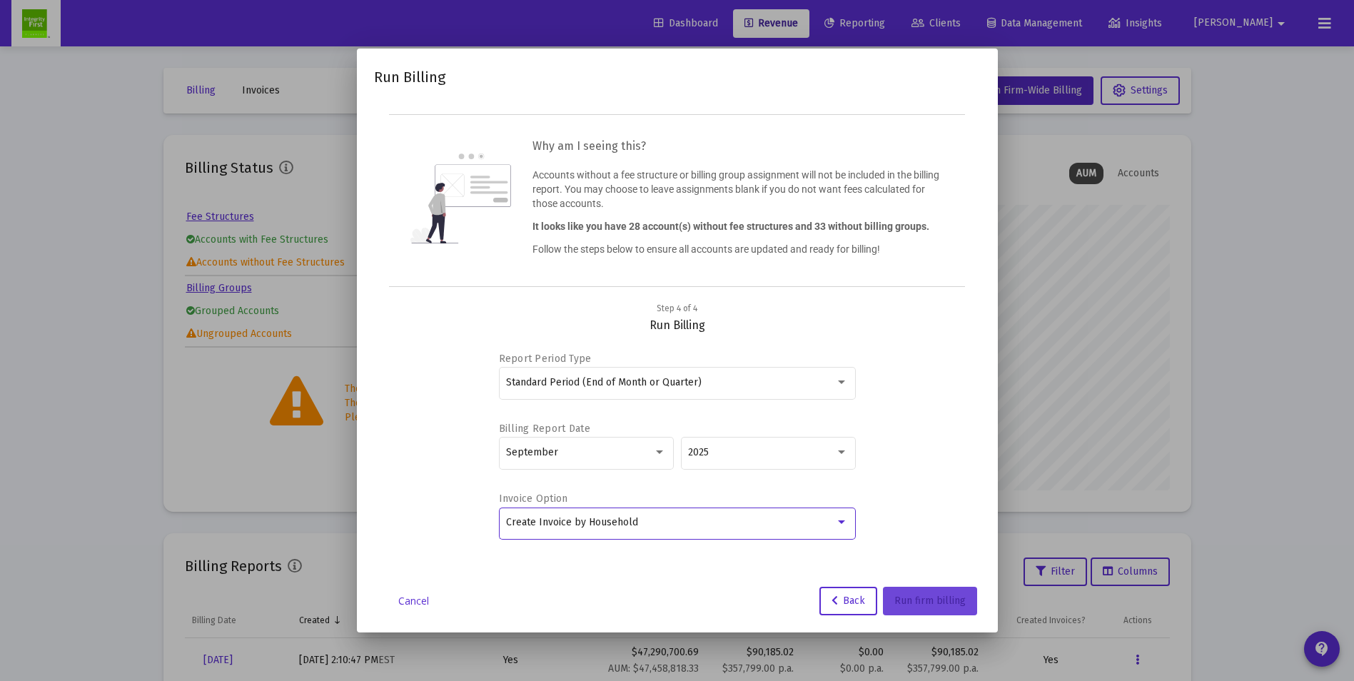
click at [964, 599] on span "Run firm billing" at bounding box center [929, 600] width 71 height 12
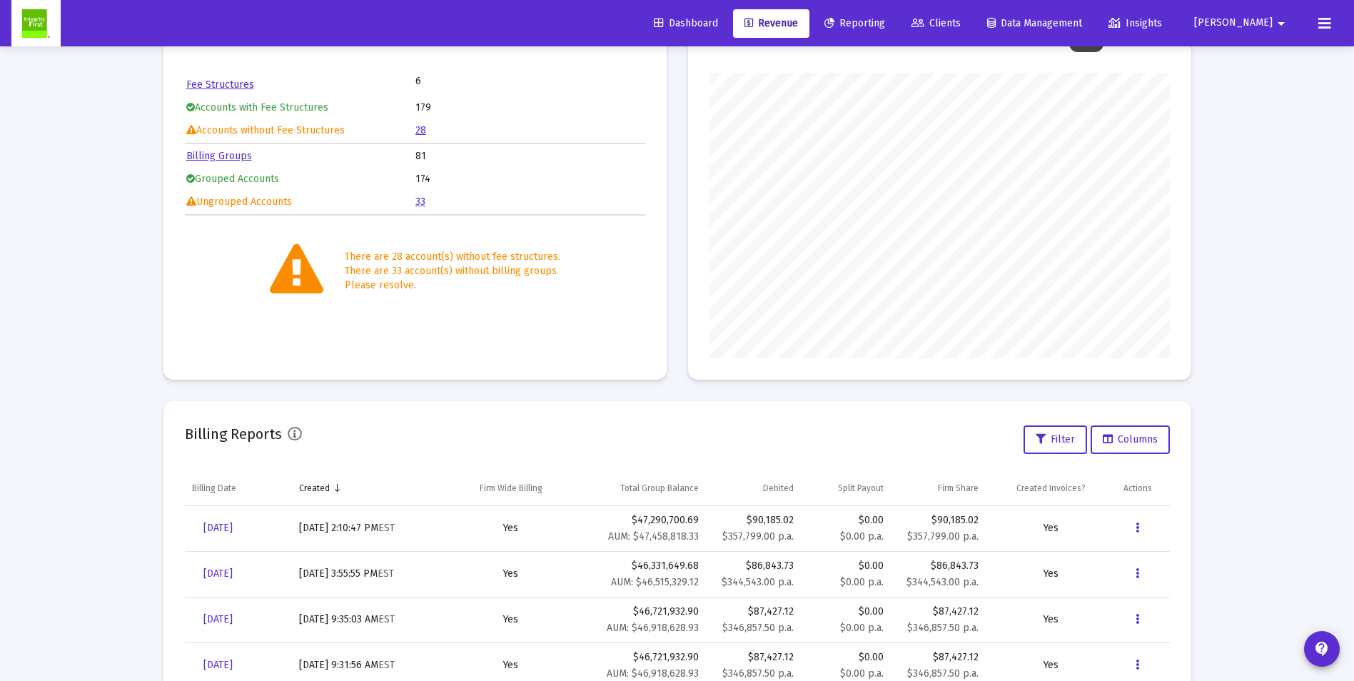
scroll to position [143, 0]
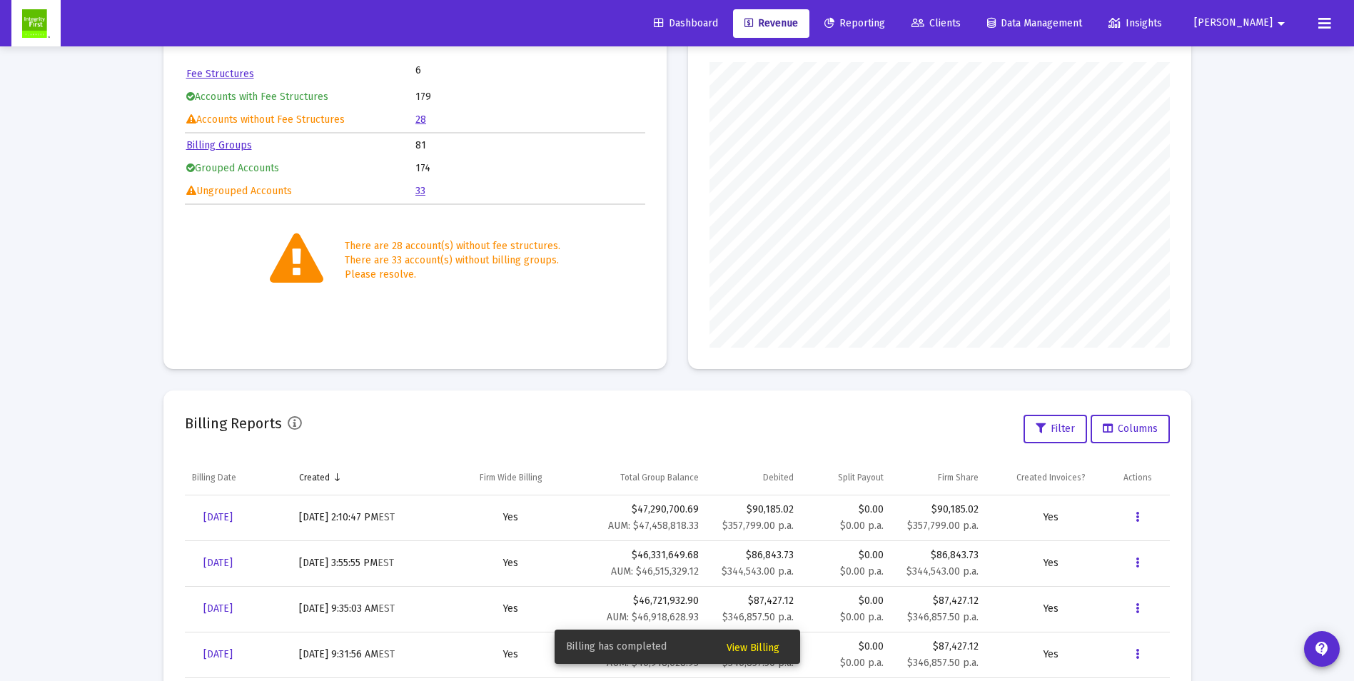
click at [741, 651] on span "View Billing" at bounding box center [752, 647] width 53 height 12
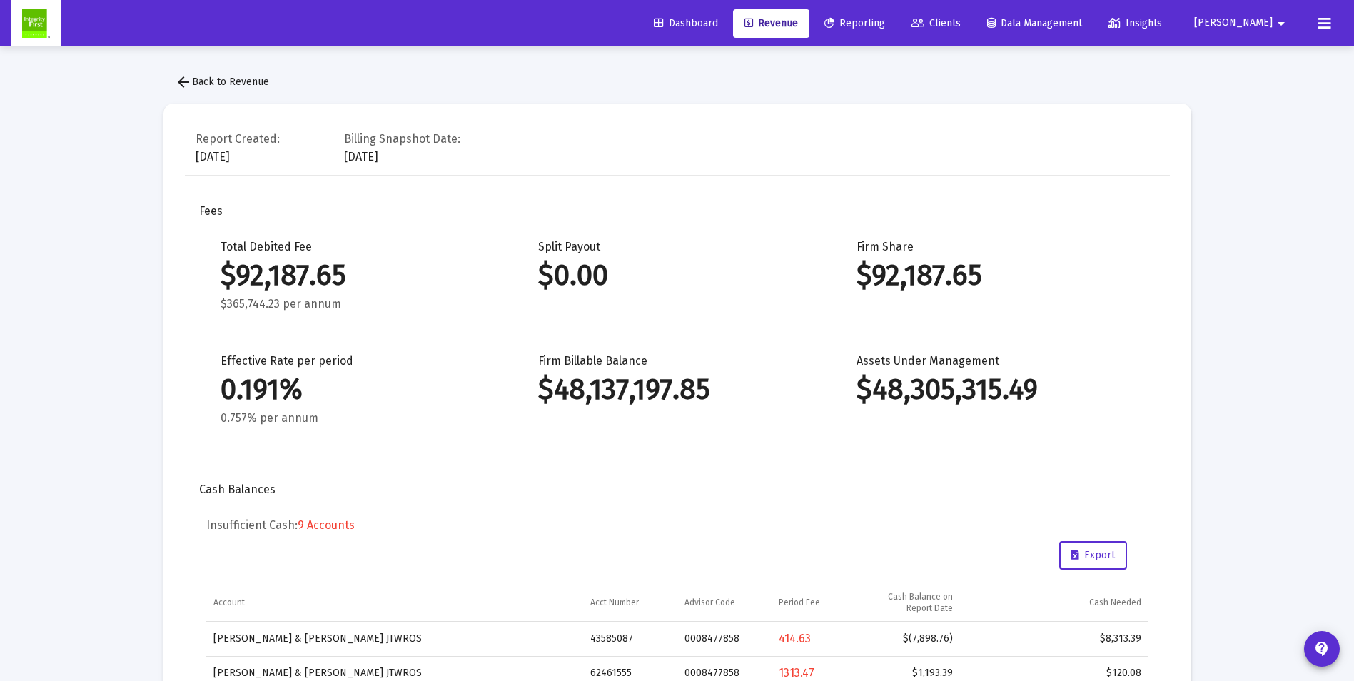
click at [218, 81] on span "arrow_back Back to Revenue" at bounding box center [222, 82] width 94 height 12
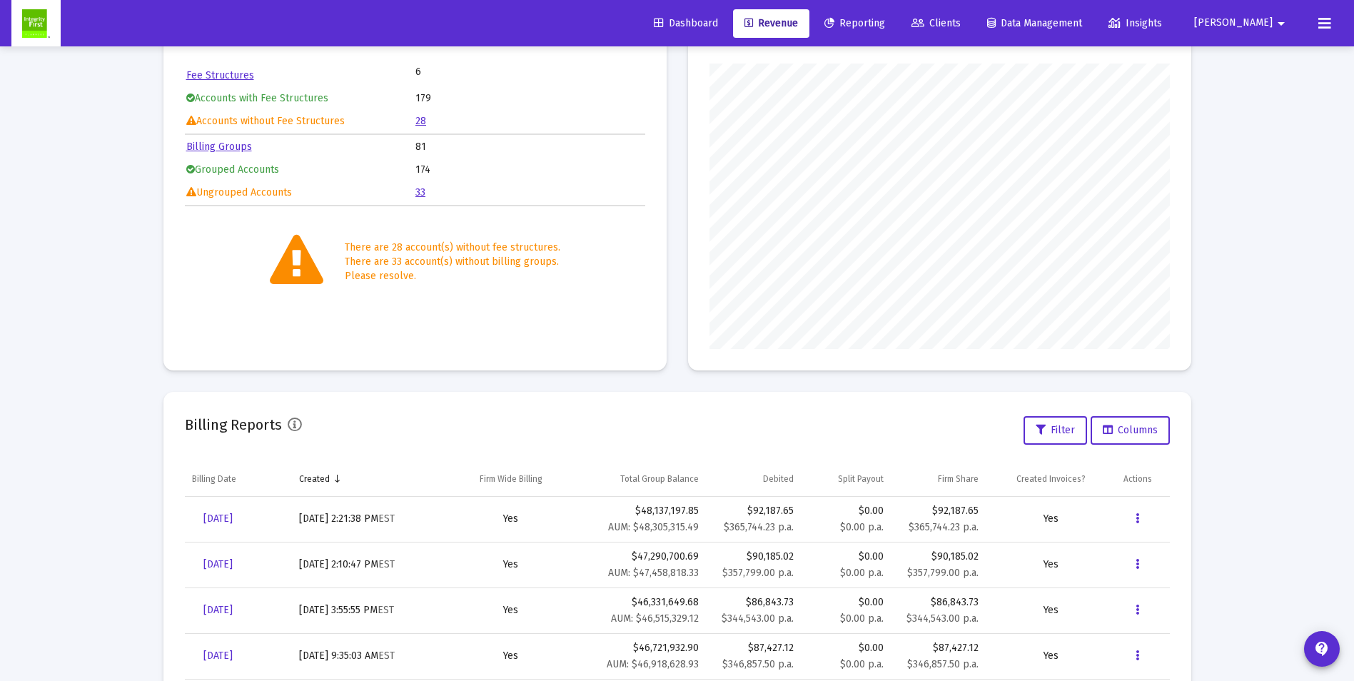
scroll to position [143, 0]
click at [1139, 520] on icon "Data grid" at bounding box center [1137, 517] width 4 height 17
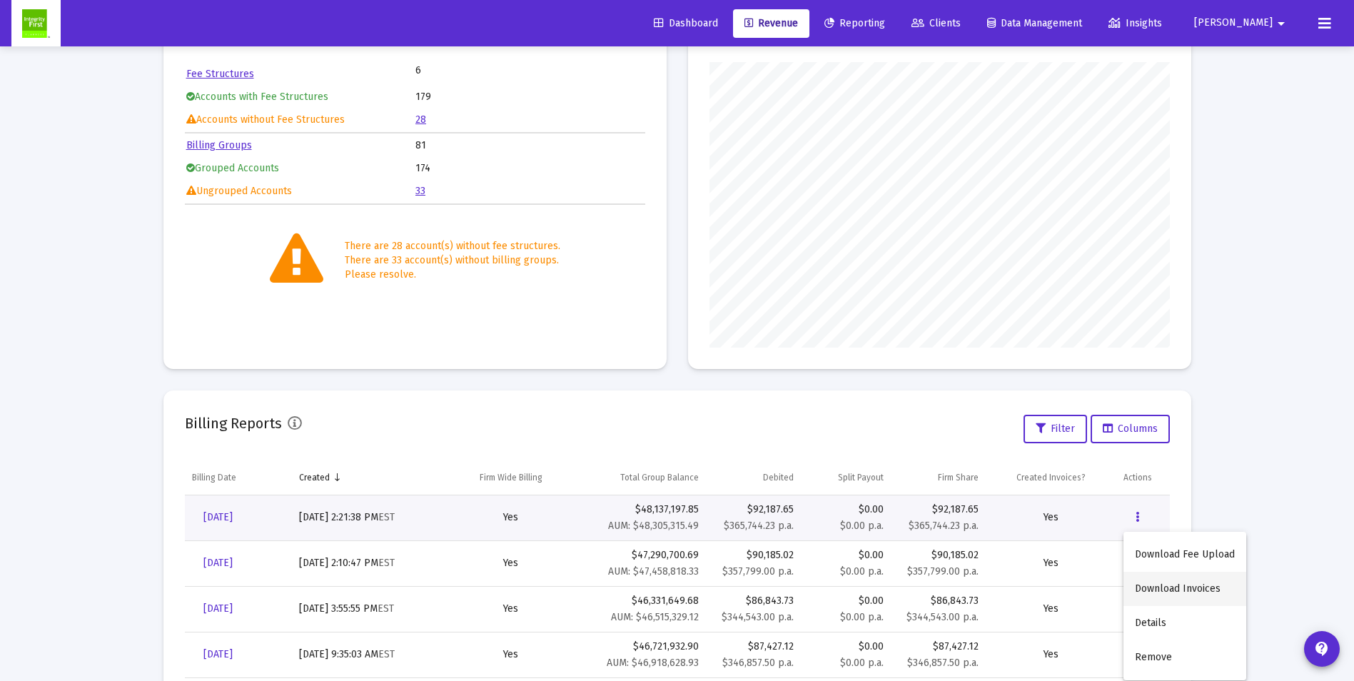
click at [1150, 583] on button "Download Invoices" at bounding box center [1184, 589] width 123 height 34
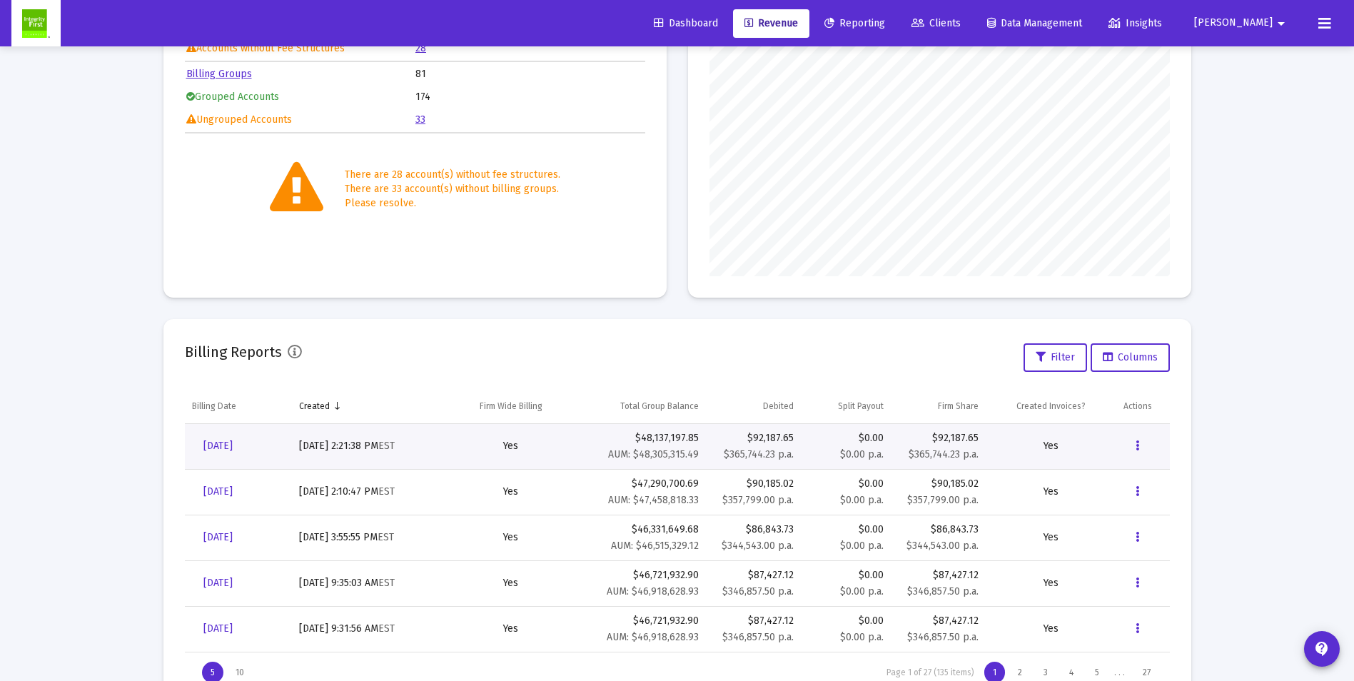
scroll to position [268, 0]
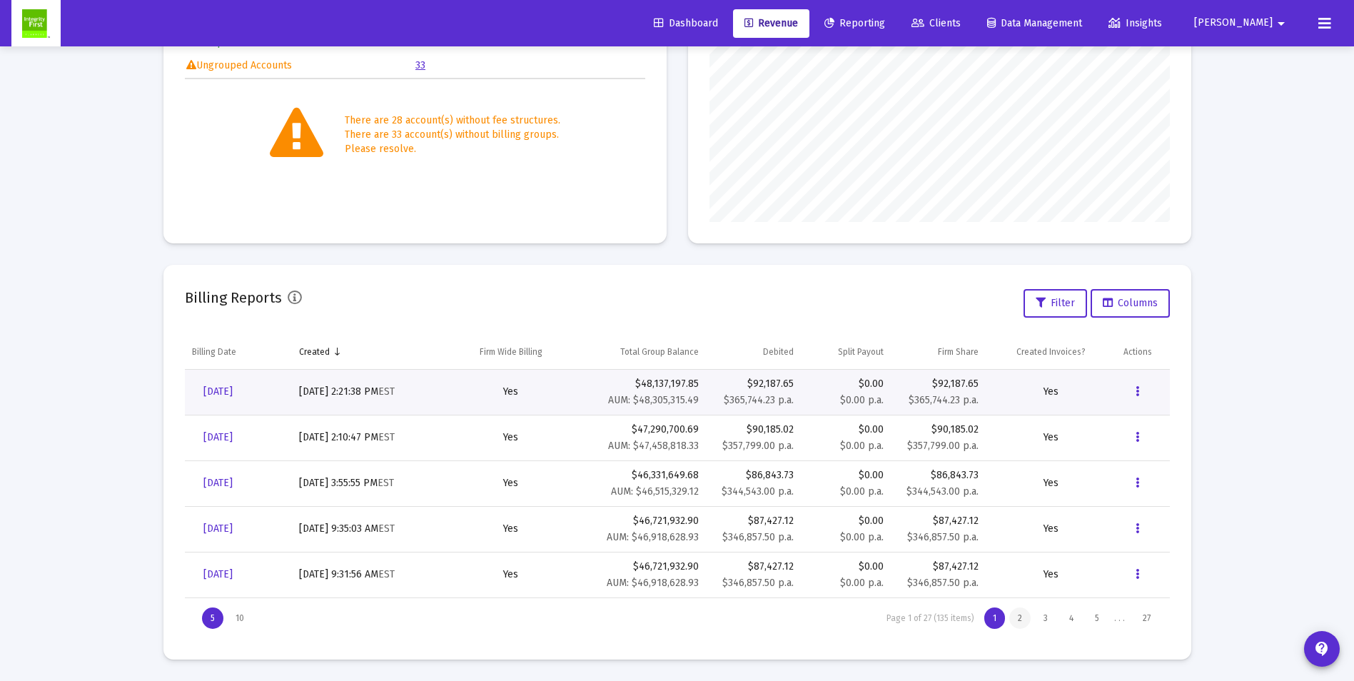
click at [1020, 615] on div "2" at bounding box center [1019, 617] width 21 height 21
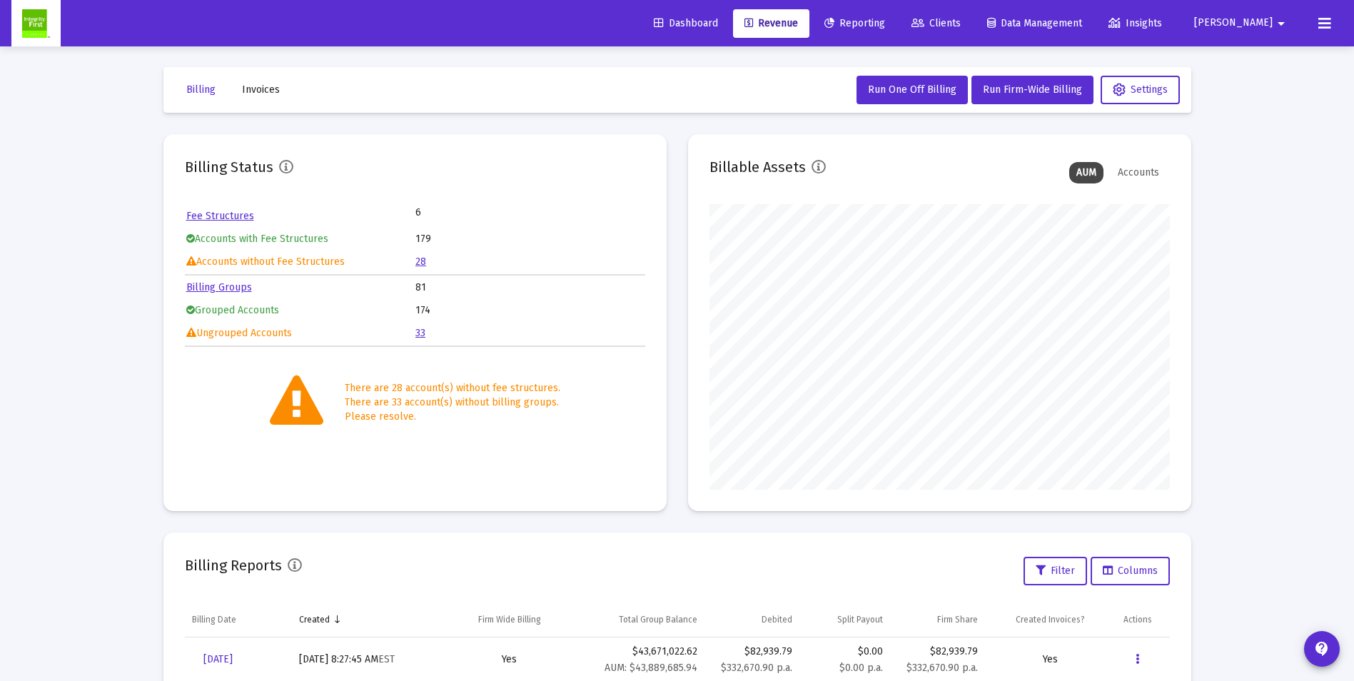
scroll to position [0, 0]
